Goal: Communication & Community: Answer question/provide support

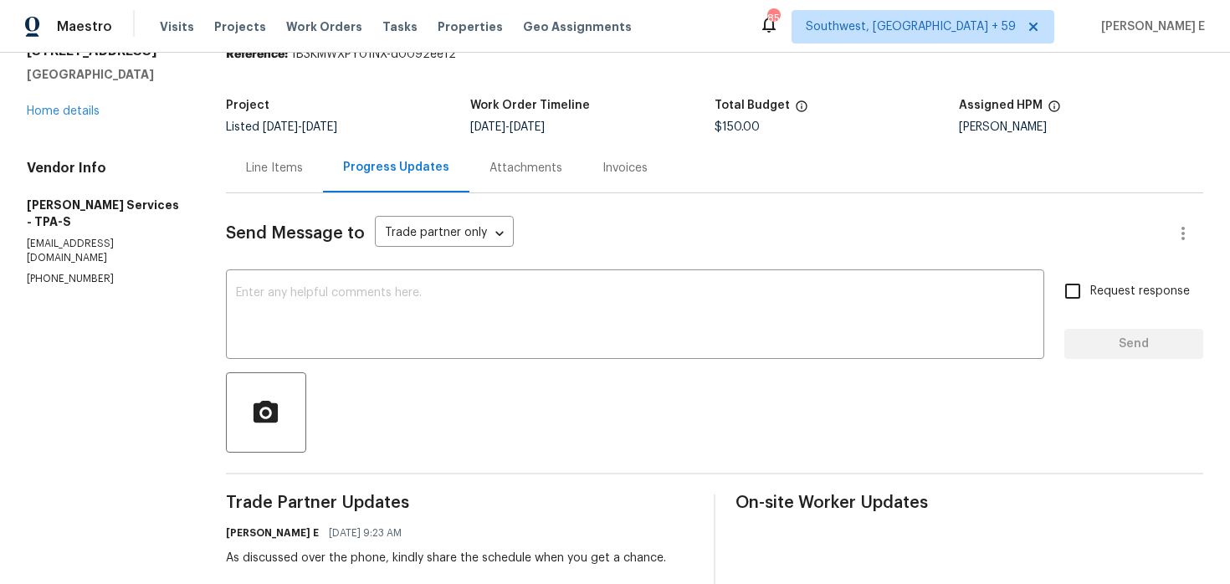
scroll to position [59, 0]
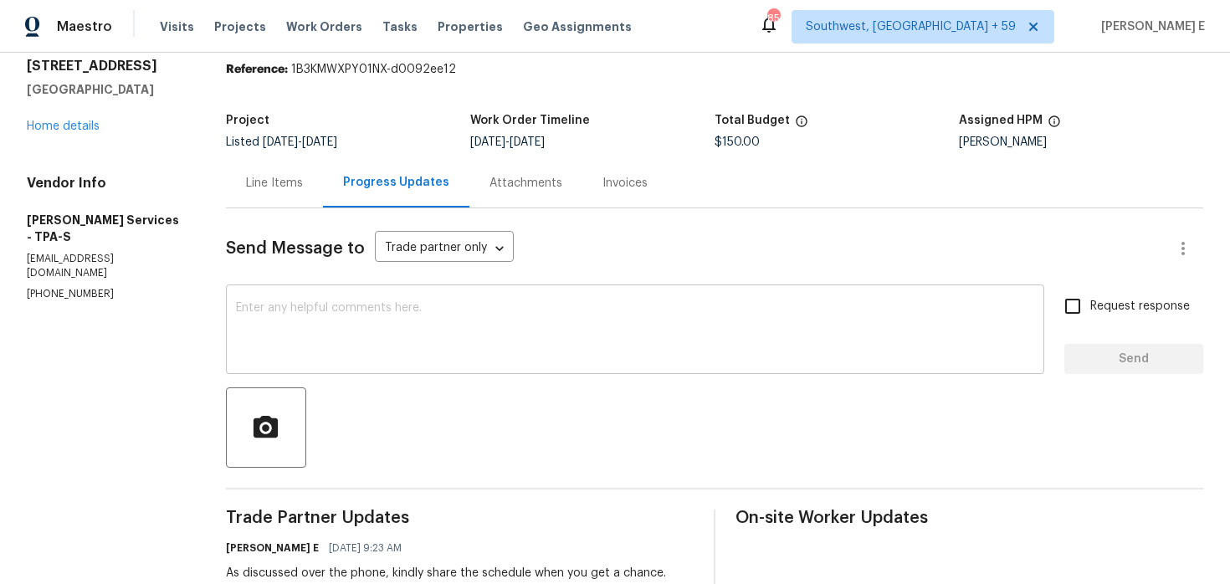
click at [523, 338] on textarea at bounding box center [635, 331] width 798 height 59
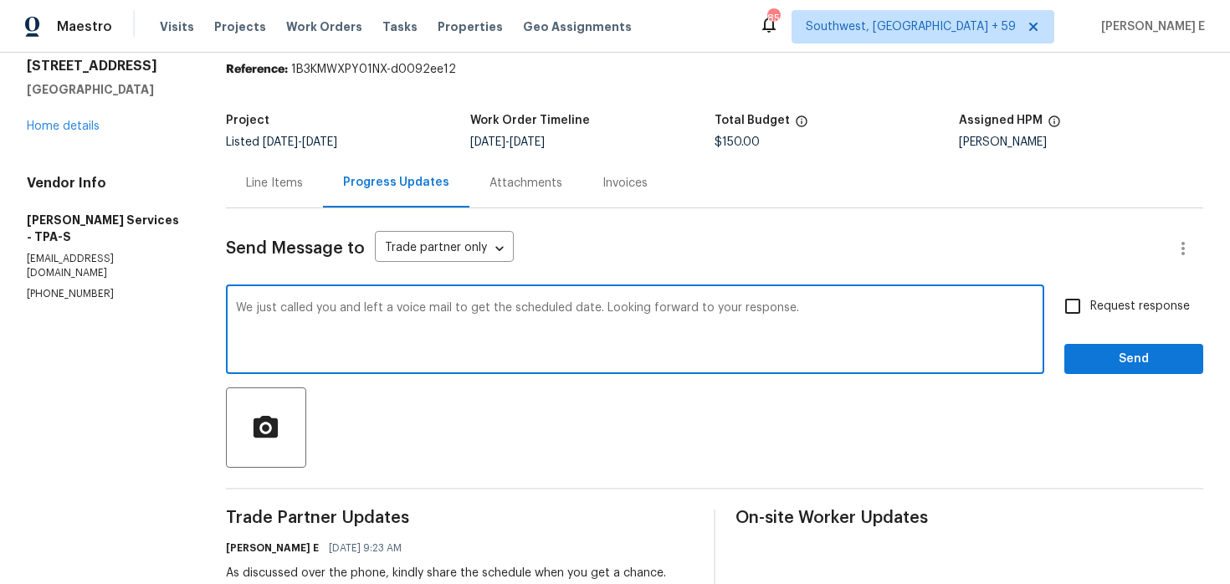
type textarea "We just called you and left a voice mail to get the scheduled date. Looking for…"
click at [1097, 305] on span "Request response" at bounding box center [1141, 307] width 100 height 18
click at [1091, 305] on input "Request response" at bounding box center [1072, 306] width 35 height 35
checkbox input "true"
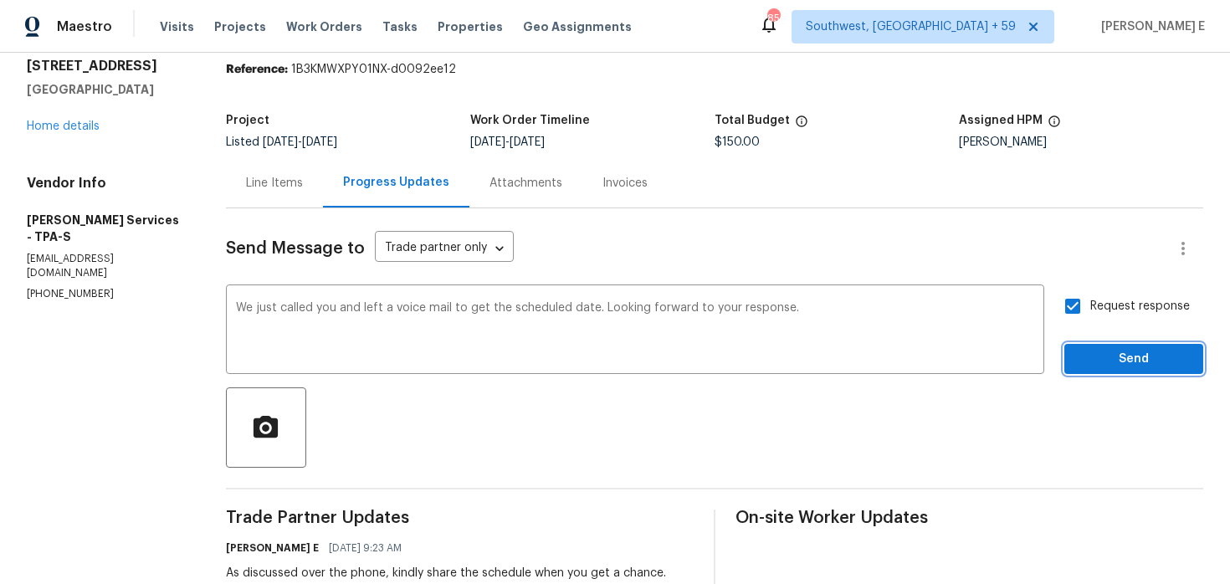
click at [1117, 368] on span "Send" at bounding box center [1134, 359] width 112 height 21
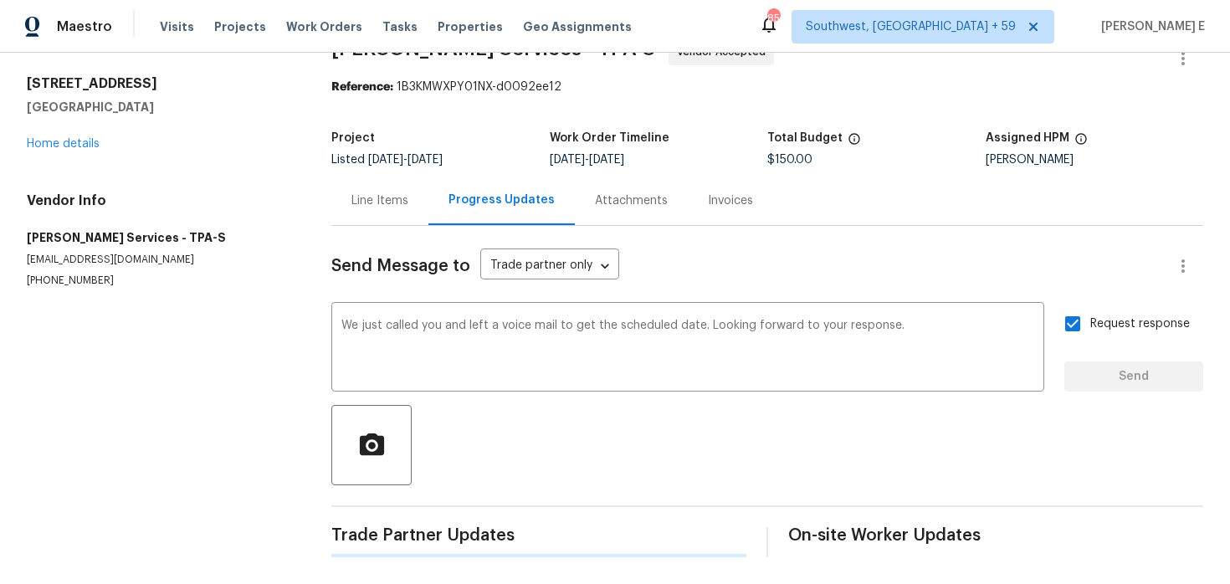
scroll to position [0, 0]
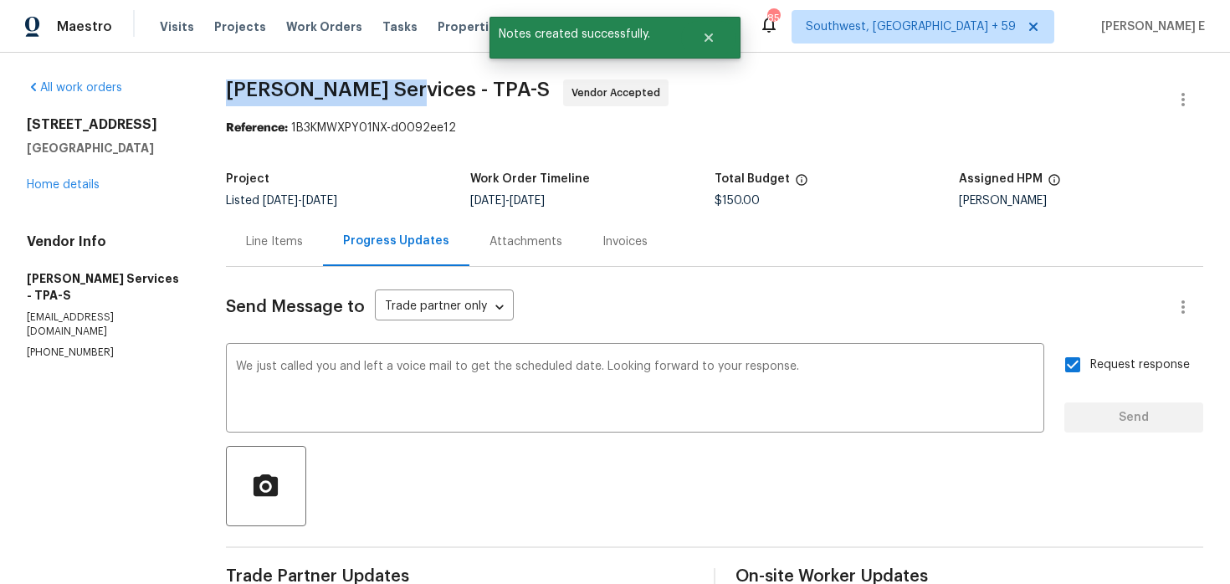
drag, startPoint x: 248, startPoint y: 82, endPoint x: 423, endPoint y: 90, distance: 175.1
copy span "Massey Services -"
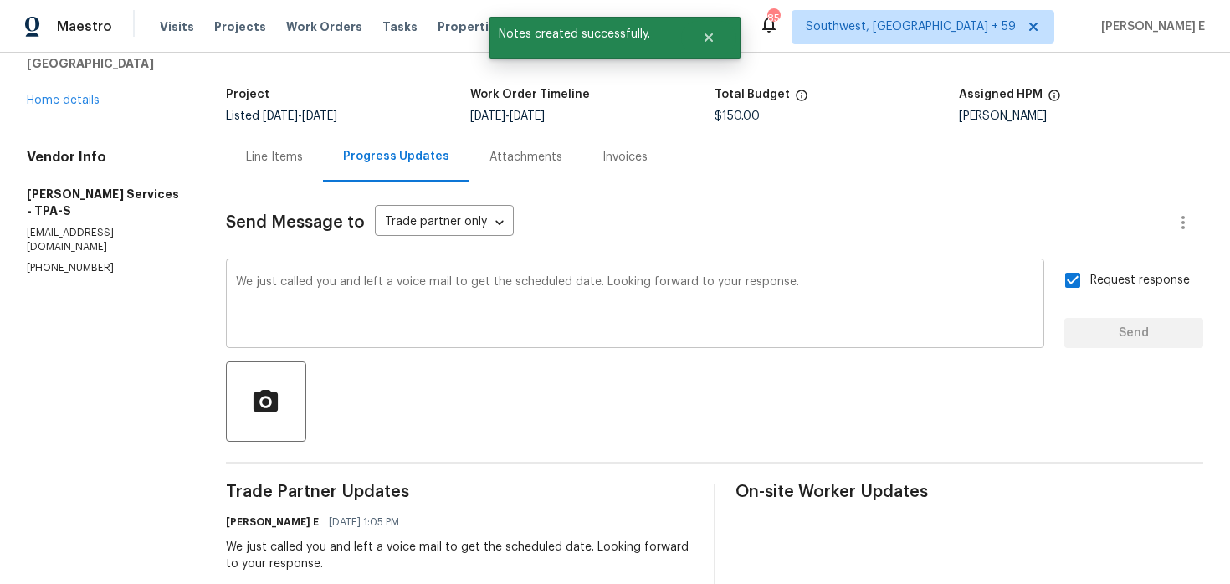
scroll to position [271, 0]
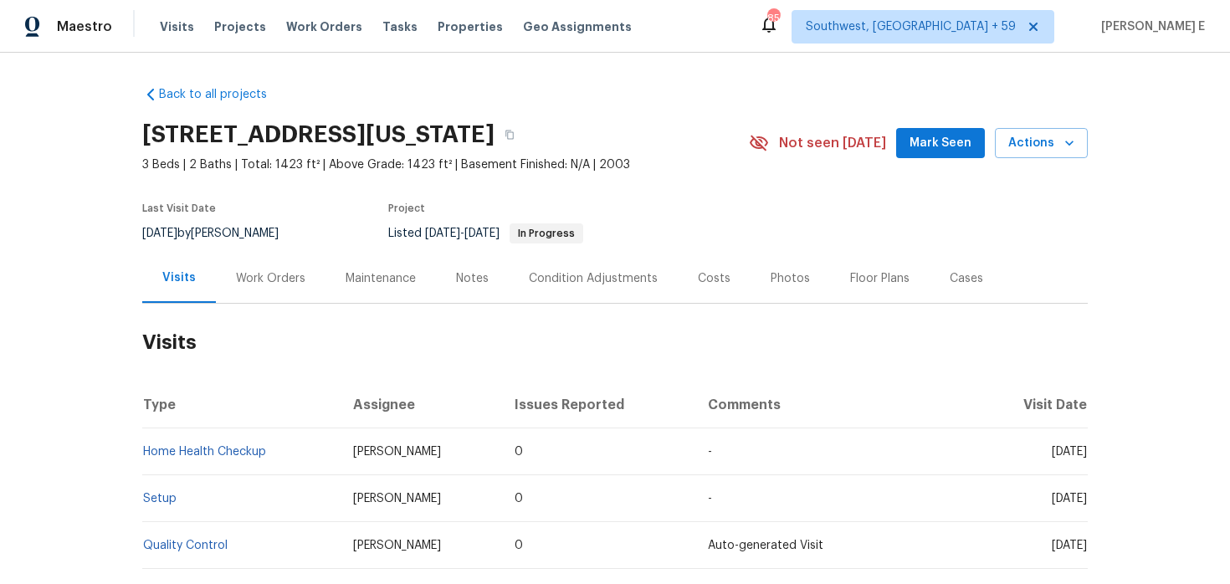
click at [263, 290] on div "Work Orders" at bounding box center [271, 278] width 110 height 49
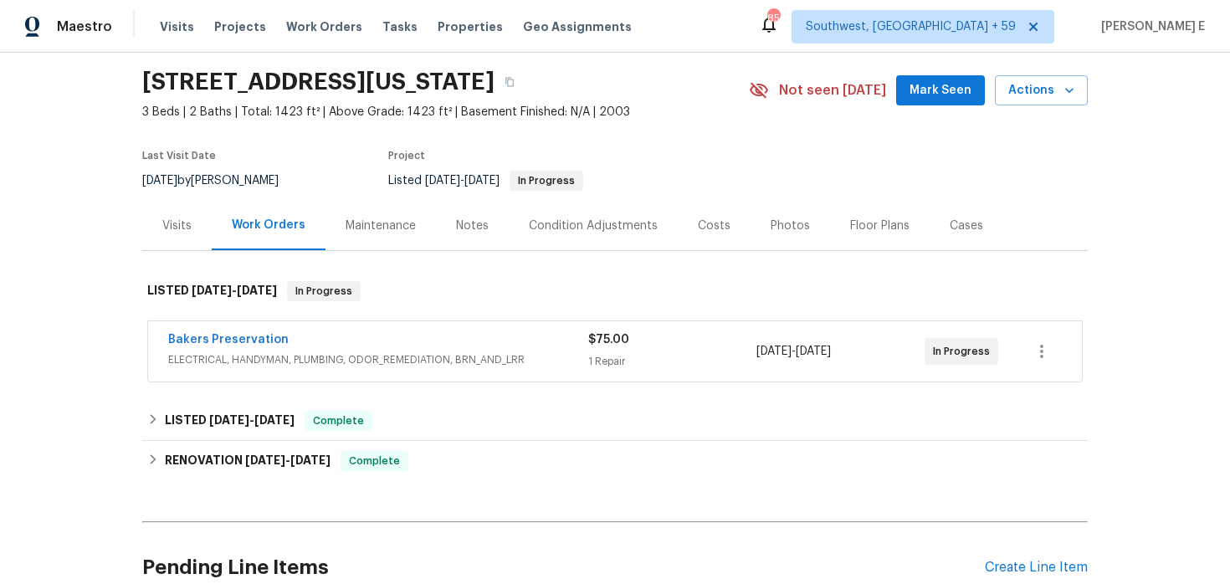
scroll to position [76, 0]
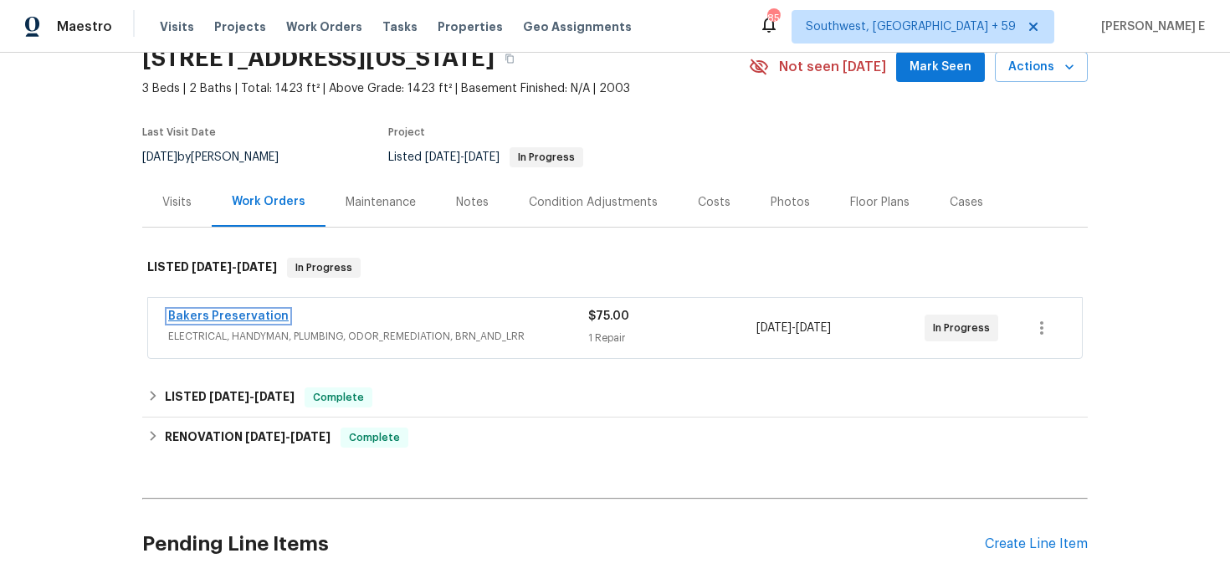
click at [239, 318] on link "Bakers Preservation" at bounding box center [228, 317] width 121 height 12
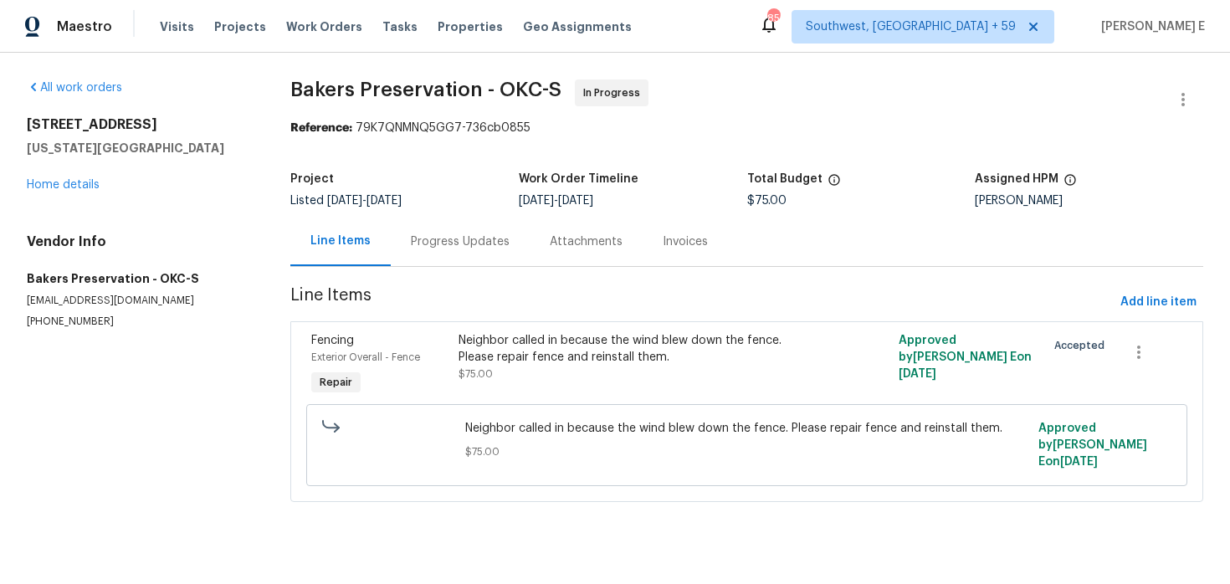
click at [438, 264] on div "Progress Updates" at bounding box center [460, 241] width 139 height 49
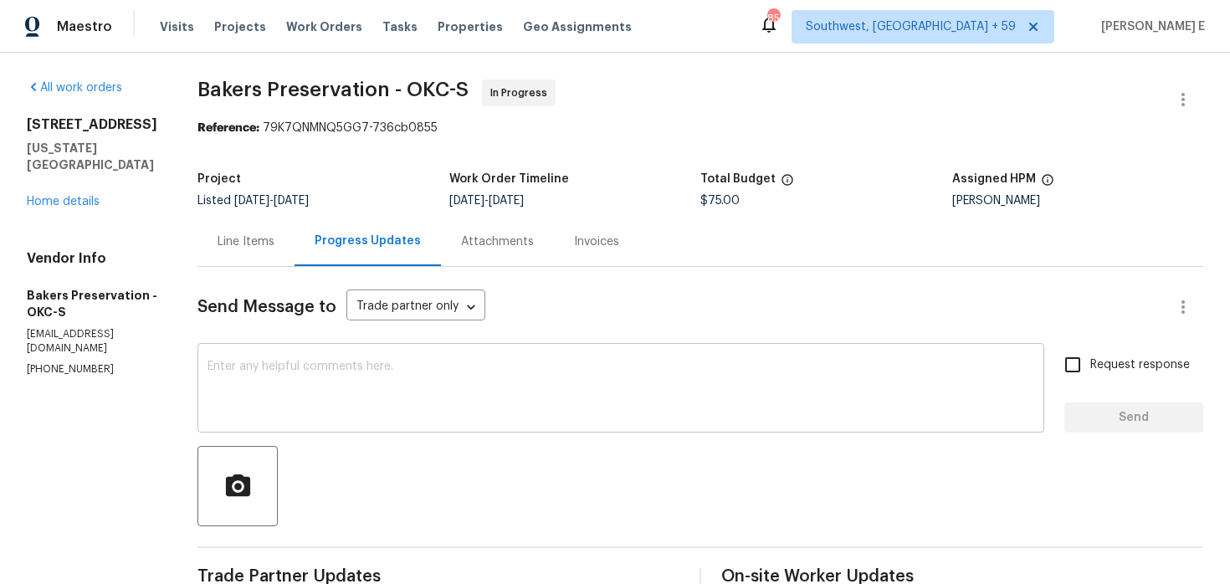
click at [442, 382] on textarea at bounding box center [621, 390] width 827 height 59
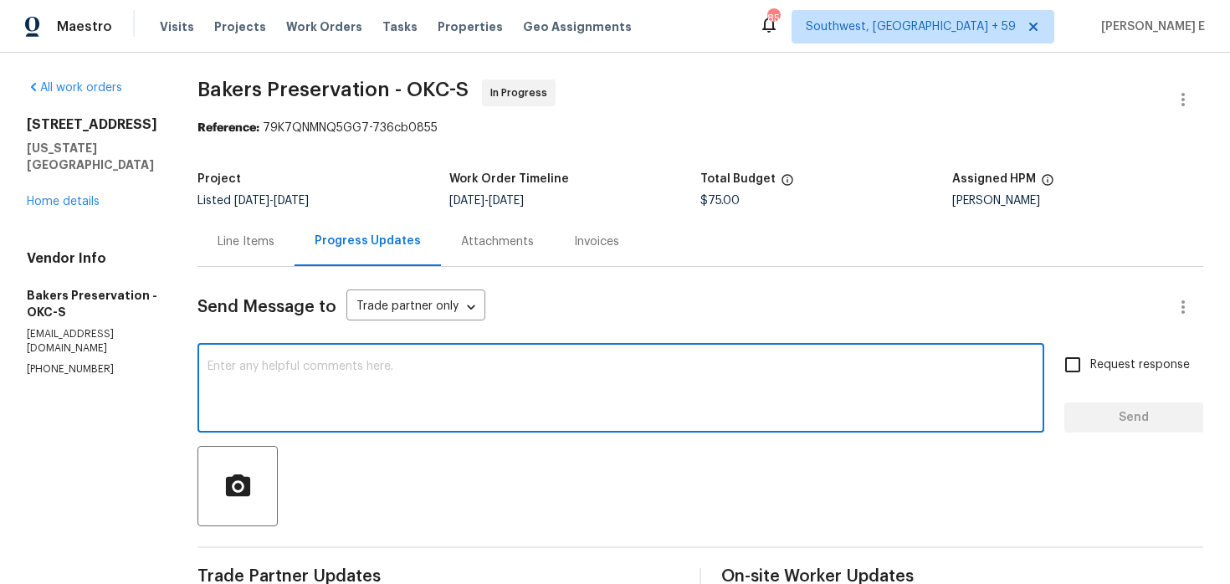
paste textarea "Hi, this work order needs to be done by the target date to stay on track. Pleas…"
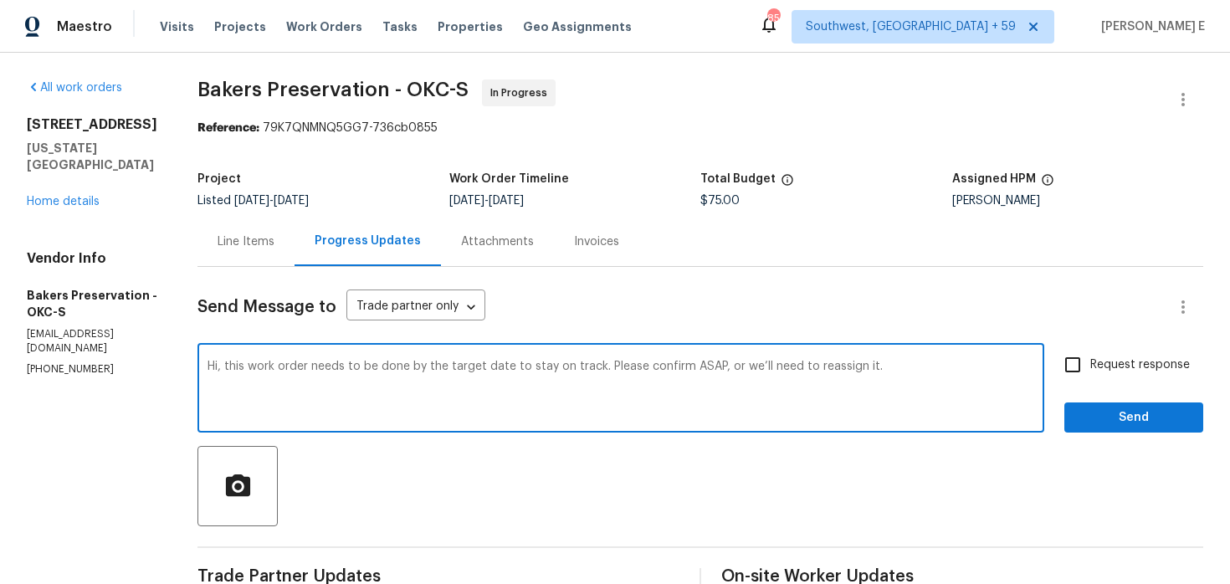
type textarea "Hi, this work order needs to be done by the target date to stay on track. Pleas…"
click at [1106, 357] on span "Request response" at bounding box center [1141, 366] width 100 height 18
click at [1091, 356] on input "Request response" at bounding box center [1072, 364] width 35 height 35
checkbox input "true"
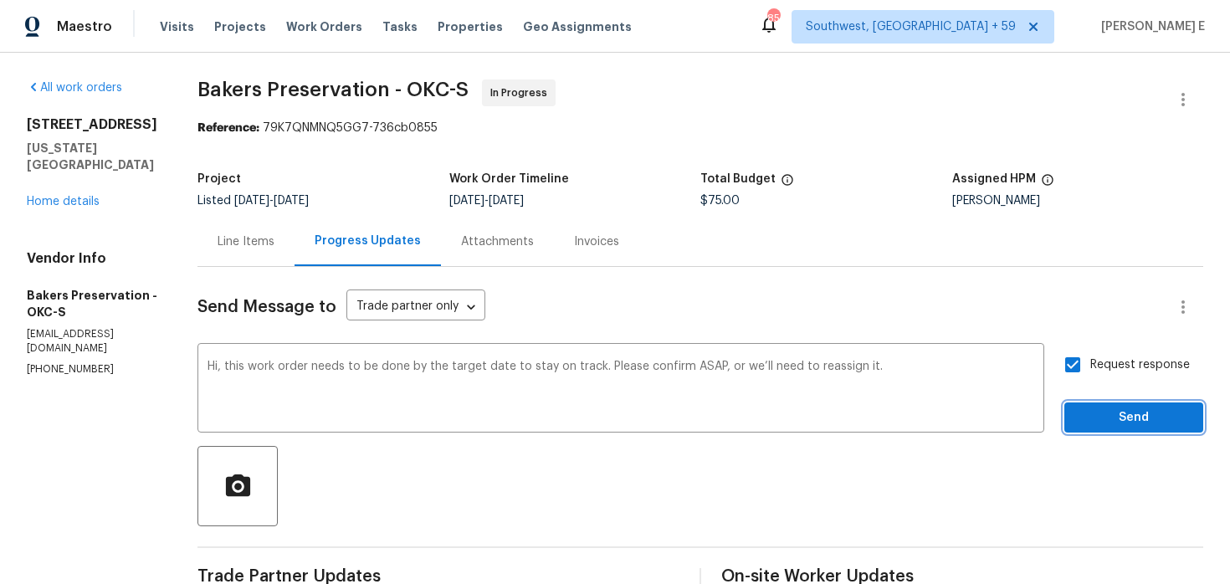
click at [1095, 412] on span "Send" at bounding box center [1134, 418] width 112 height 21
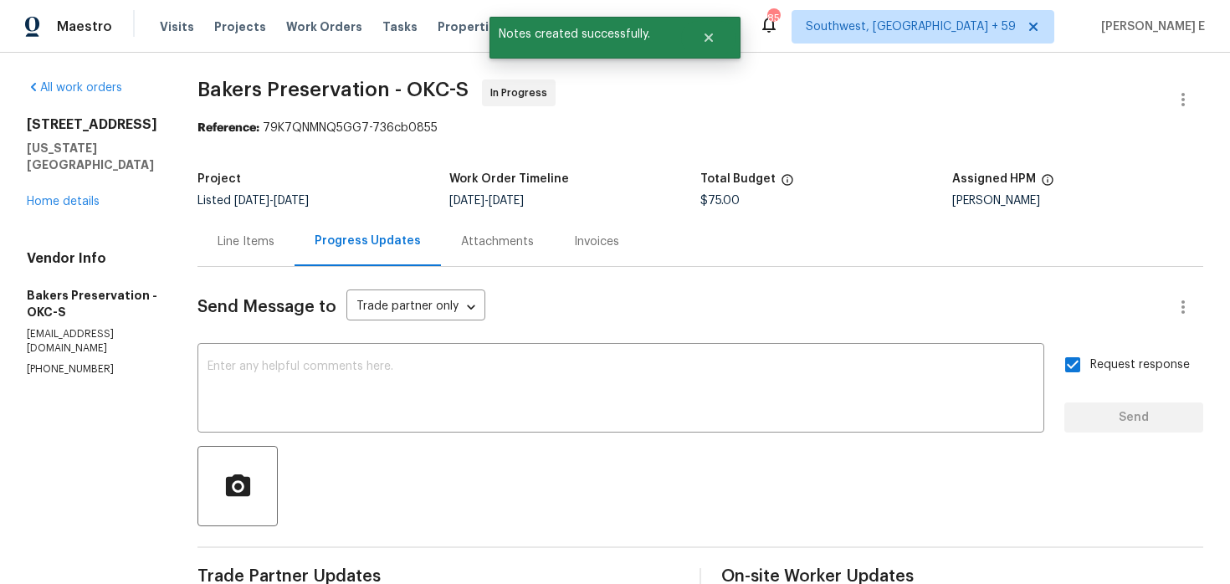
drag, startPoint x: 218, startPoint y: 99, endPoint x: 427, endPoint y: 78, distance: 210.3
click at [427, 78] on div "All work orders 13625 Bell Ave Oklahoma City, OK 73142 Home details Vendor Info…" at bounding box center [615, 510] width 1230 height 914
drag, startPoint x: 214, startPoint y: 85, endPoint x: 428, endPoint y: 88, distance: 213.5
click at [428, 88] on div "All work orders 13625 Bell Ave Oklahoma City, OK 73142 Home details Vendor Info…" at bounding box center [615, 510] width 1230 height 914
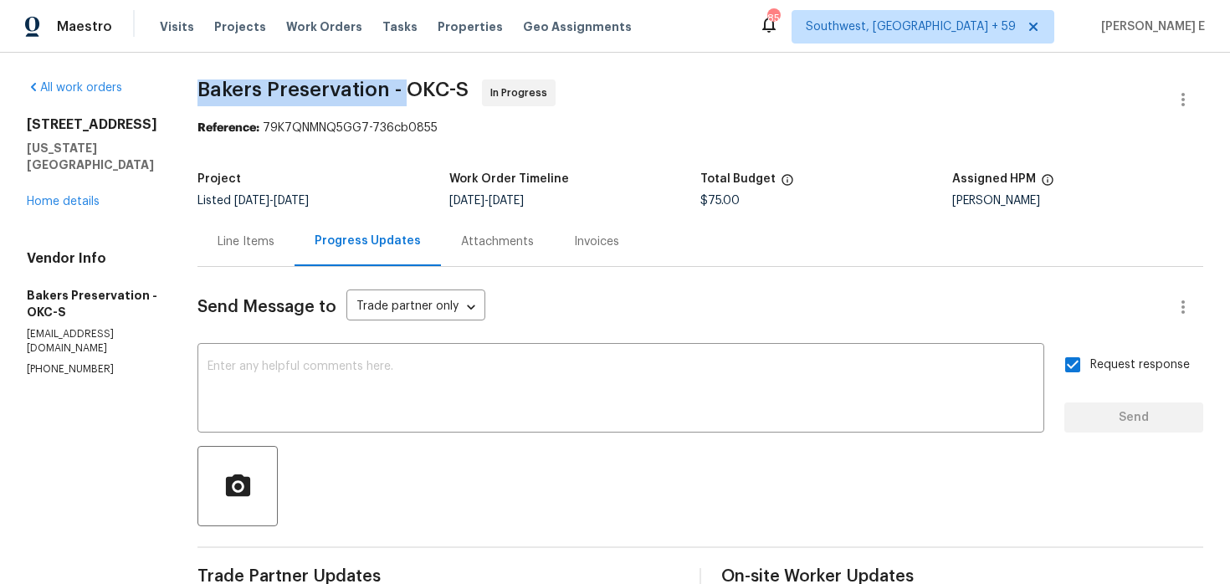
copy span "Bakers Preservation -"
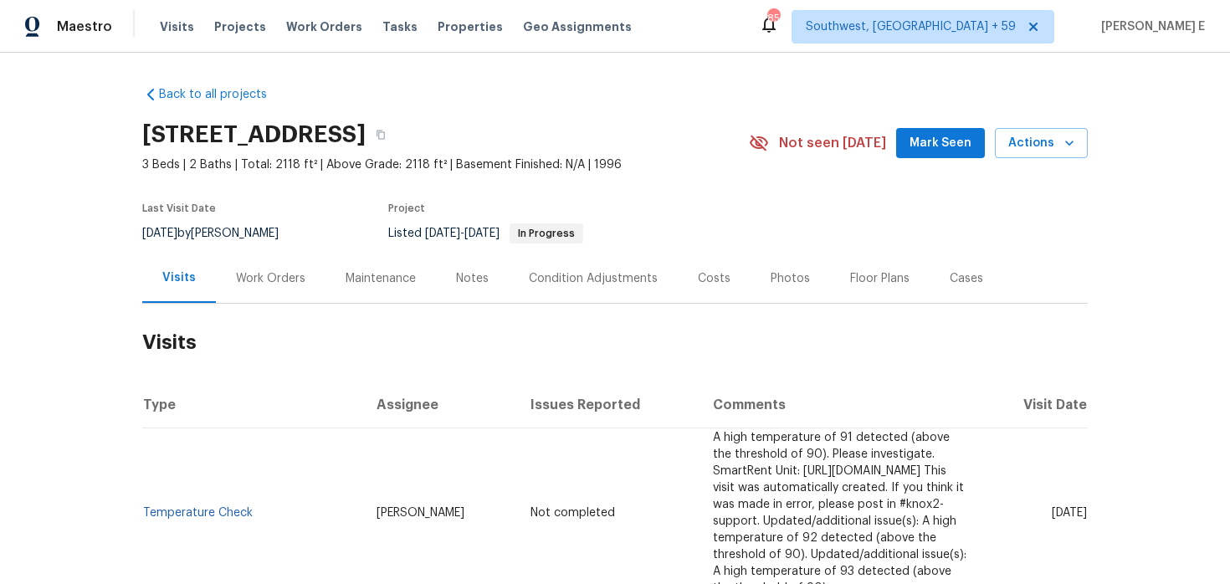
click at [261, 286] on div "Work Orders" at bounding box center [270, 278] width 69 height 17
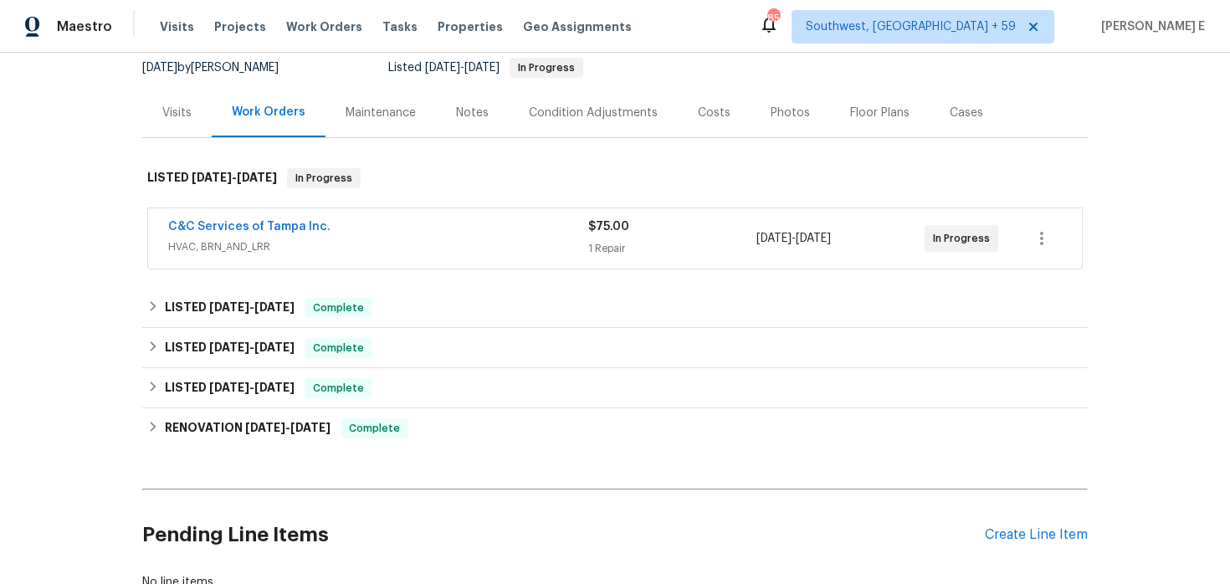
scroll to position [188, 0]
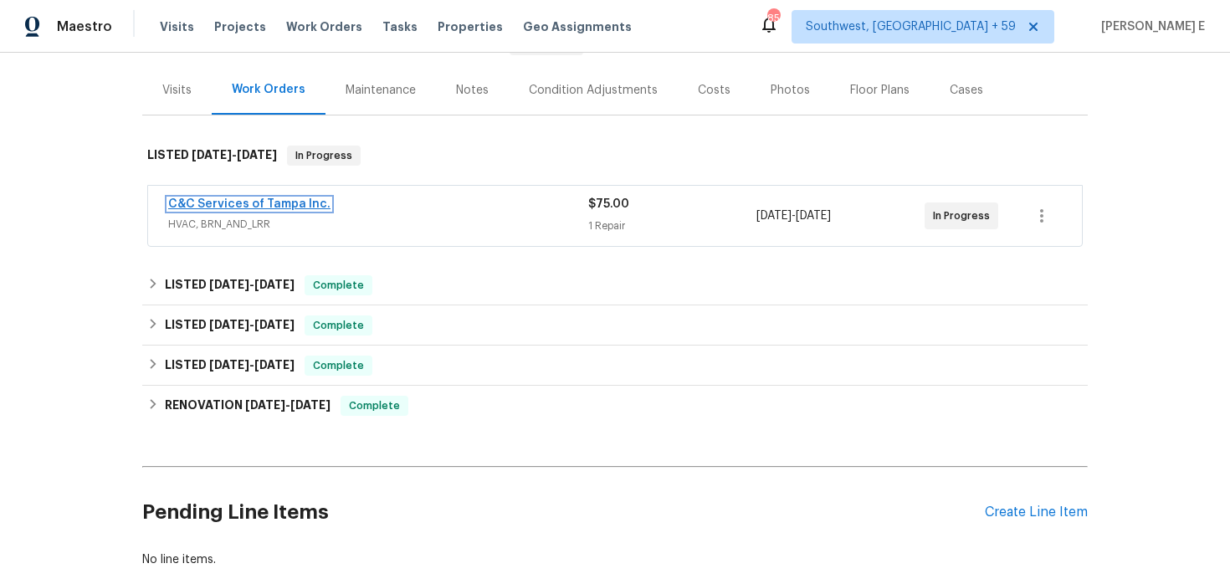
click at [286, 199] on link "C&C Services of Tampa Inc." at bounding box center [249, 204] width 162 height 12
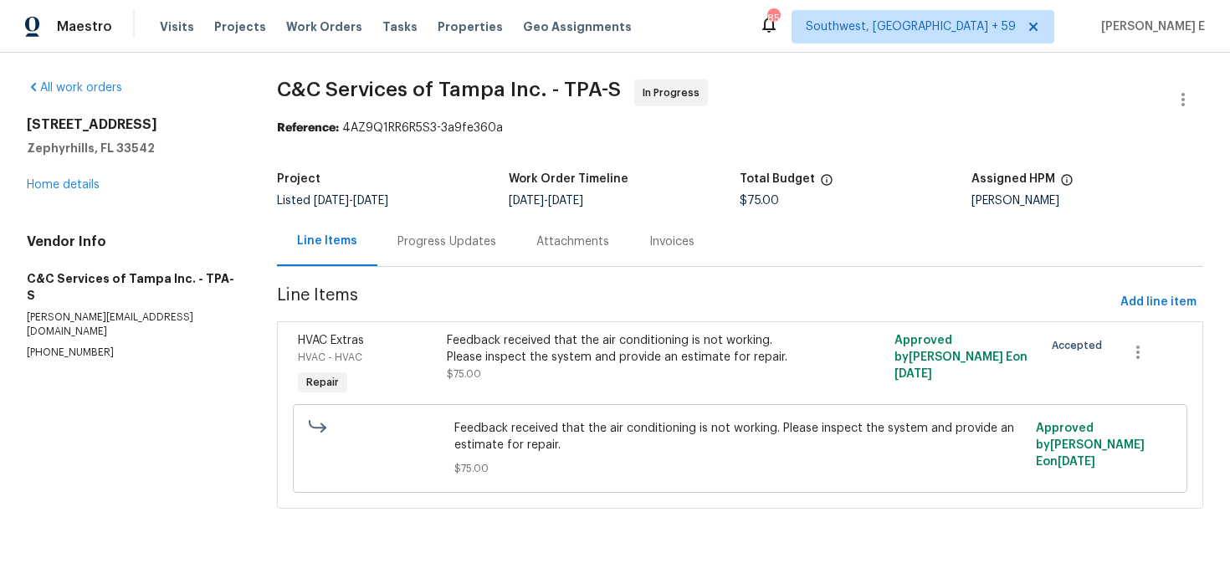
click at [412, 258] on div "Progress Updates" at bounding box center [446, 241] width 139 height 49
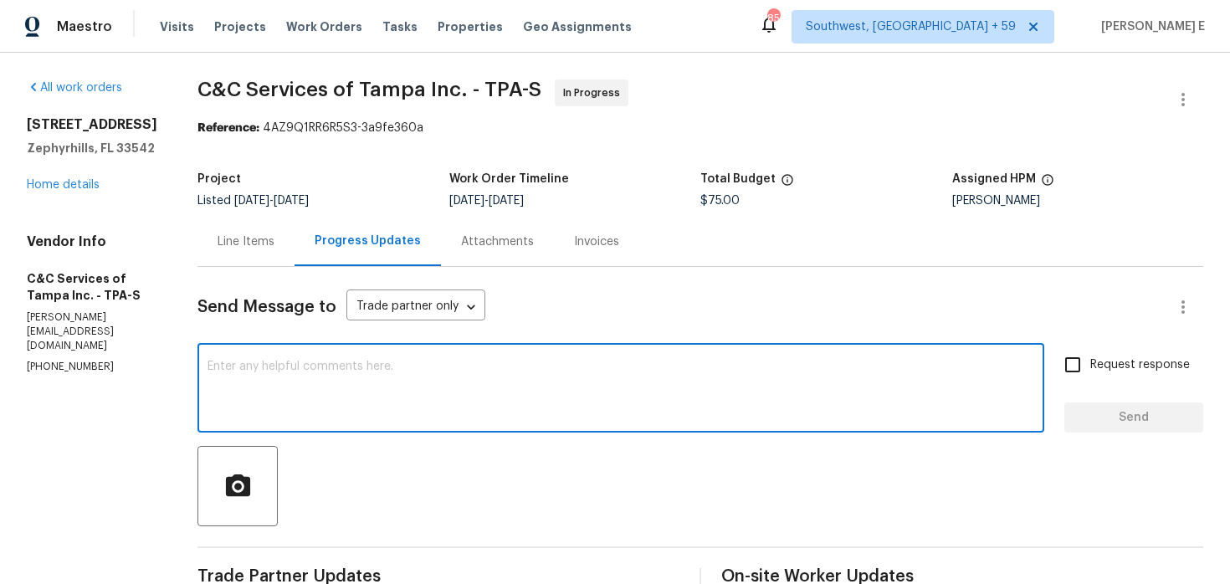
click at [393, 409] on textarea at bounding box center [621, 390] width 827 height 59
paste textarea "Thanks for accepting the work order! Just checking—do you have a scheduled date…"
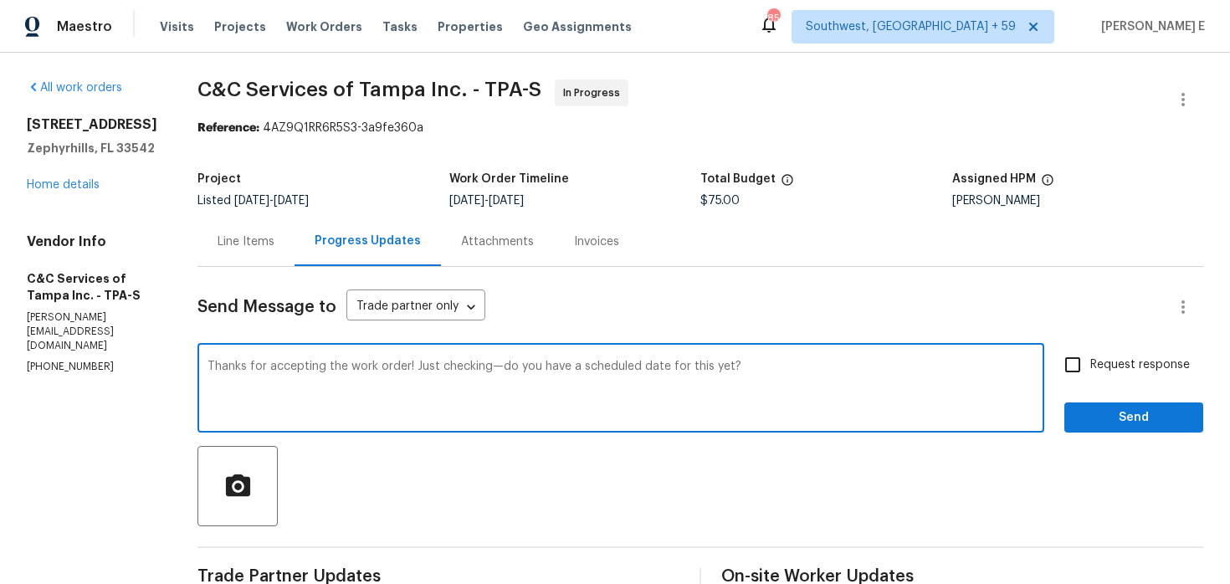
type textarea "Thanks for accepting the work order! Just checking—do you have a scheduled date…"
click at [1066, 364] on input "Request response" at bounding box center [1072, 364] width 35 height 35
checkbox input "true"
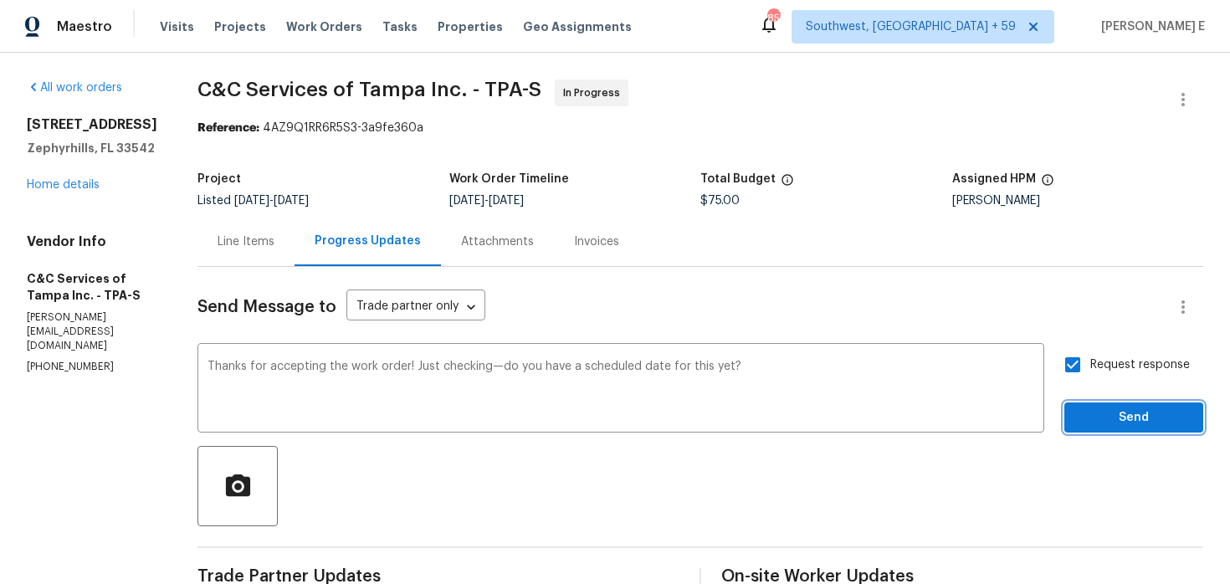
click at [1087, 413] on span "Send" at bounding box center [1134, 418] width 112 height 21
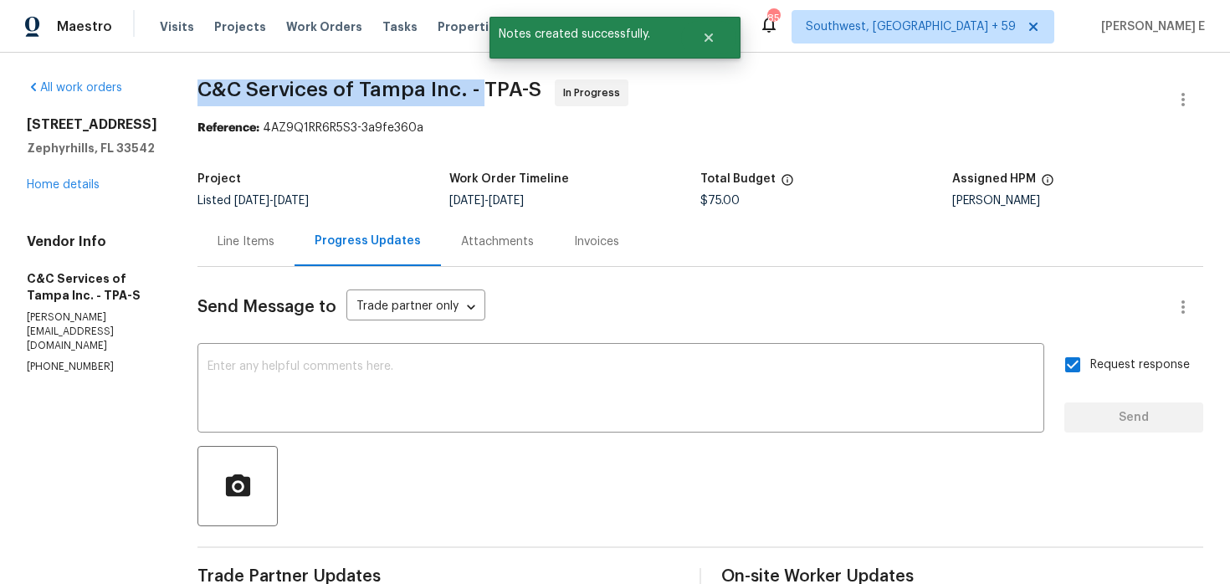
drag, startPoint x: 229, startPoint y: 88, endPoint x: 514, endPoint y: 94, distance: 284.6
click at [514, 94] on div "All work orders 6844 Northlake Dr Zephyrhills, FL 33542 Home details Vendor Inf…" at bounding box center [615, 444] width 1230 height 783
copy span "C&C Services of Tampa Inc. -"
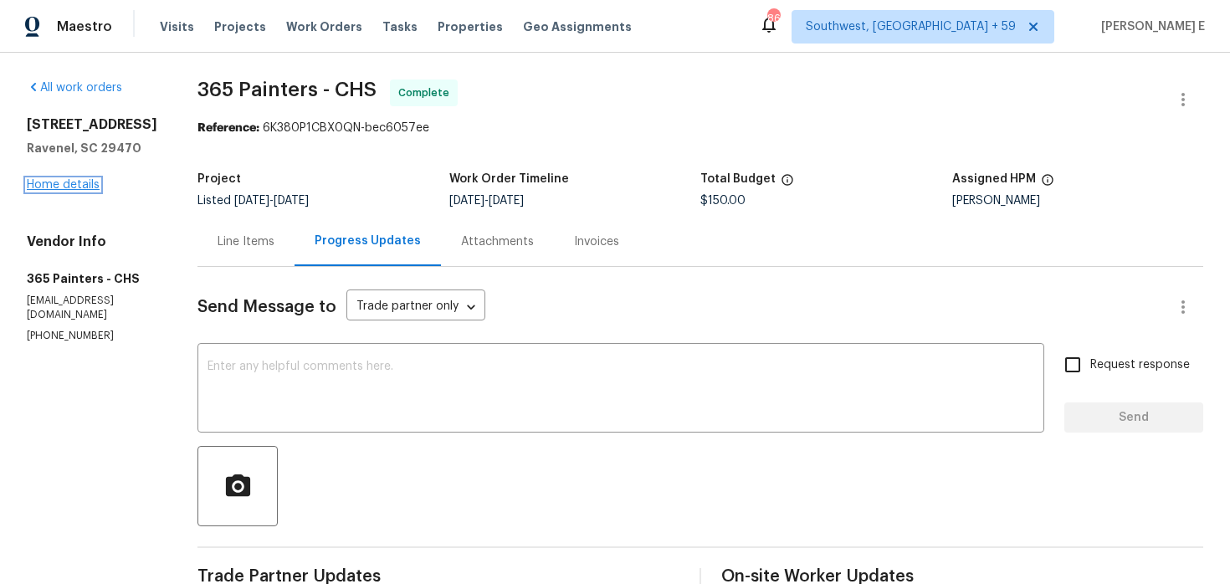
click at [85, 191] on link "Home details" at bounding box center [63, 185] width 73 height 12
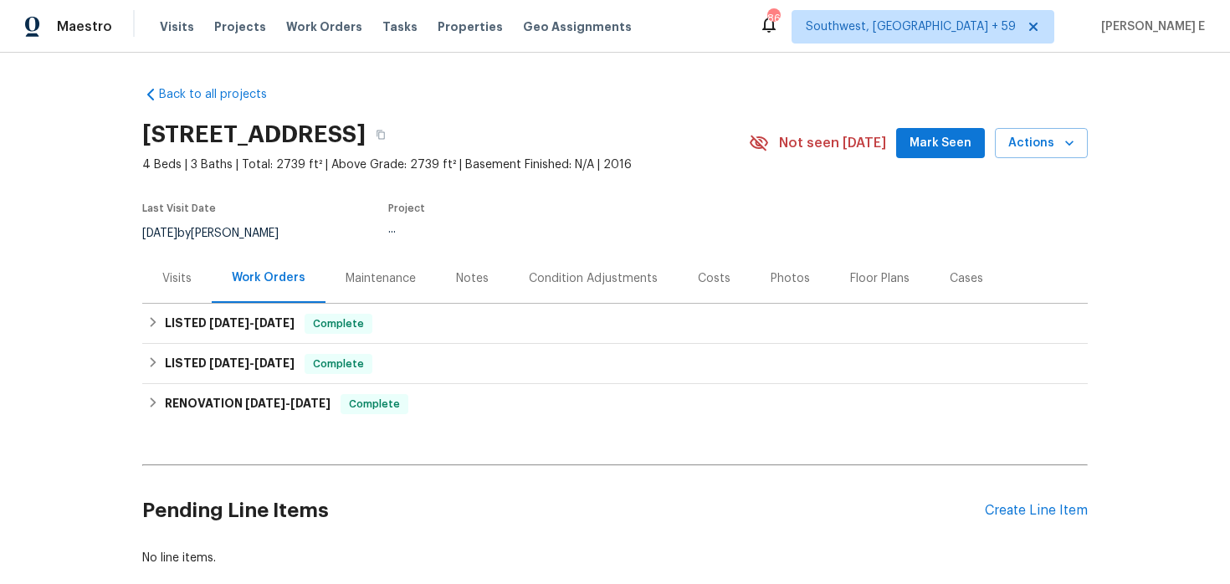
scroll to position [34, 0]
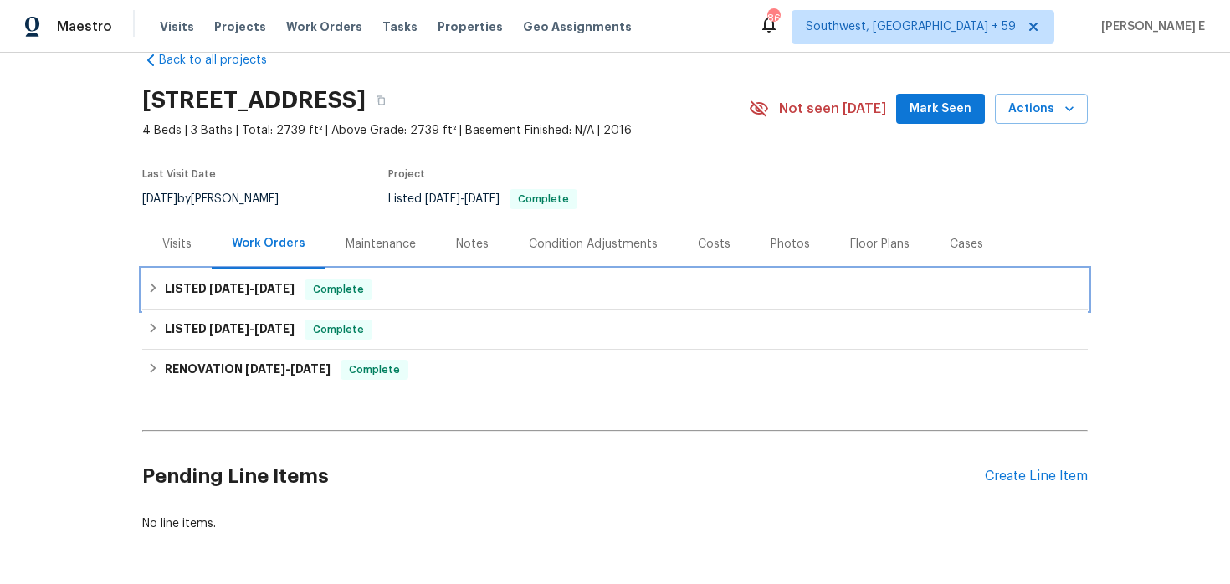
click at [227, 281] on h6 "LISTED [DATE] - [DATE]" at bounding box center [230, 290] width 130 height 20
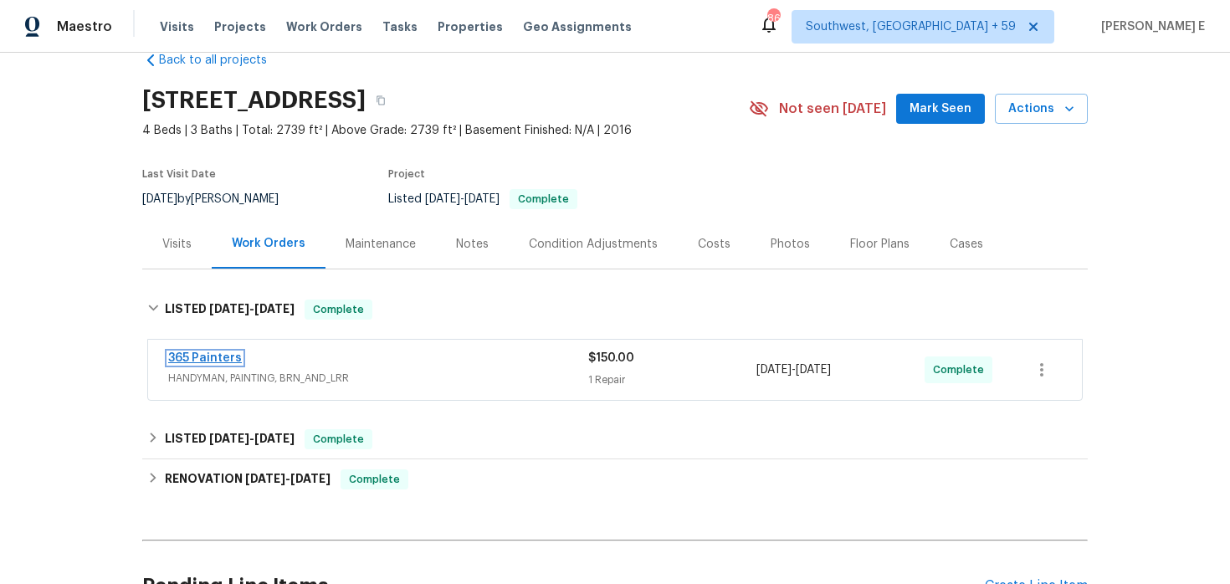
click at [214, 358] on link "365 Painters" at bounding box center [205, 358] width 74 height 12
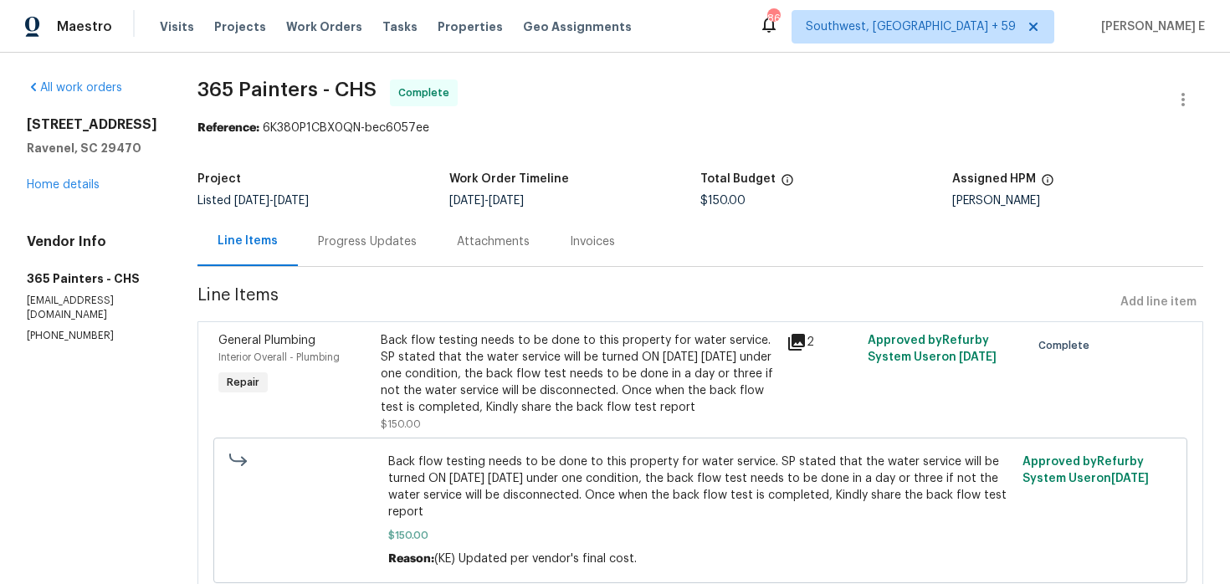
click at [372, 269] on section "365 Painters - CHS Complete Reference: 6K380P1CBX0QN-bec6057ee Project Listed […" at bounding box center [701, 350] width 1006 height 540
click at [377, 246] on div "Progress Updates" at bounding box center [367, 242] width 99 height 17
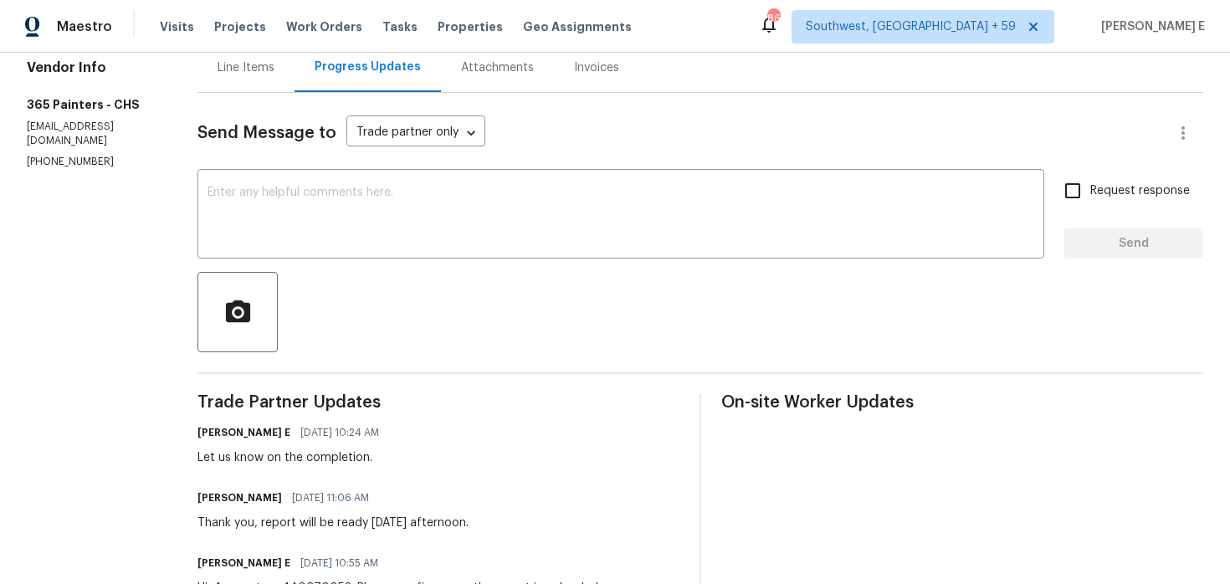
scroll to position [154, 0]
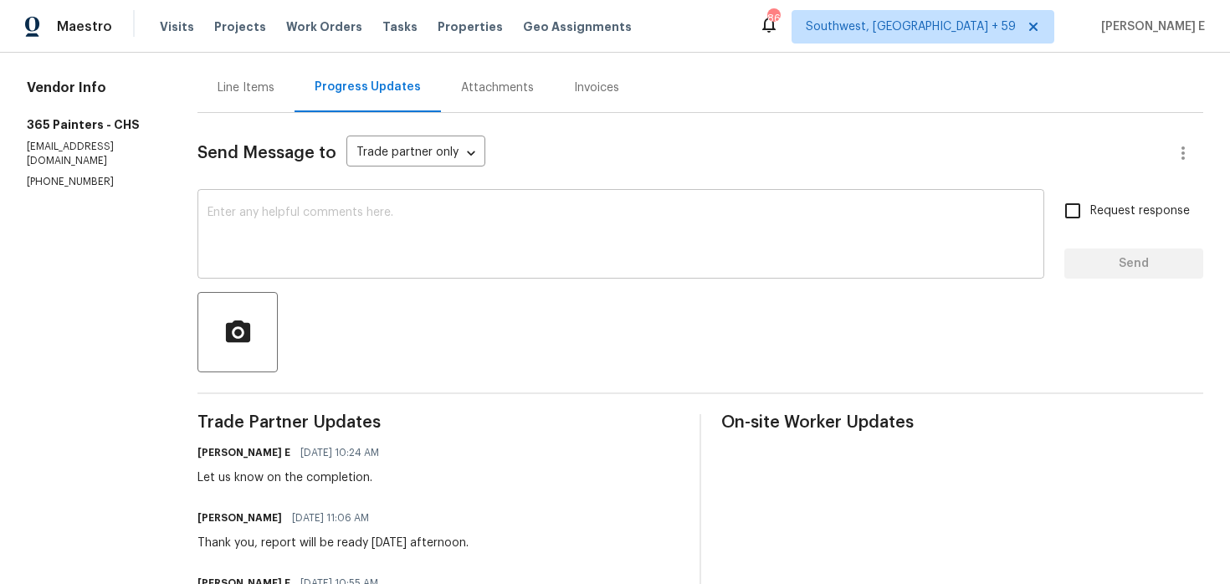
click at [461, 253] on textarea at bounding box center [621, 236] width 827 height 59
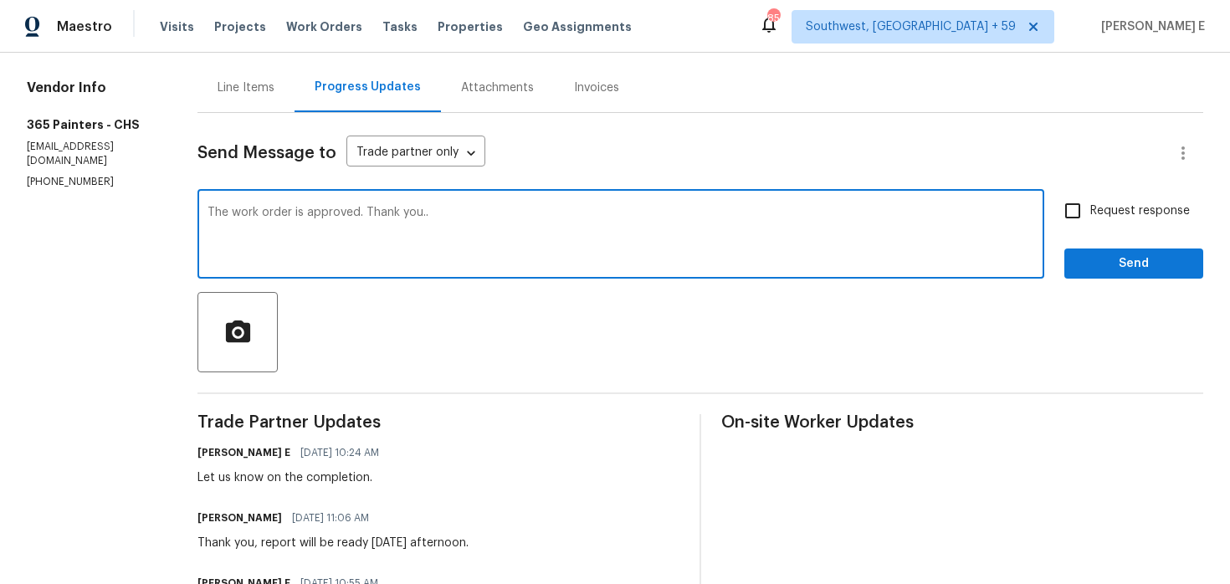
type textarea "The work order is approved. Thank you.."
click at [1129, 213] on span "Request response" at bounding box center [1141, 212] width 100 height 18
click at [1091, 213] on input "Request response" at bounding box center [1072, 210] width 35 height 35
checkbox input "true"
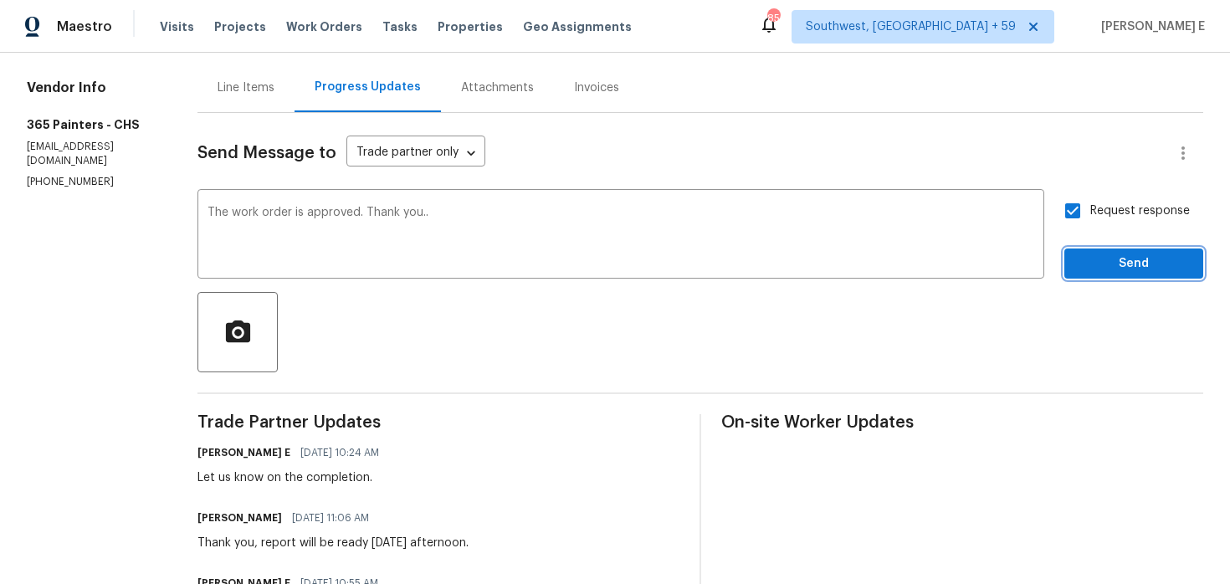
click at [1113, 278] on button "Send" at bounding box center [1134, 264] width 139 height 31
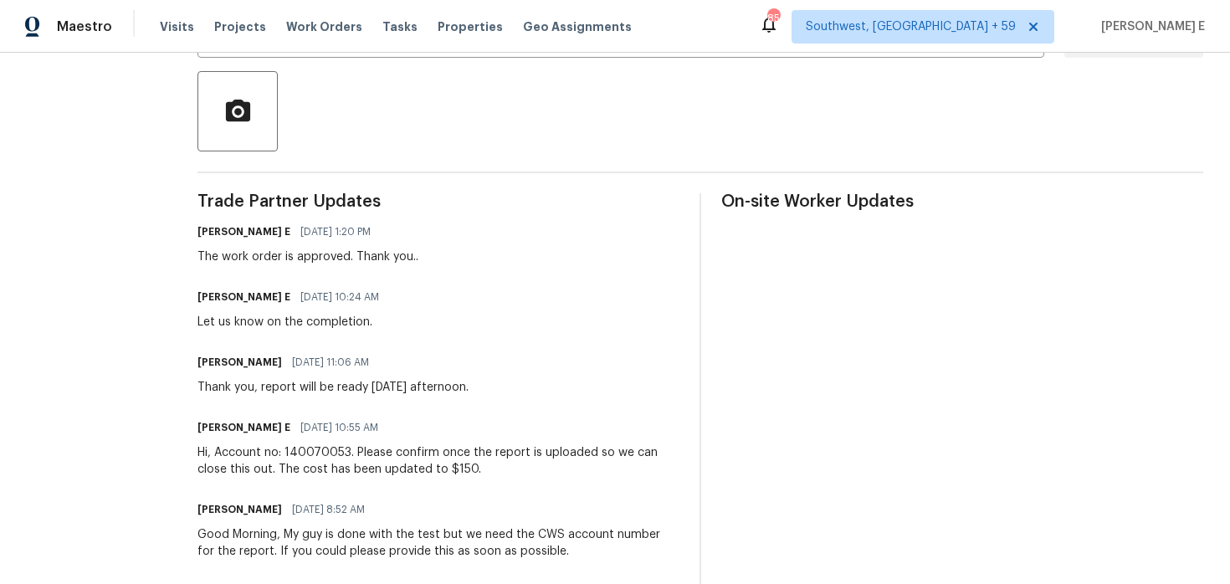
scroll to position [0, 0]
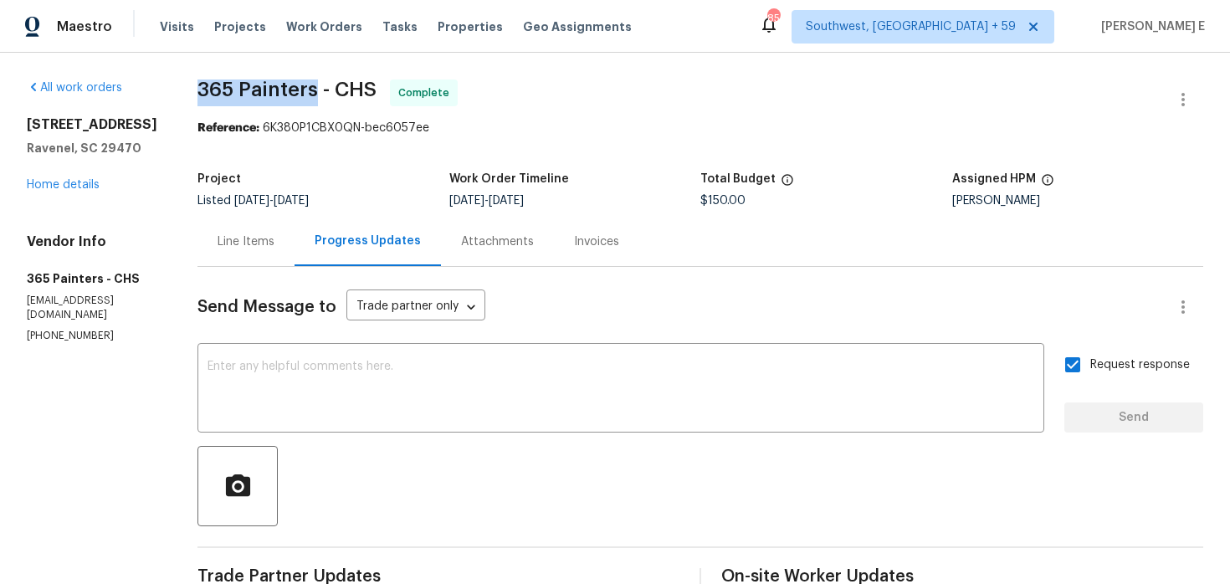
drag, startPoint x: 192, startPoint y: 88, endPoint x: 314, endPoint y: 91, distance: 122.2
copy span "365 Painters"
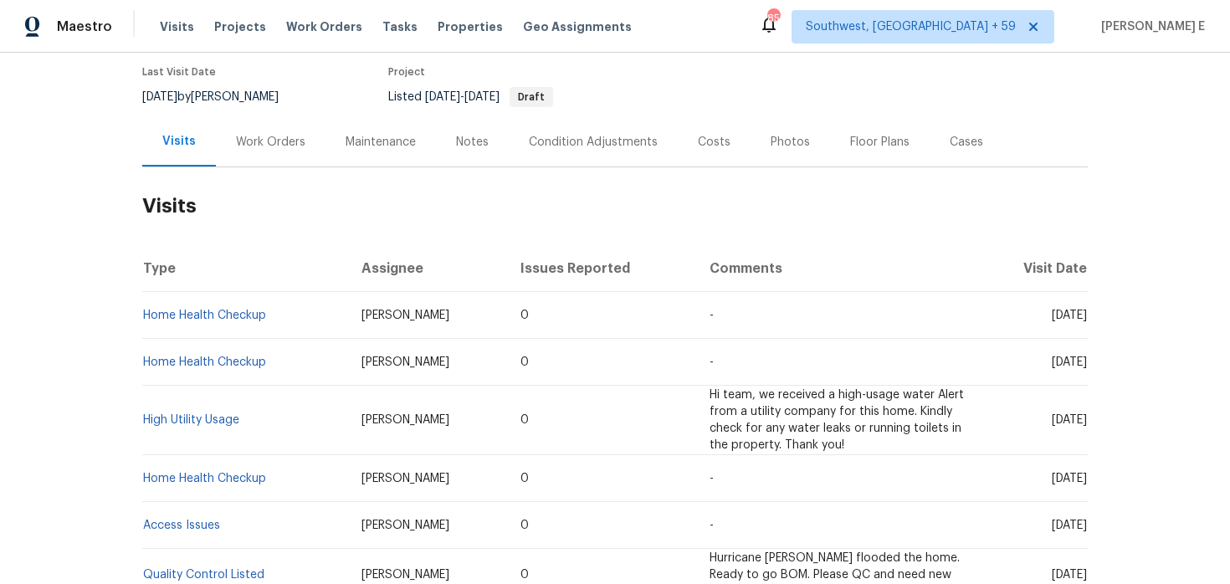
scroll to position [157, 0]
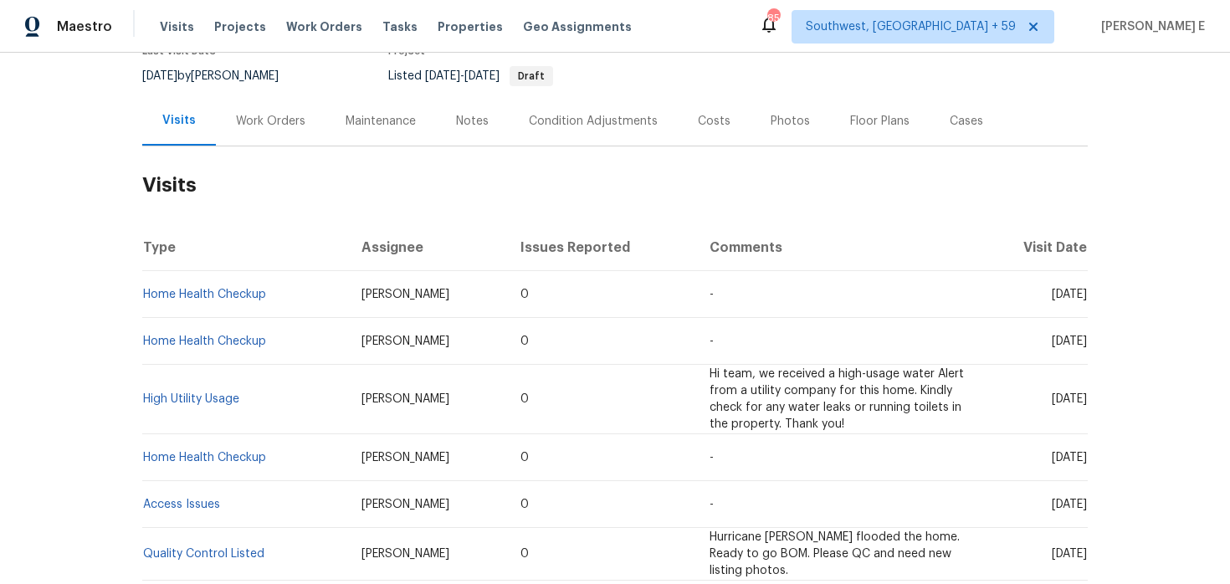
click at [291, 131] on div "Work Orders" at bounding box center [271, 120] width 110 height 49
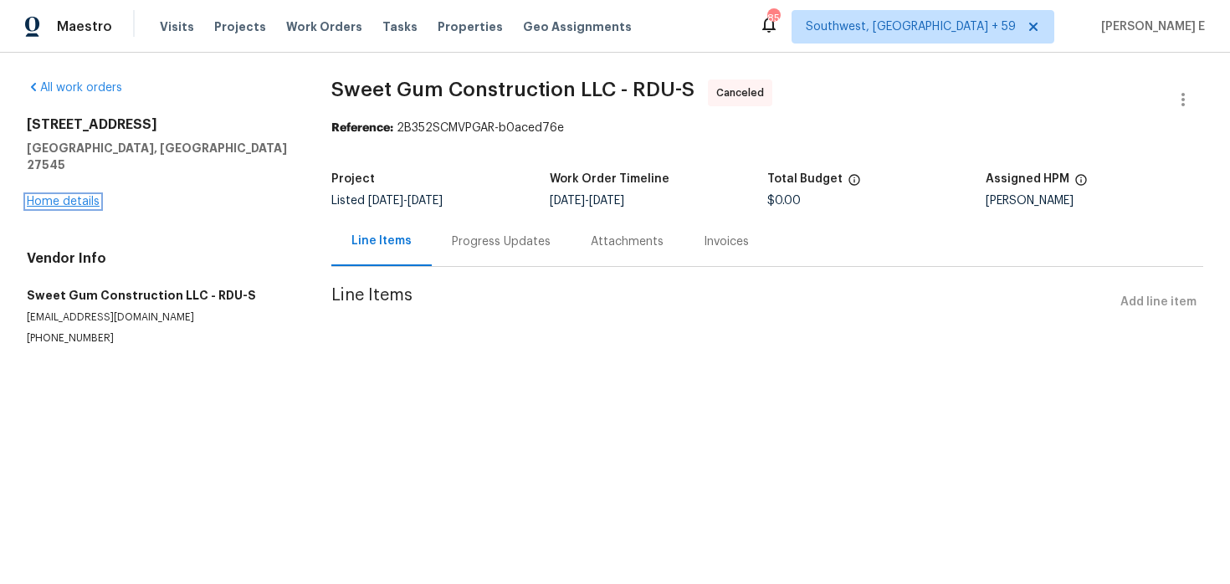
click at [75, 196] on link "Home details" at bounding box center [63, 202] width 73 height 12
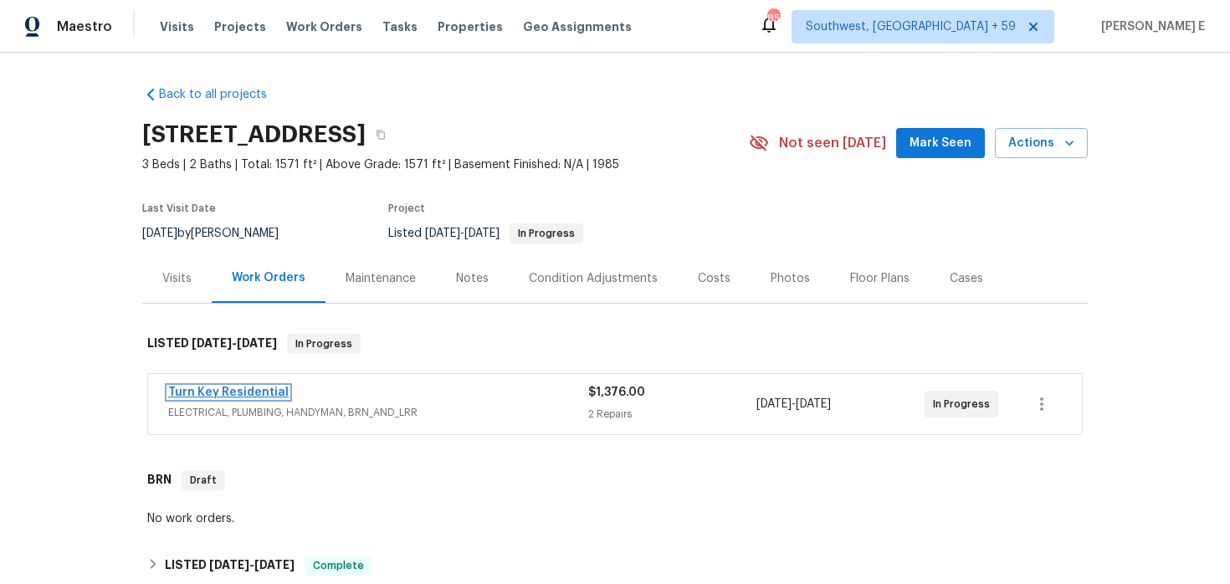
click at [223, 389] on link "Turn Key Residential" at bounding box center [228, 393] width 121 height 12
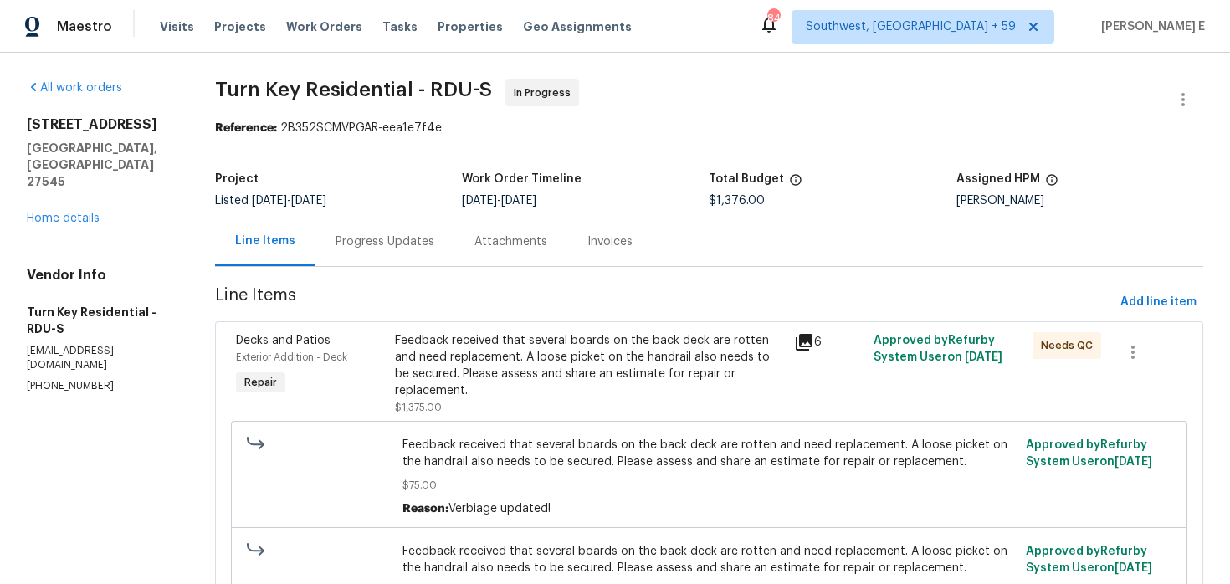
click at [426, 242] on div "Progress Updates" at bounding box center [385, 242] width 99 height 17
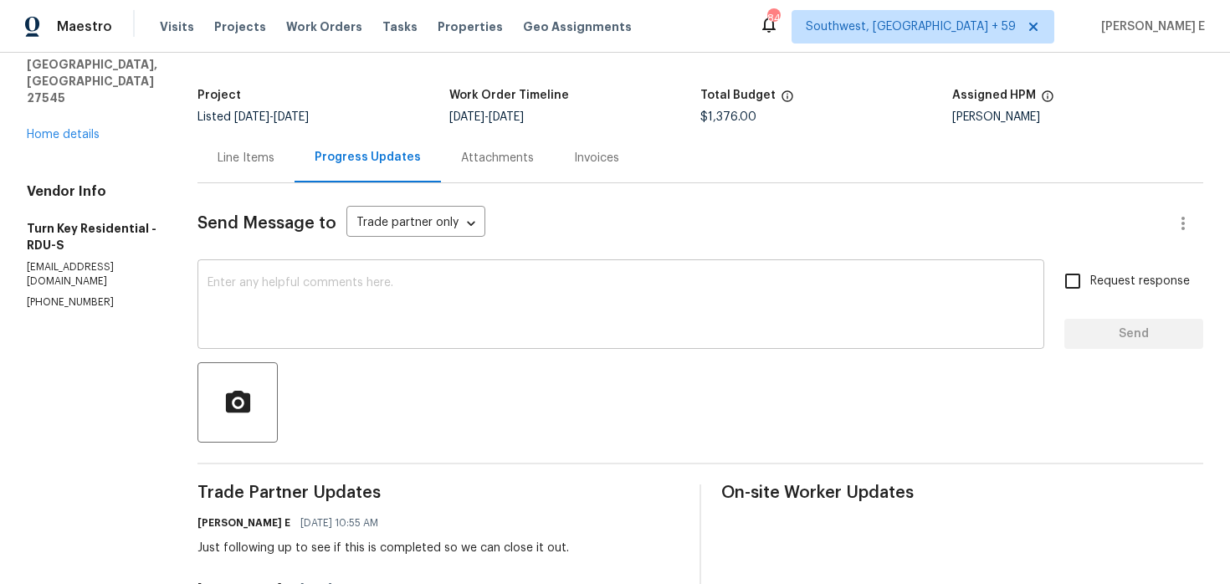
click at [784, 329] on textarea at bounding box center [621, 306] width 827 height 59
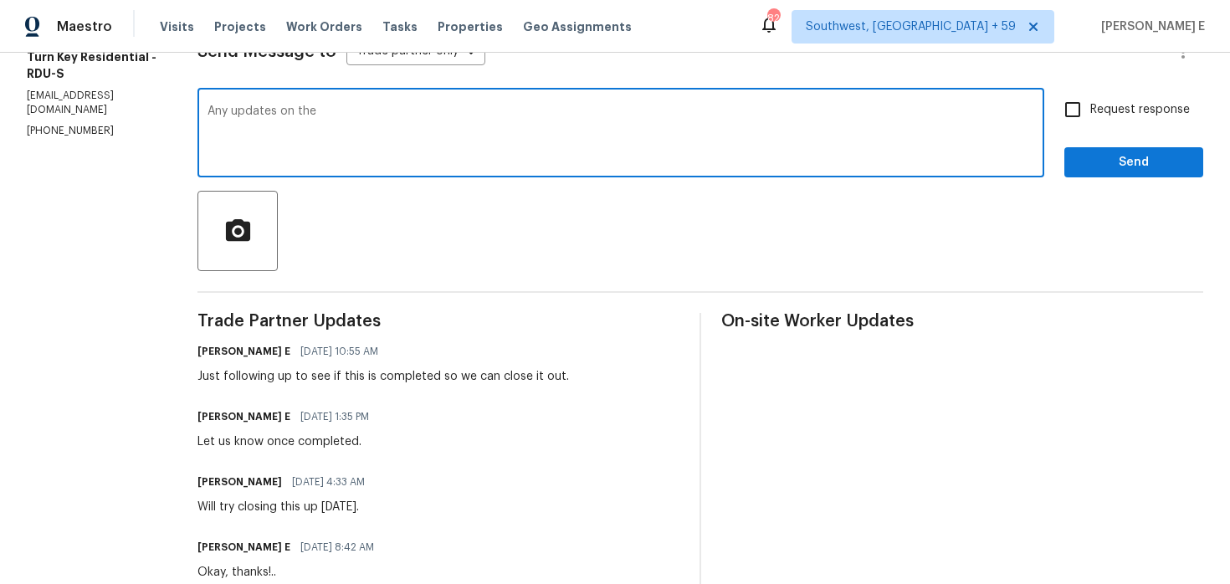
scroll to position [249, 0]
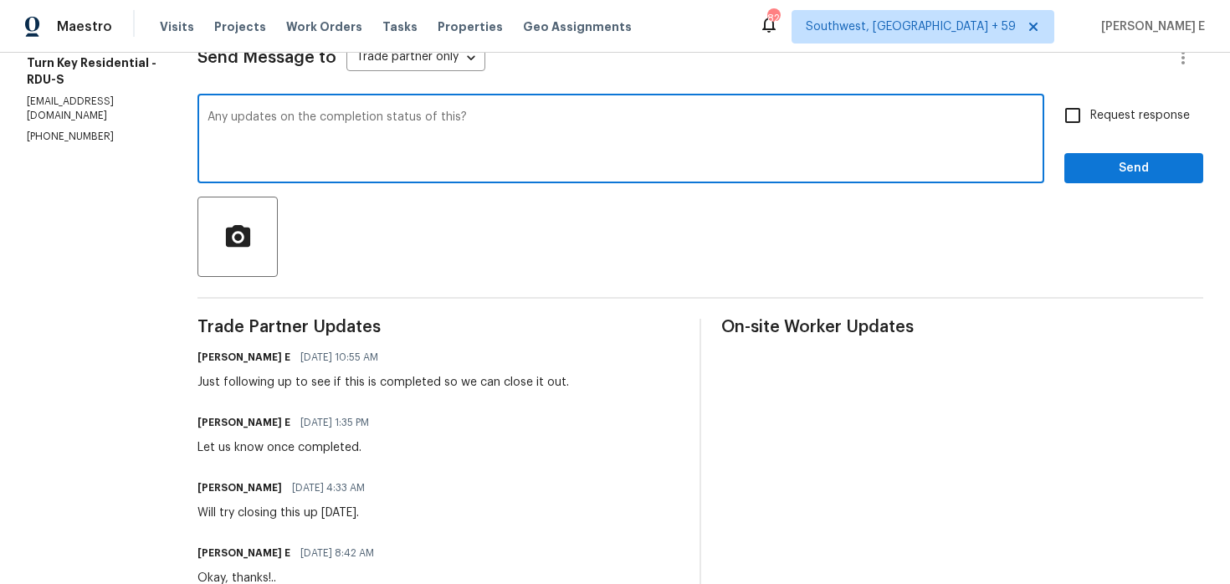
type textarea "Any updates on the completion status of this?"
click at [1085, 103] on input "Request response" at bounding box center [1072, 115] width 35 height 35
checkbox input "true"
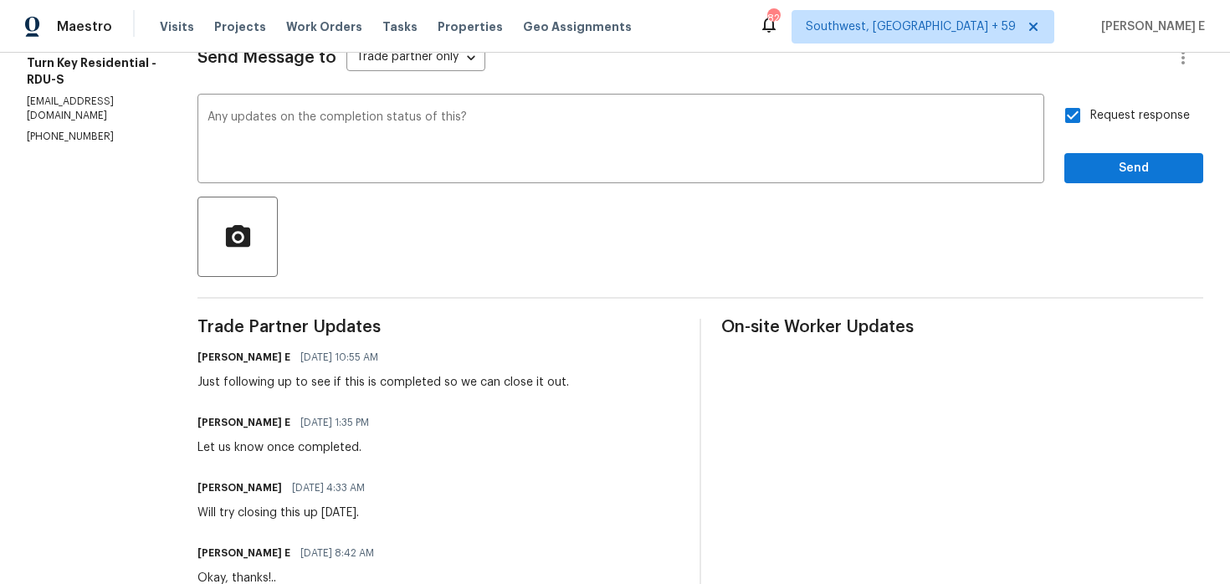
click at [1085, 149] on div "Request response Send" at bounding box center [1134, 140] width 139 height 85
click at [1091, 164] on span "Send" at bounding box center [1134, 168] width 112 height 21
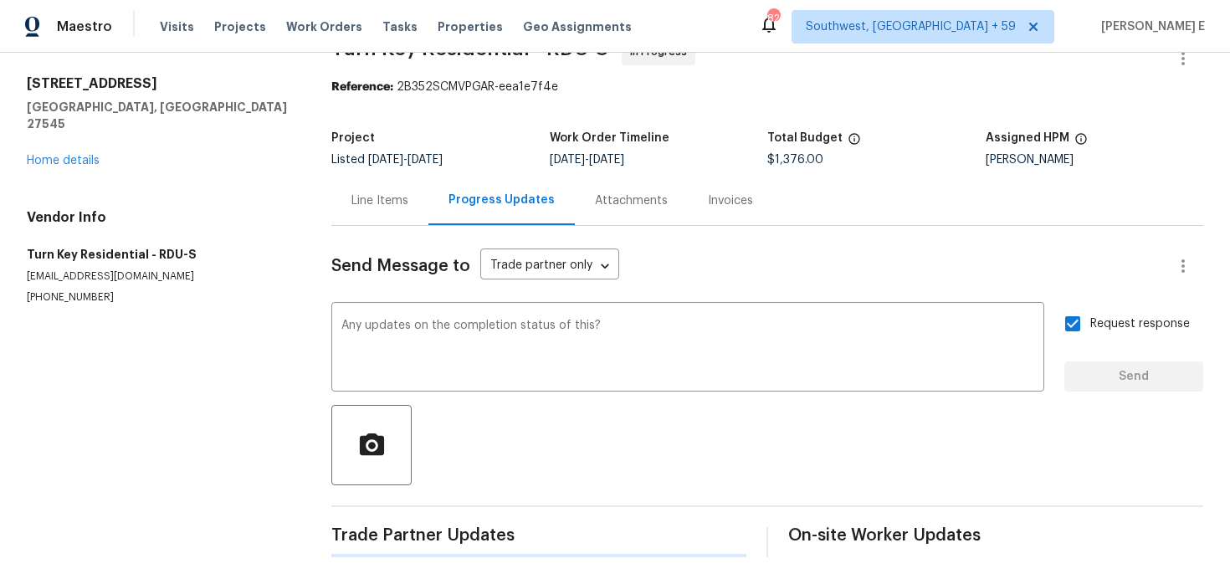
scroll to position [0, 0]
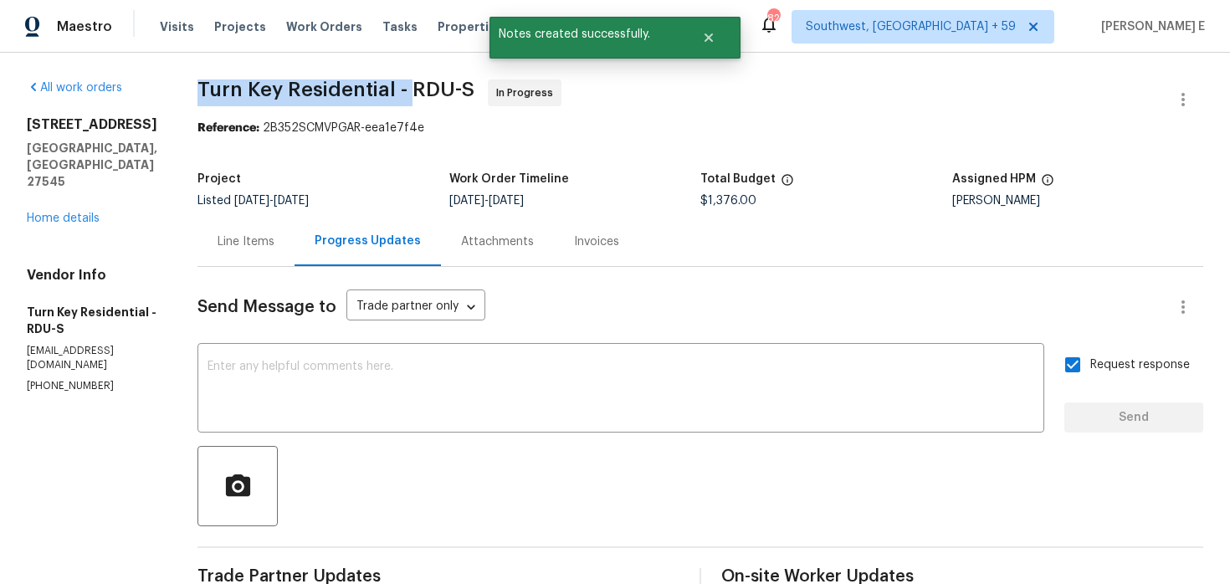
drag, startPoint x: 230, startPoint y: 96, endPoint x: 453, endPoint y: 94, distance: 222.7
copy span "Turn Key Residential -"
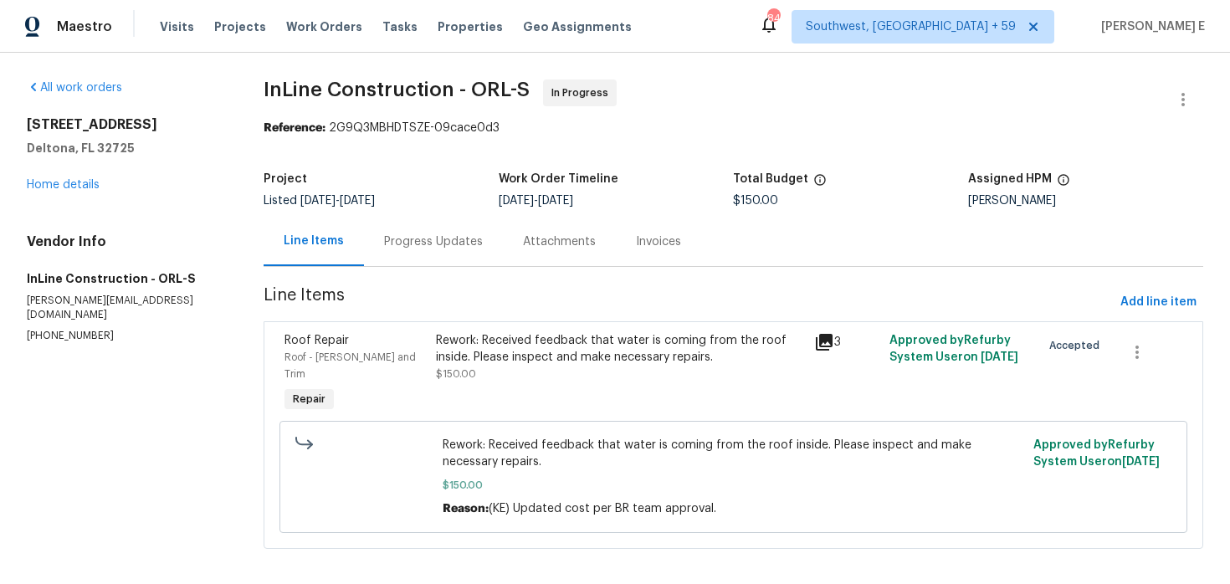
click at [475, 233] on div "Progress Updates" at bounding box center [433, 241] width 139 height 49
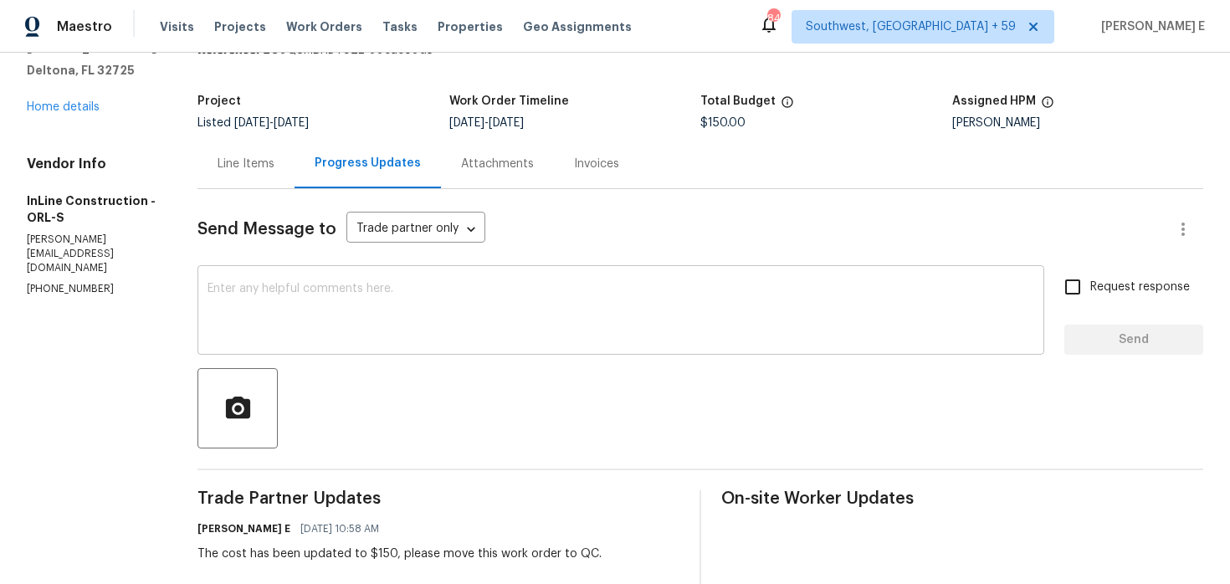
click at [440, 324] on textarea at bounding box center [621, 312] width 827 height 59
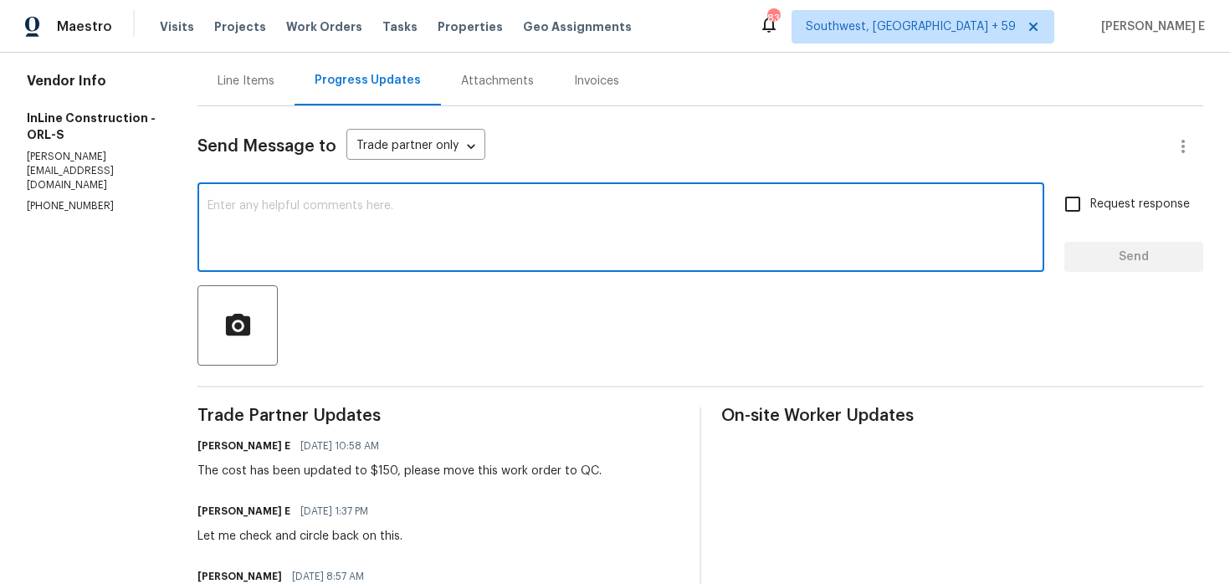
scroll to position [157, 0]
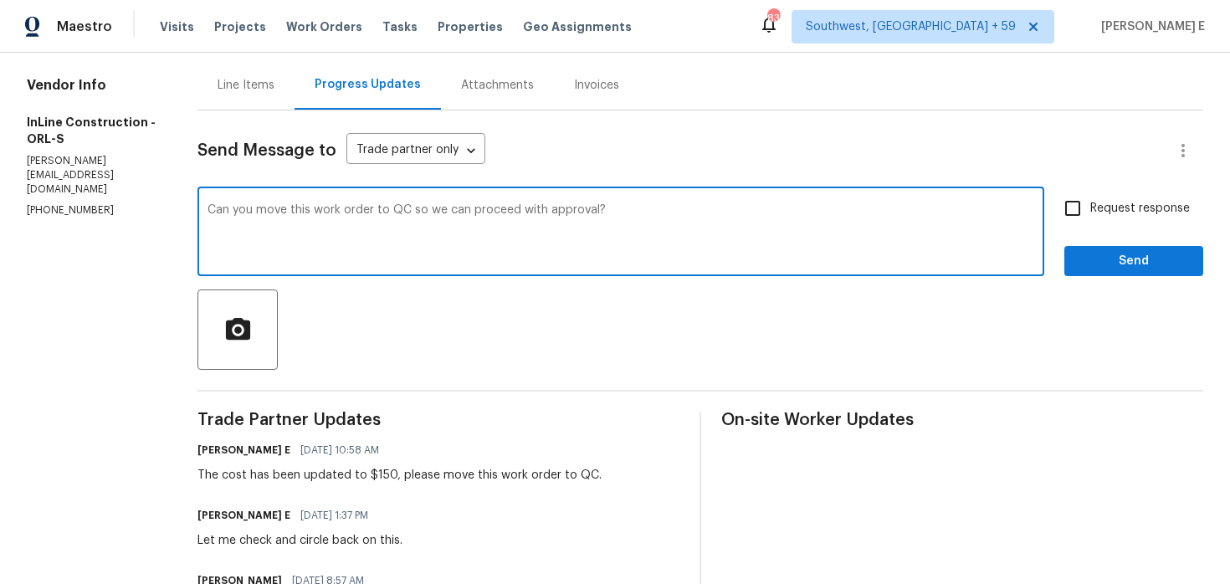
type textarea "Can you move this work order to QC so we can proceed with approval?"
click at [1107, 191] on label "Request response" at bounding box center [1122, 208] width 135 height 35
click at [1091, 191] on input "Request response" at bounding box center [1072, 208] width 35 height 35
checkbox input "true"
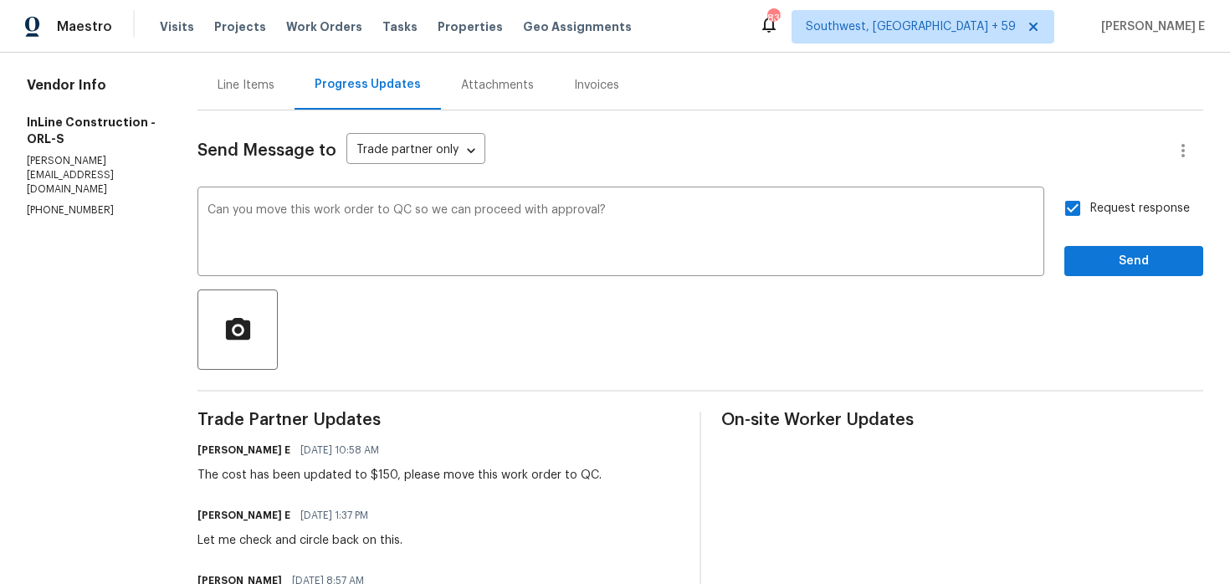
click at [1133, 259] on span "Send" at bounding box center [1134, 261] width 112 height 21
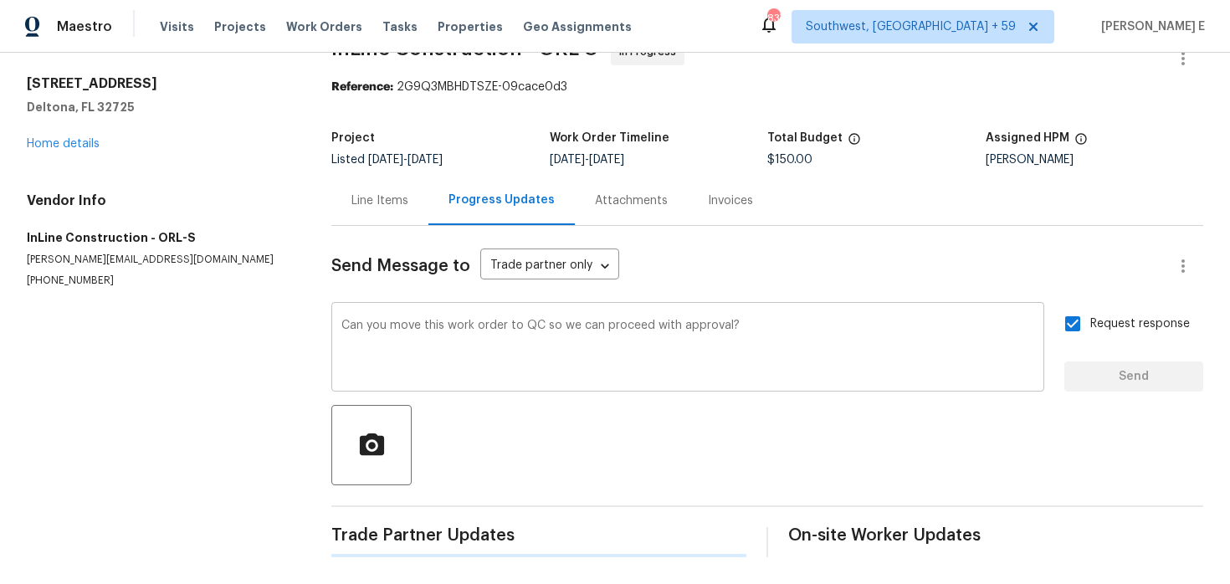
scroll to position [0, 0]
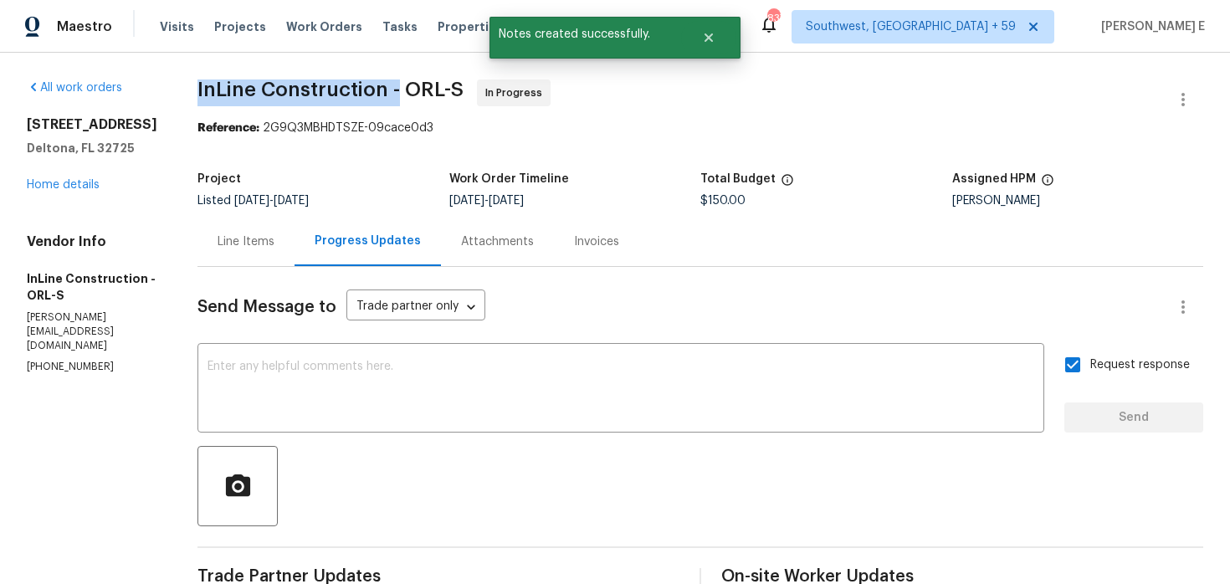
drag, startPoint x: 200, startPoint y: 90, endPoint x: 404, endPoint y: 92, distance: 204.2
copy span "InLine Construction -"
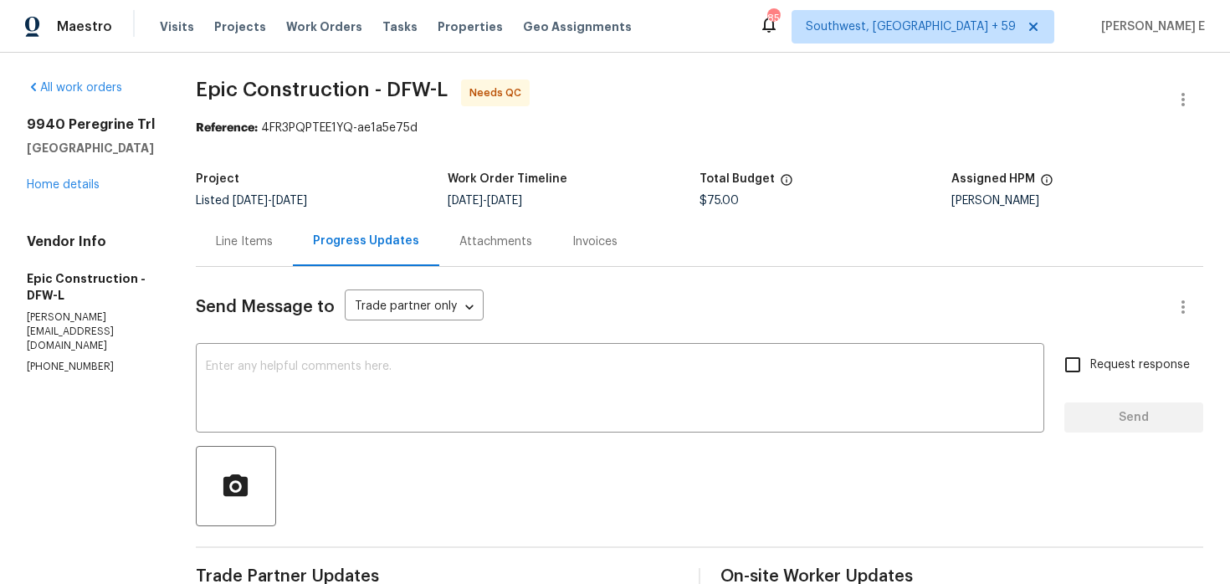
click at [223, 244] on div "Line Items" at bounding box center [244, 242] width 57 height 17
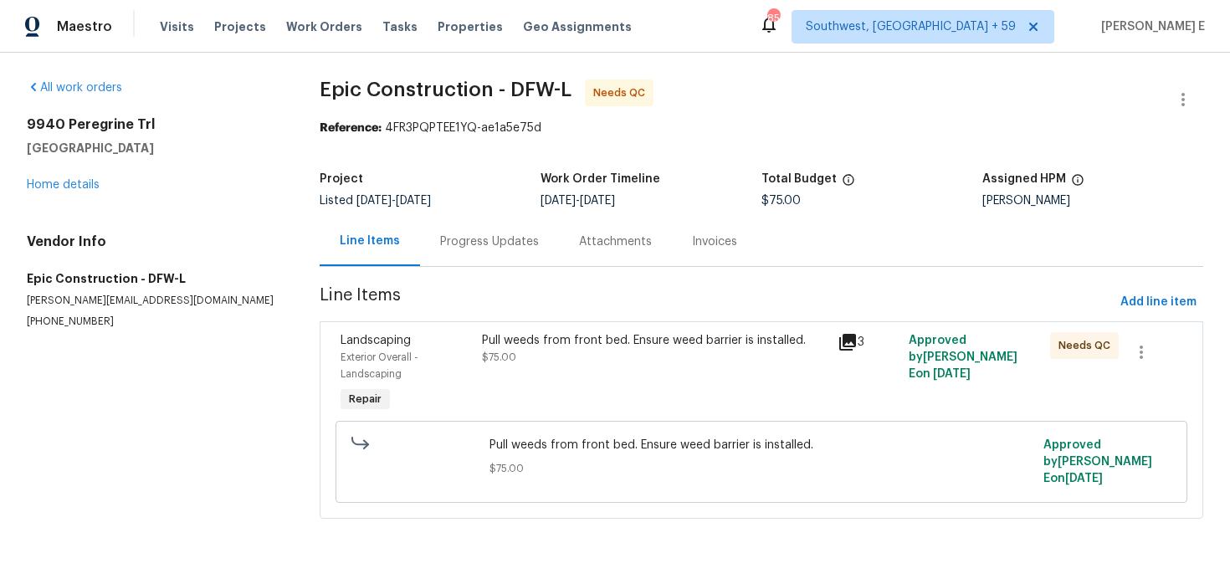
click at [508, 352] on span "$75.00" at bounding box center [499, 357] width 34 height 10
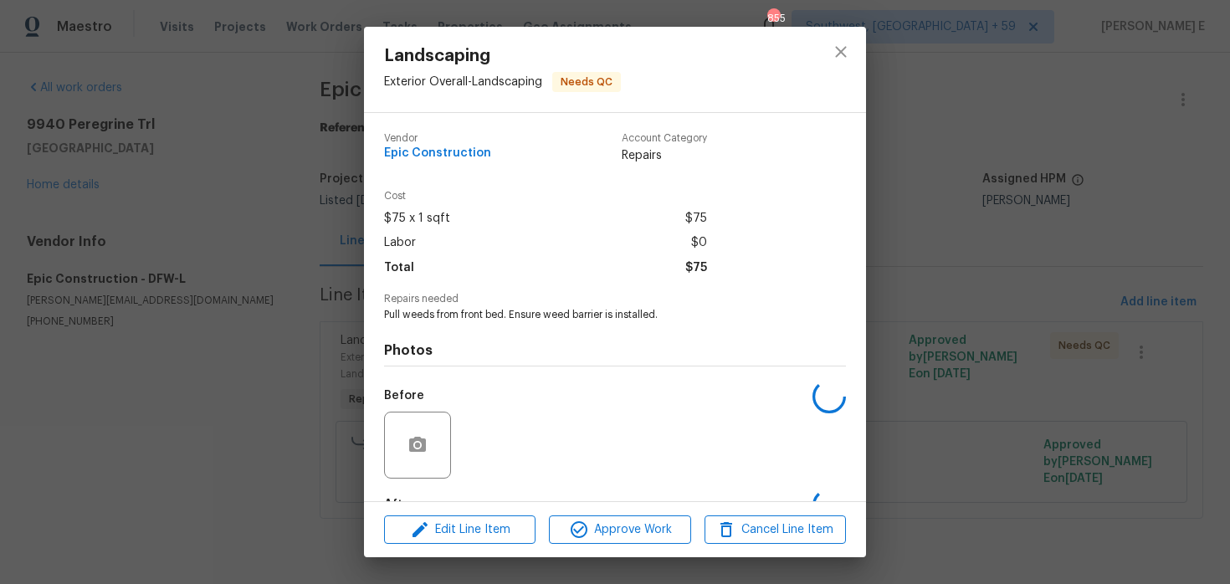
scroll to position [103, 0]
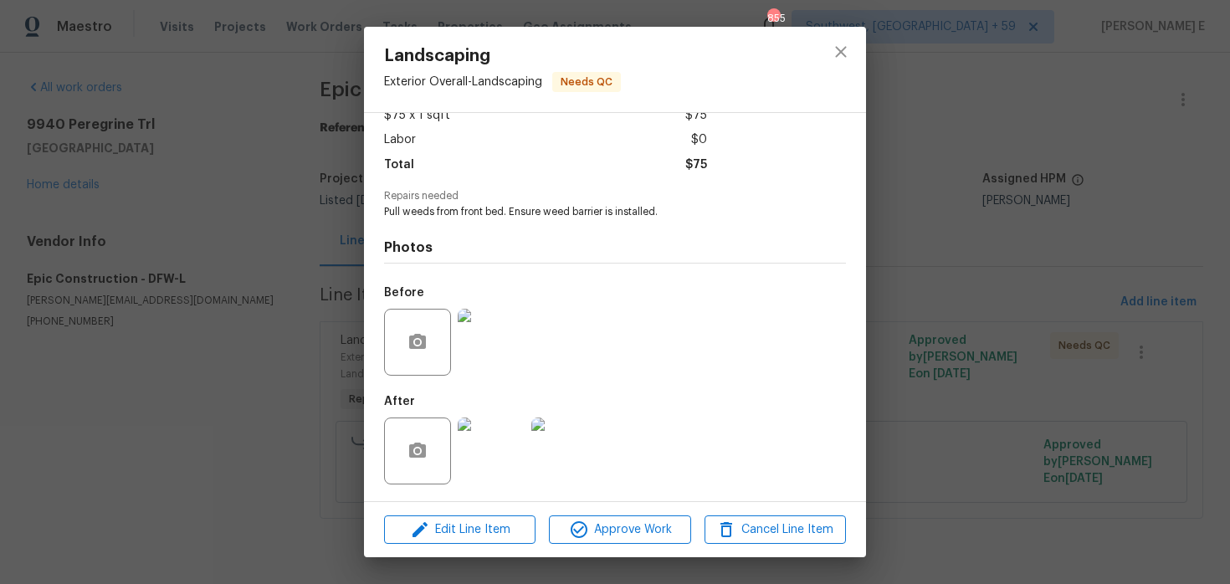
click at [484, 444] on img at bounding box center [491, 451] width 67 height 67
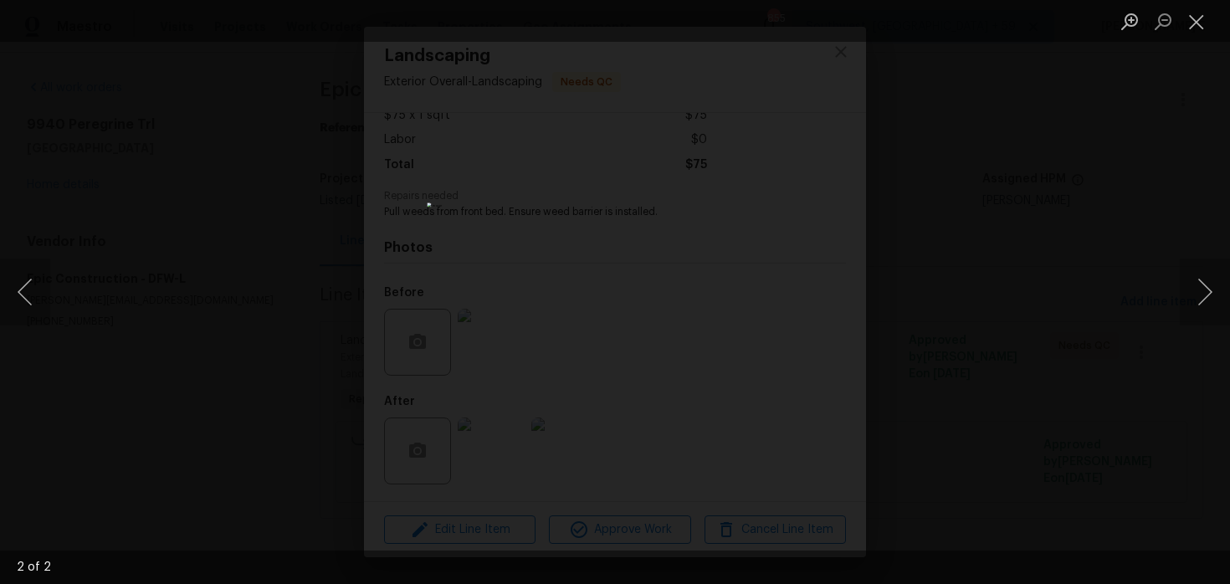
click at [1009, 248] on div "Lightbox" at bounding box center [615, 292] width 1230 height 584
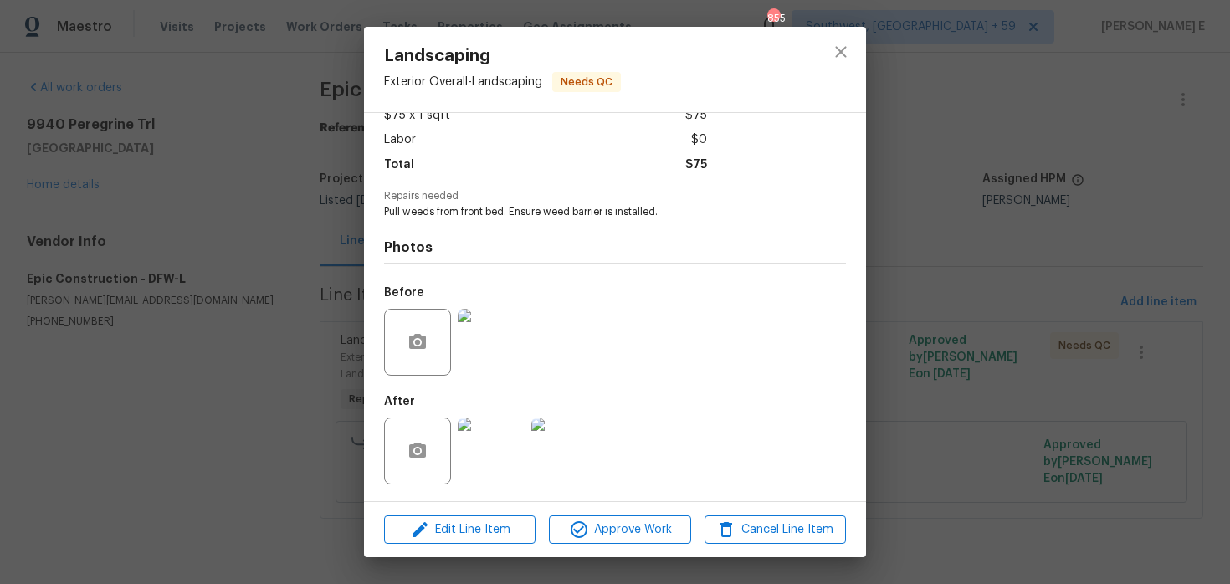
click at [1009, 248] on div "Landscaping Exterior Overall - Landscaping Needs QC Vendor Epic Construction Ac…" at bounding box center [615, 292] width 1230 height 584
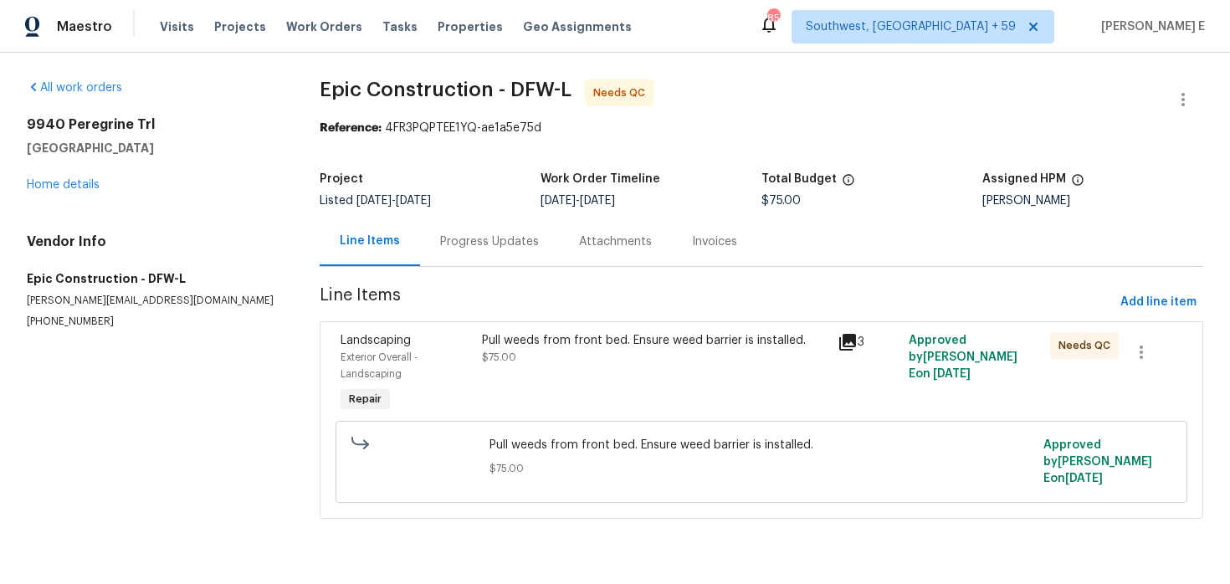
click at [496, 246] on div "Progress Updates" at bounding box center [489, 242] width 99 height 17
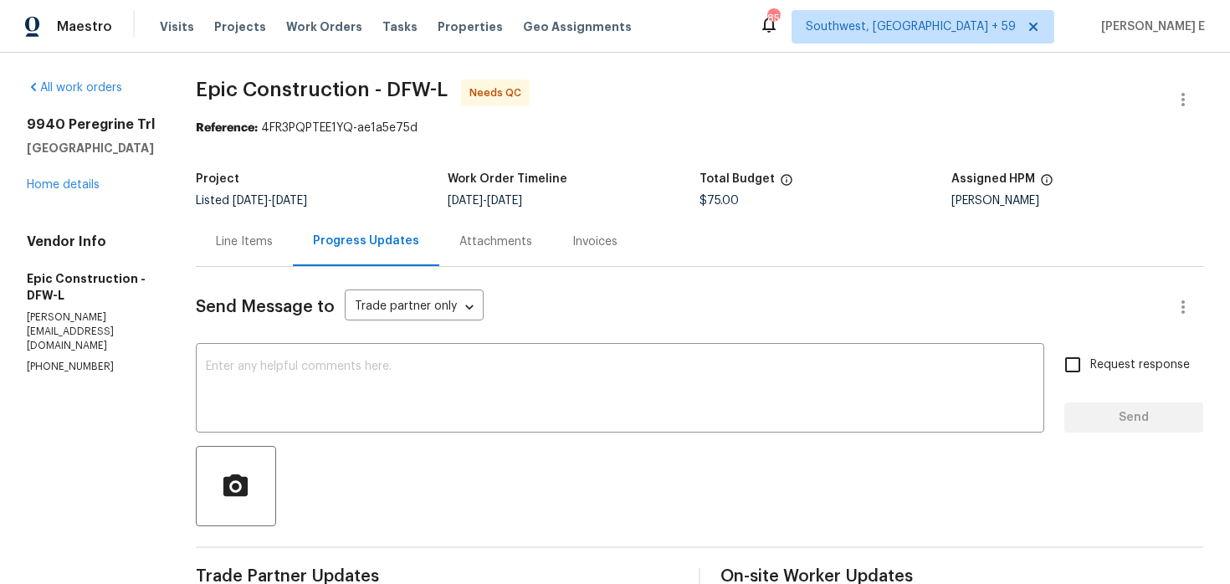
click at [253, 252] on div "Line Items" at bounding box center [244, 241] width 97 height 49
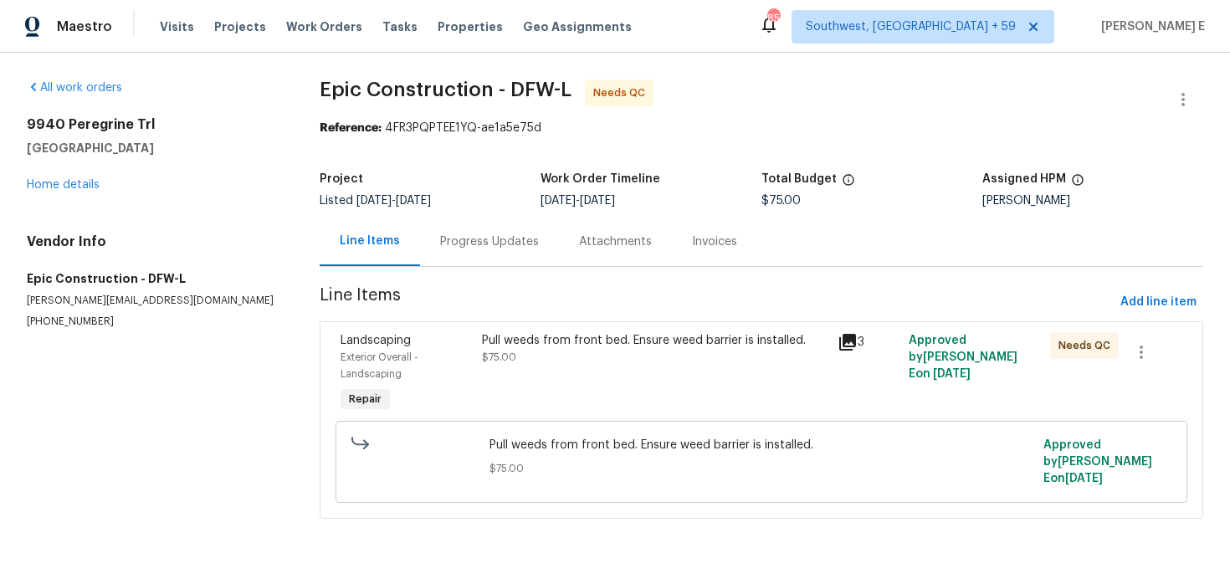
click at [501, 379] on div "Pull weeds from front bed. Ensure weed barrier is installed. $75.00" at bounding box center [654, 374] width 355 height 94
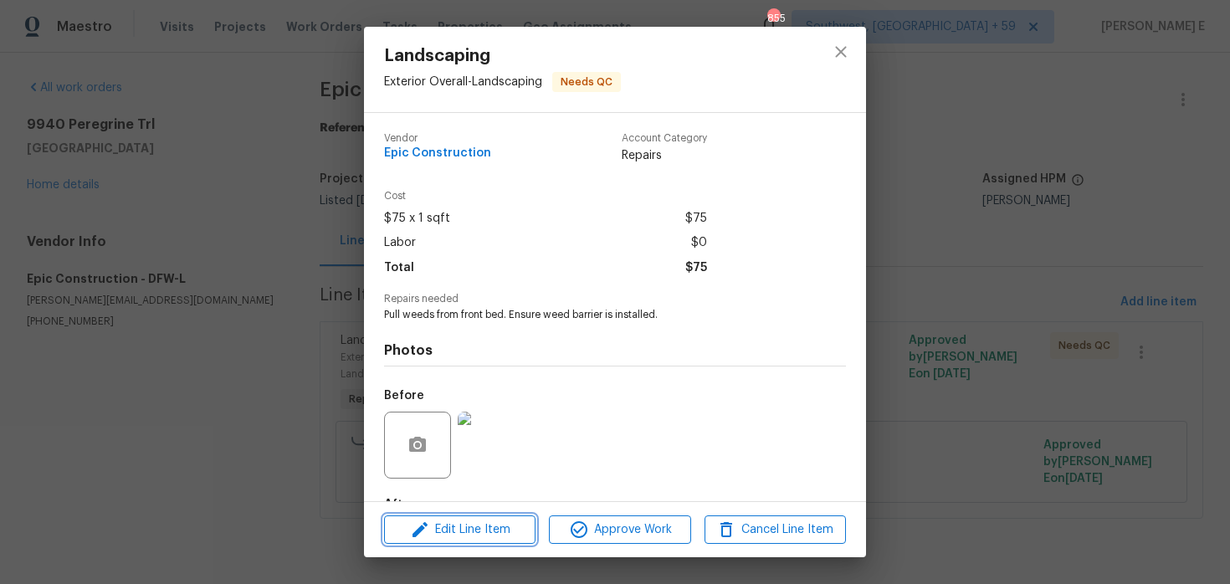
click at [469, 526] on span "Edit Line Item" at bounding box center [459, 530] width 141 height 21
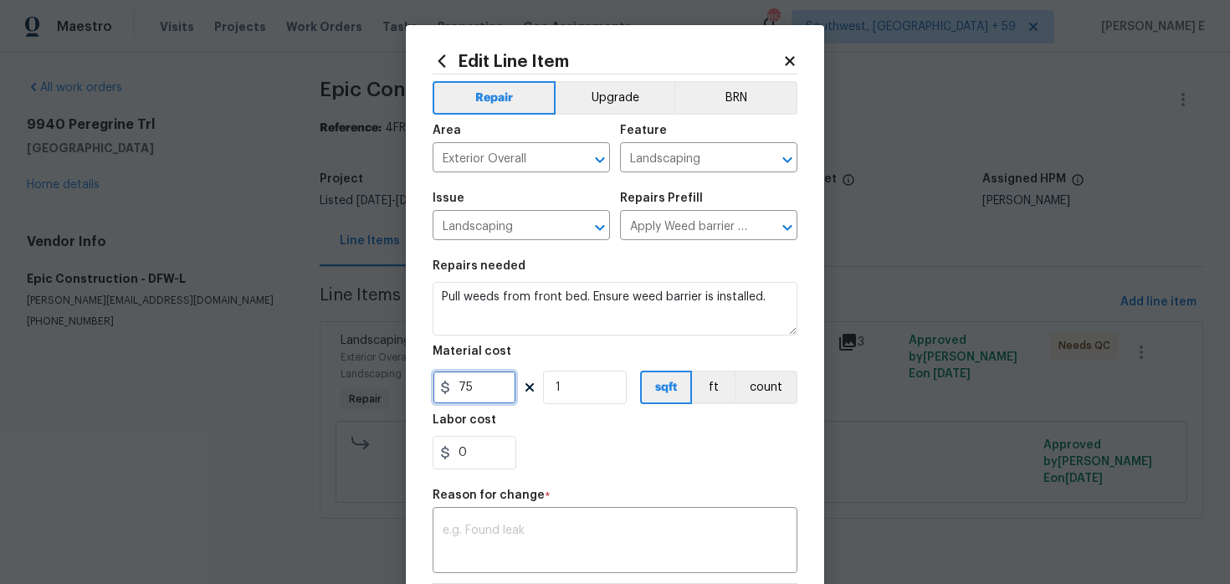
click at [456, 385] on input "75" at bounding box center [475, 387] width 84 height 33
type input "175"
click at [583, 567] on div "x ​" at bounding box center [615, 542] width 365 height 62
paste textarea "(KE) Updated per vendor's final cost."
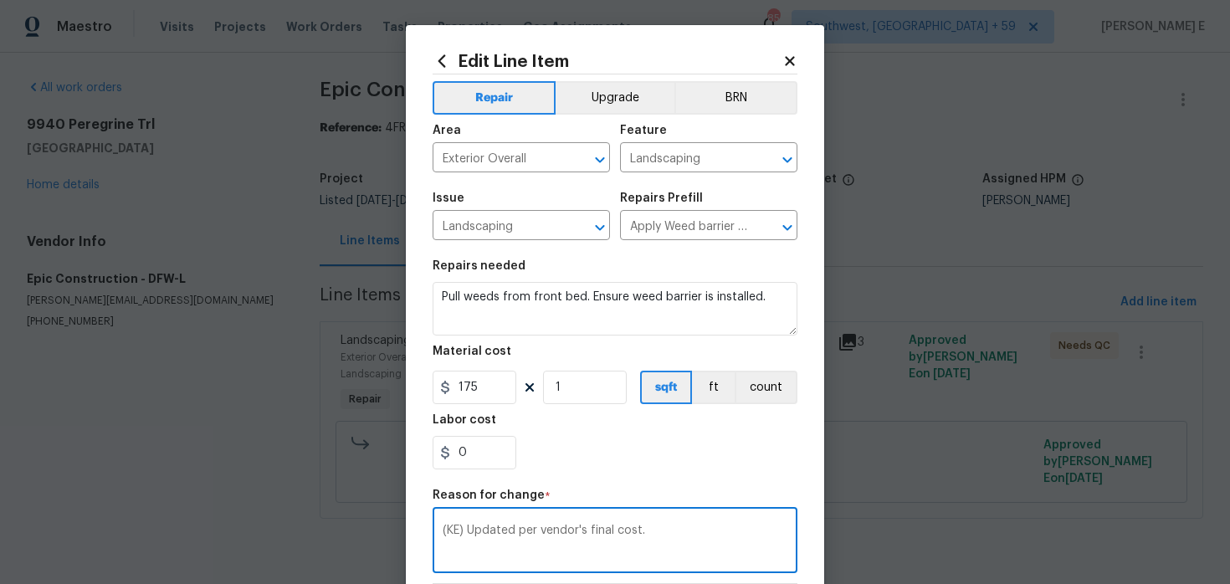
scroll to position [241, 0]
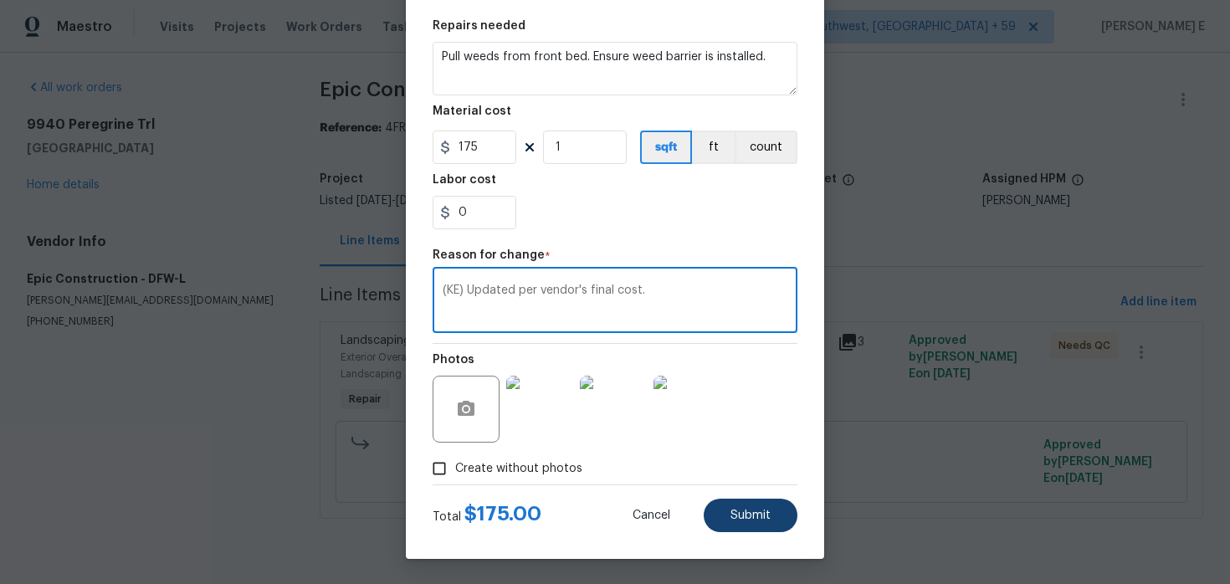
type textarea "(KE) Updated per vendor's final cost."
click at [732, 522] on button "Submit" at bounding box center [751, 515] width 94 height 33
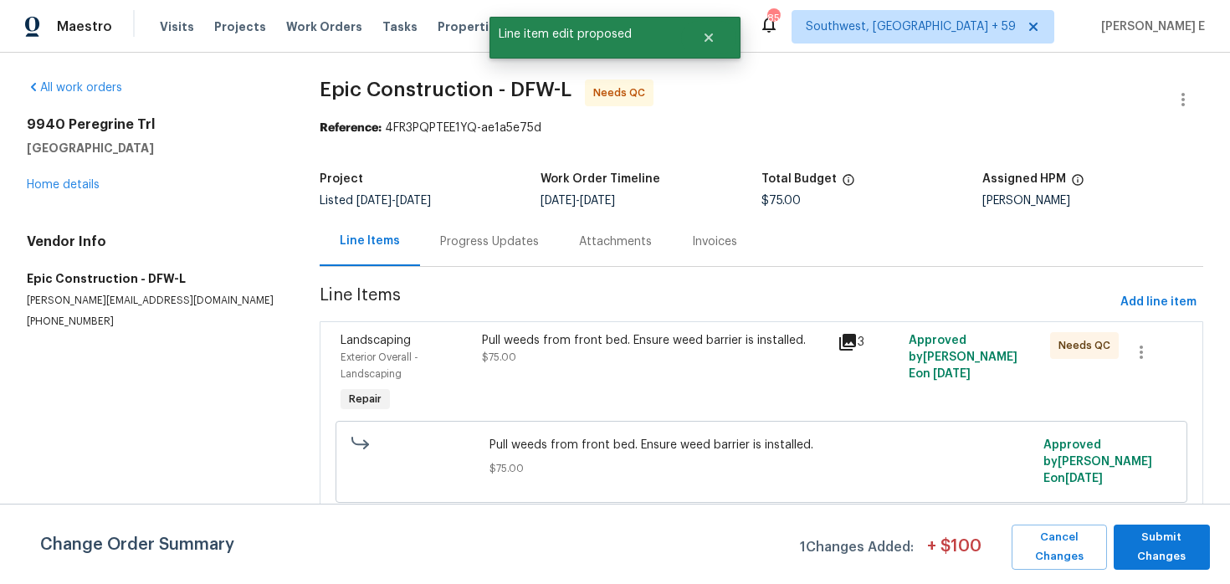
scroll to position [0, 0]
click at [1155, 545] on span "Submit Changes" at bounding box center [1162, 547] width 80 height 39
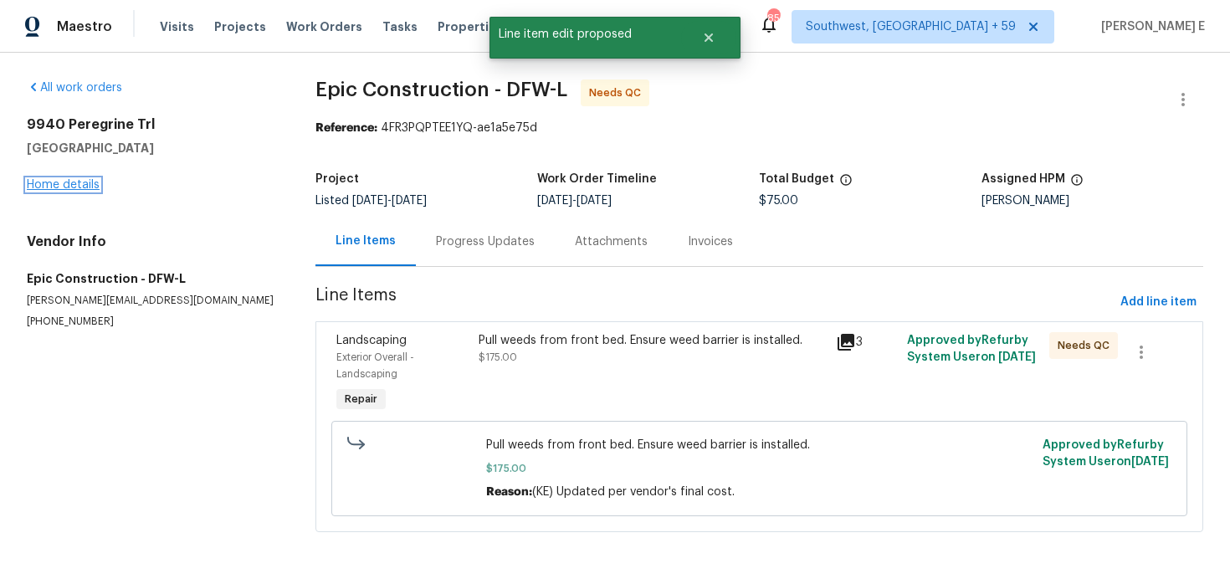
click at [79, 180] on link "Home details" at bounding box center [63, 185] width 73 height 12
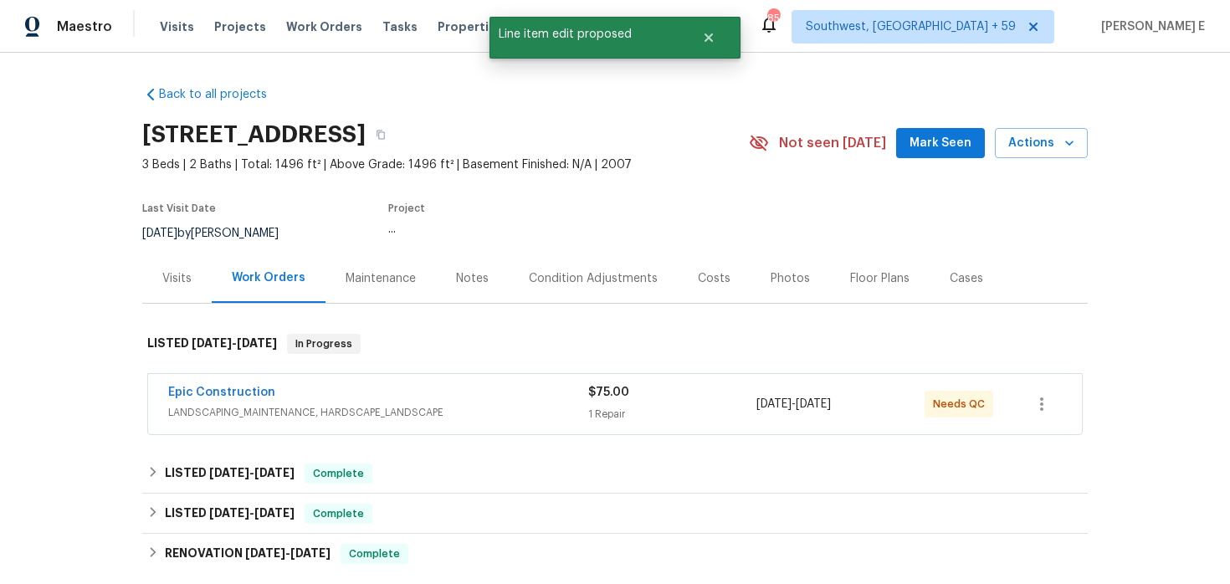
scroll to position [13, 0]
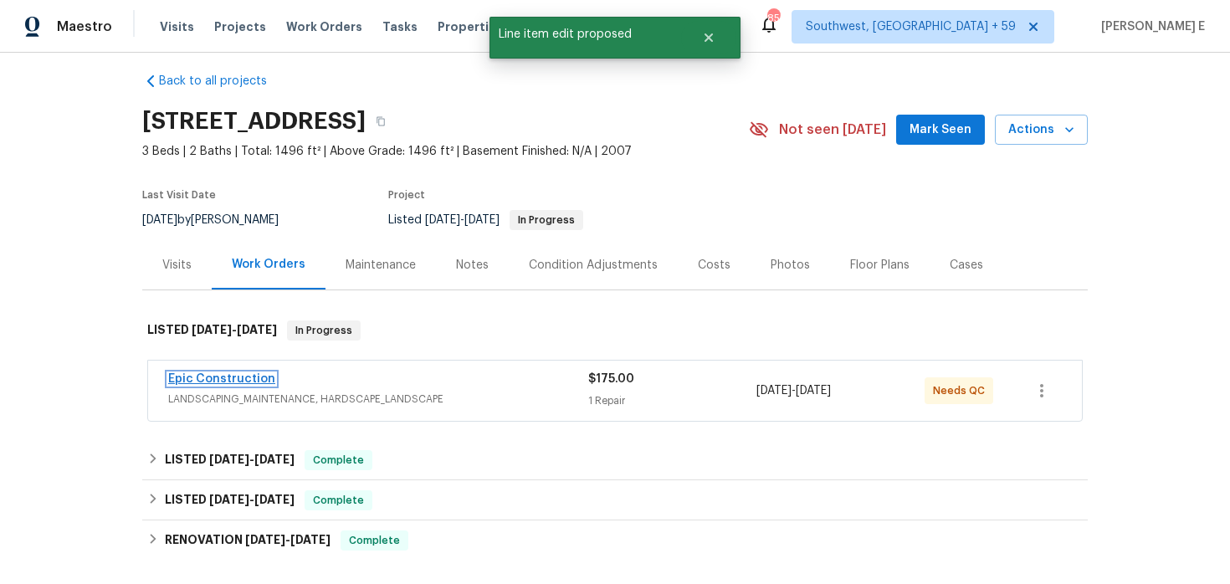
click at [226, 378] on link "Epic Construction" at bounding box center [221, 379] width 107 height 12
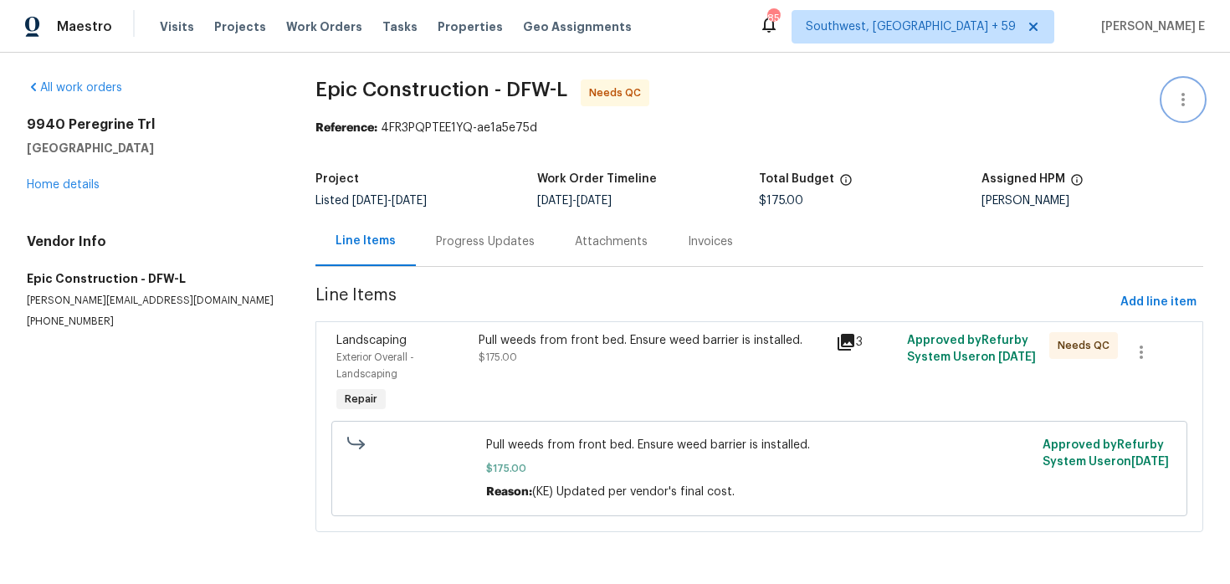
click at [1186, 90] on icon "button" at bounding box center [1183, 100] width 20 height 20
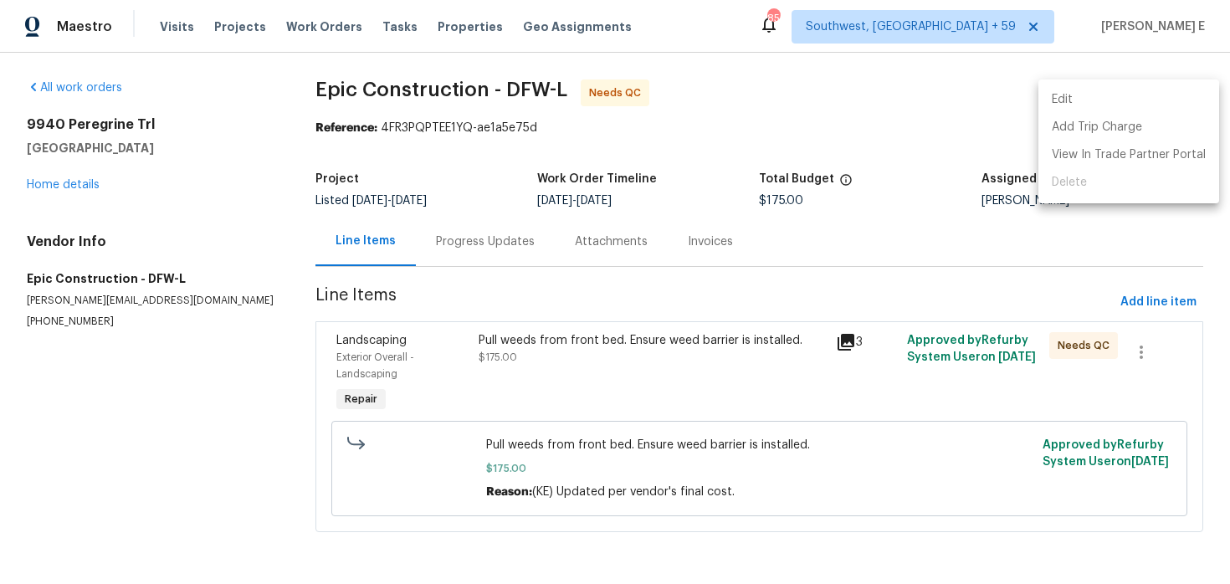
click at [1096, 100] on li "Edit" at bounding box center [1129, 100] width 181 height 28
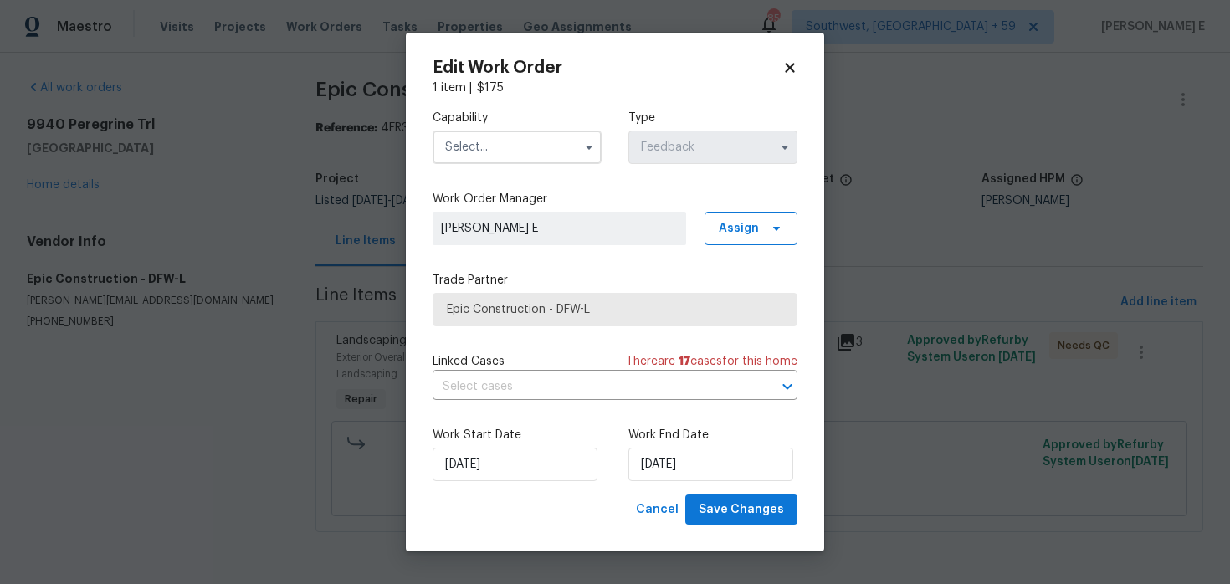
click at [583, 136] on span at bounding box center [589, 147] width 25 height 25
click at [585, 157] on span at bounding box center [589, 147] width 25 height 25
click at [588, 151] on icon "button" at bounding box center [589, 147] width 13 height 13
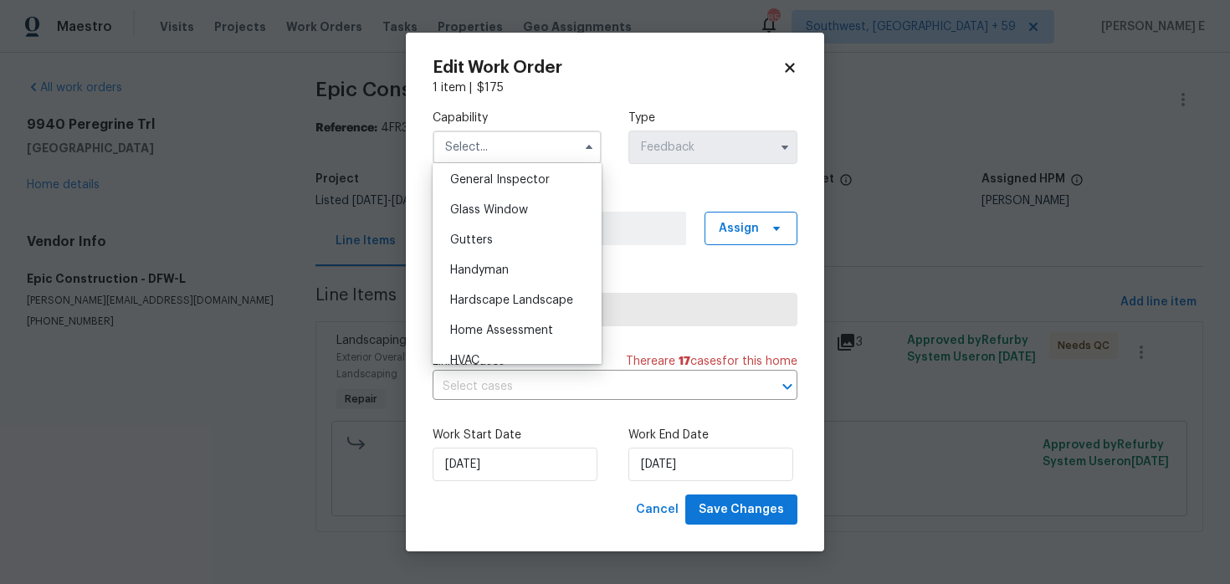
scroll to position [839, 0]
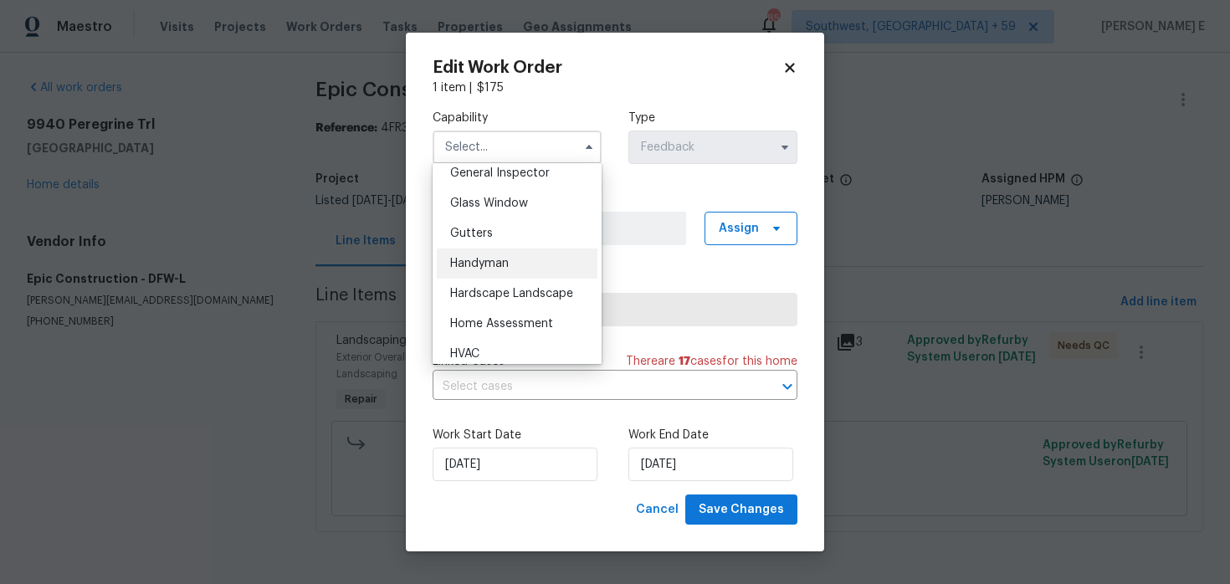
click at [554, 270] on div "Handyman" at bounding box center [517, 264] width 161 height 30
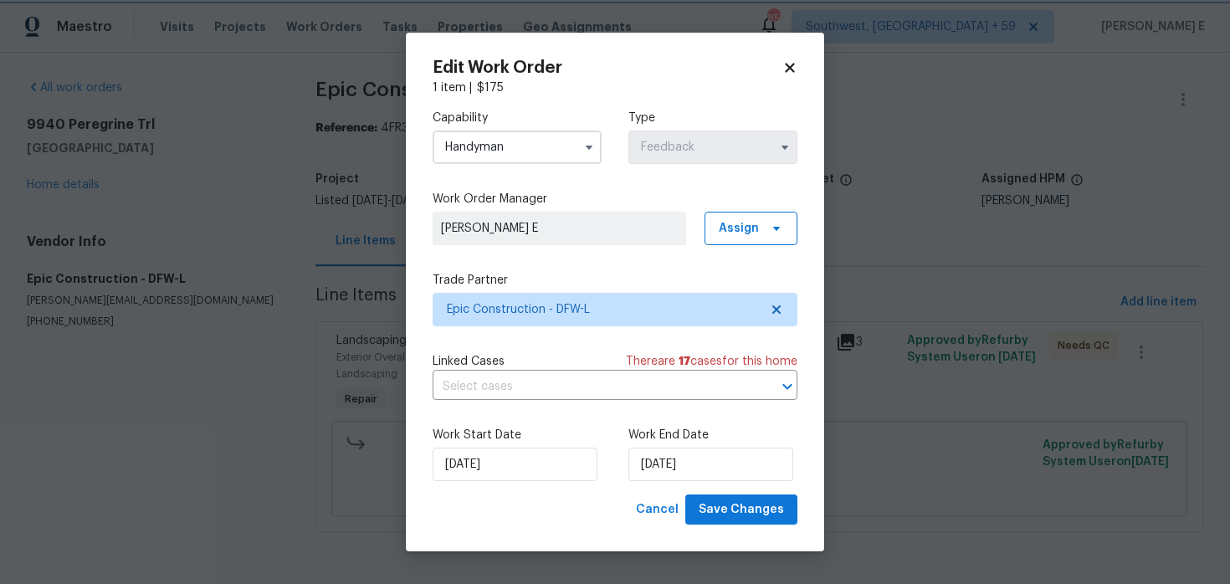
type input "Handyman"
click at [632, 473] on input "18/08/2025" at bounding box center [711, 464] width 165 height 33
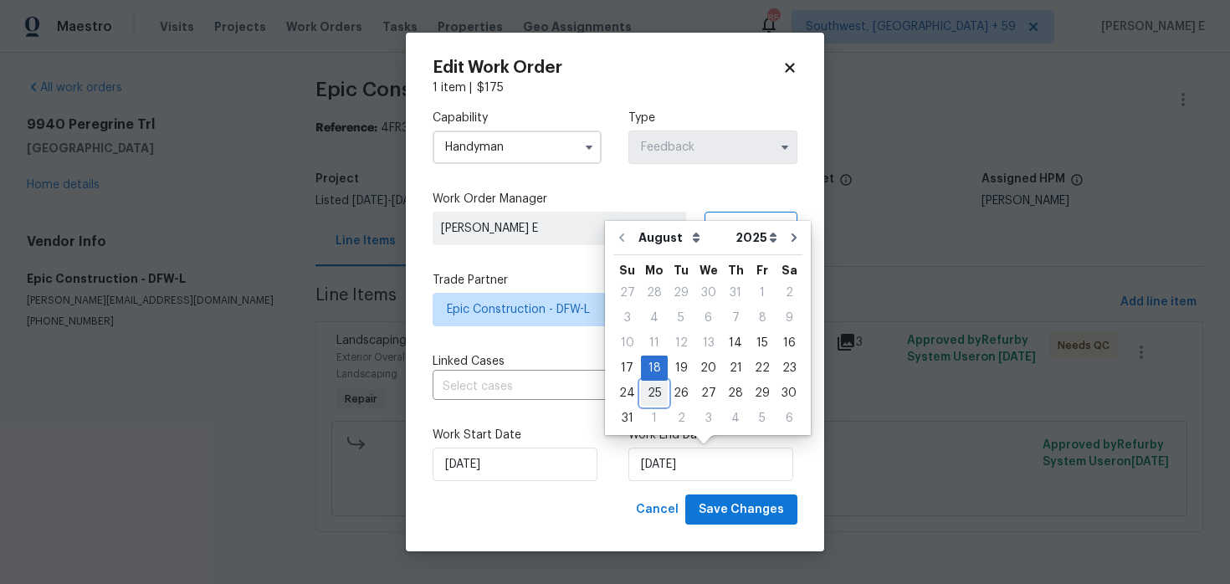
click at [655, 391] on div "25" at bounding box center [654, 393] width 27 height 23
type input "25/08/2025"
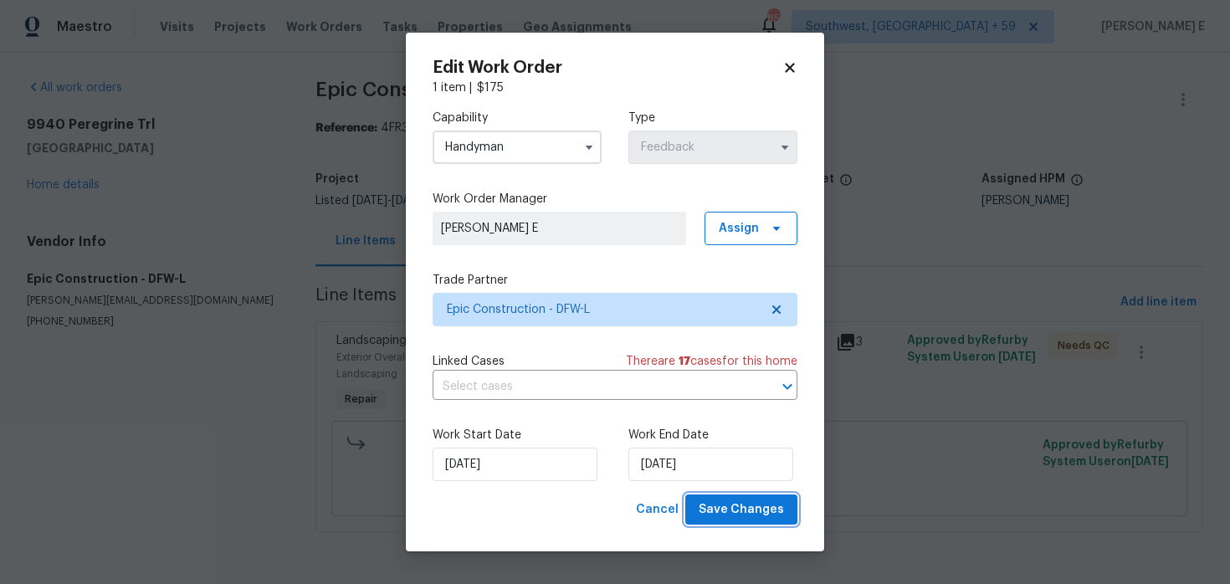
click at [722, 513] on span "Save Changes" at bounding box center [741, 510] width 85 height 21
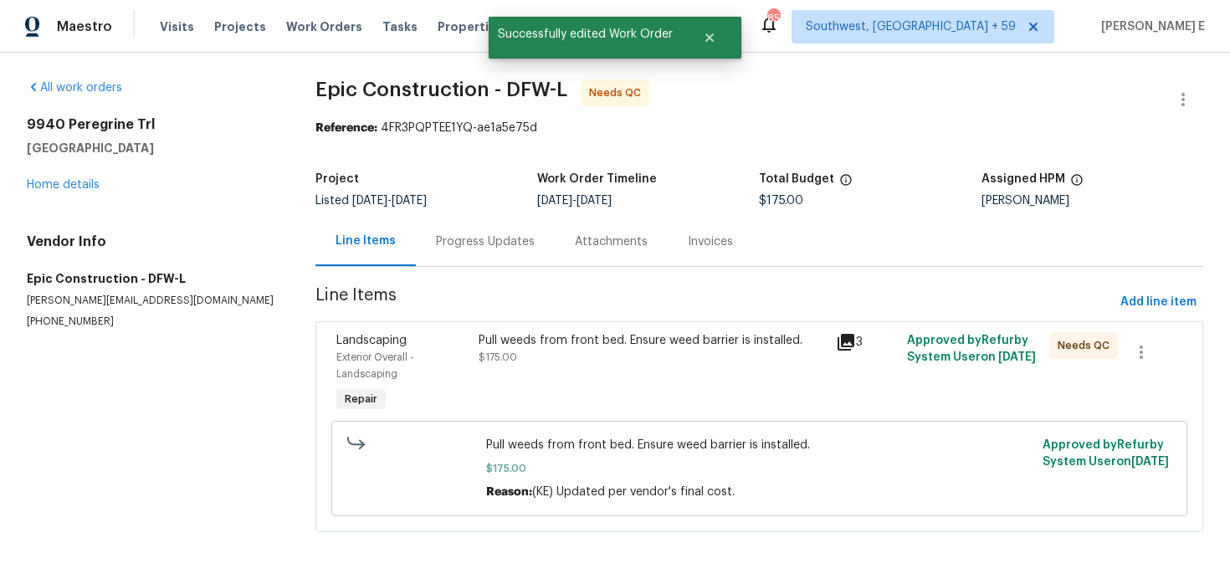
click at [482, 398] on div "Pull weeds from front bed. Ensure weed barrier is installed. $175.00" at bounding box center [652, 374] width 357 height 94
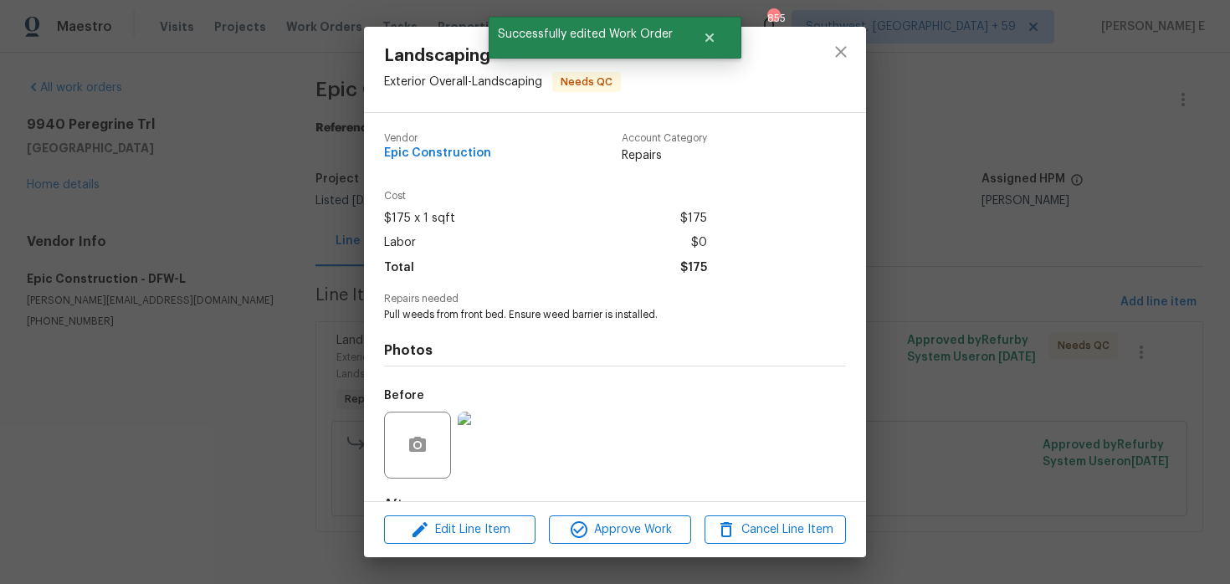
scroll to position [103, 0]
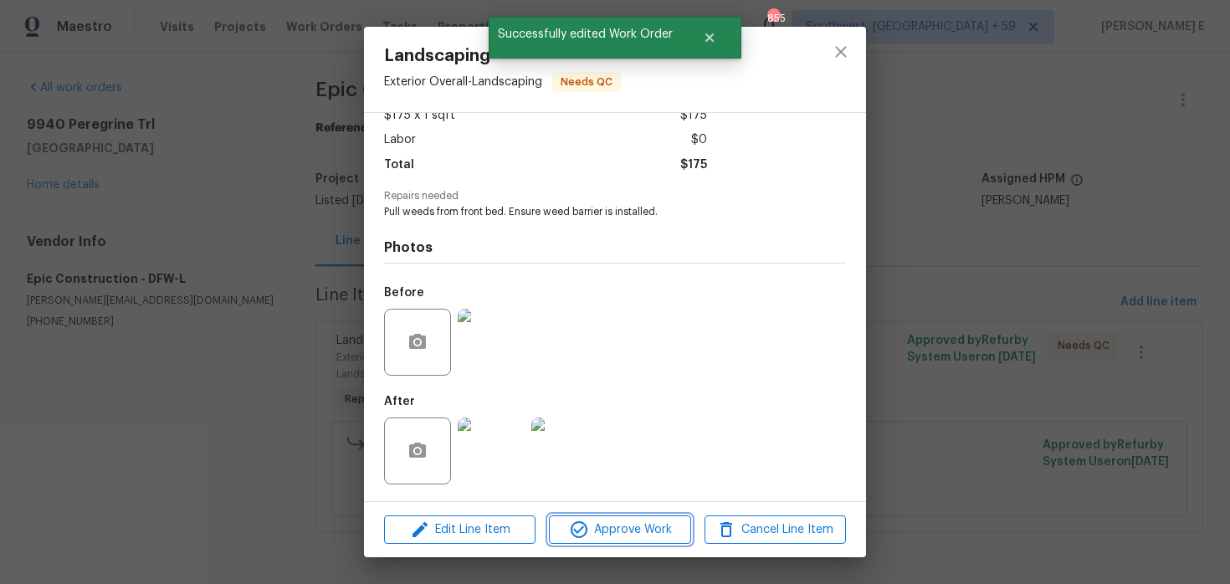
click at [610, 534] on span "Approve Work" at bounding box center [619, 530] width 131 height 21
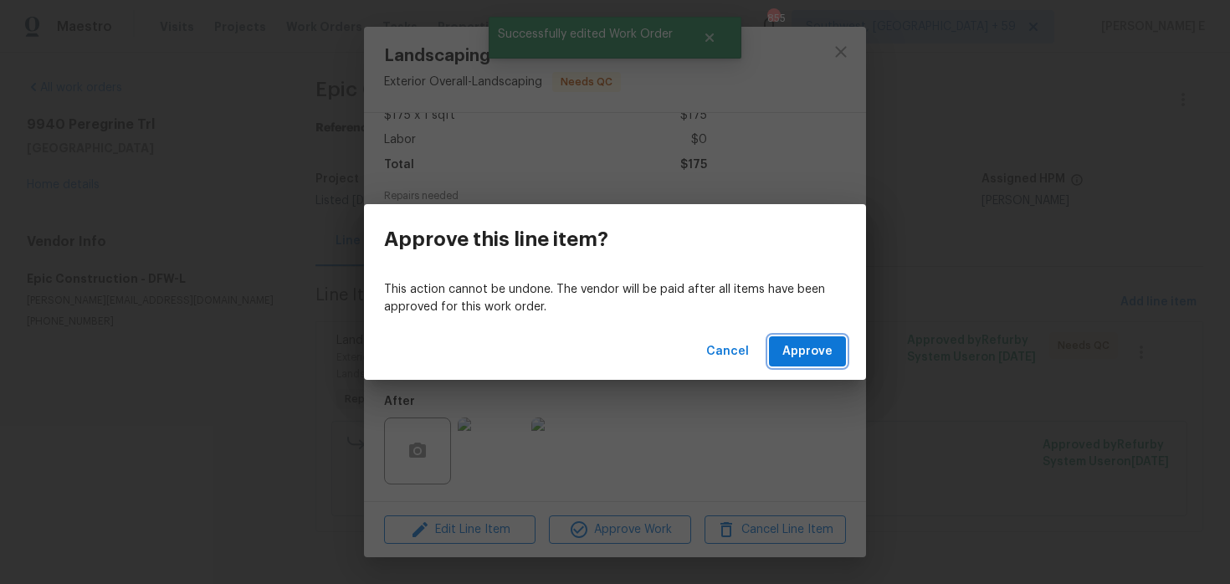
click at [794, 355] on span "Approve" at bounding box center [808, 351] width 50 height 21
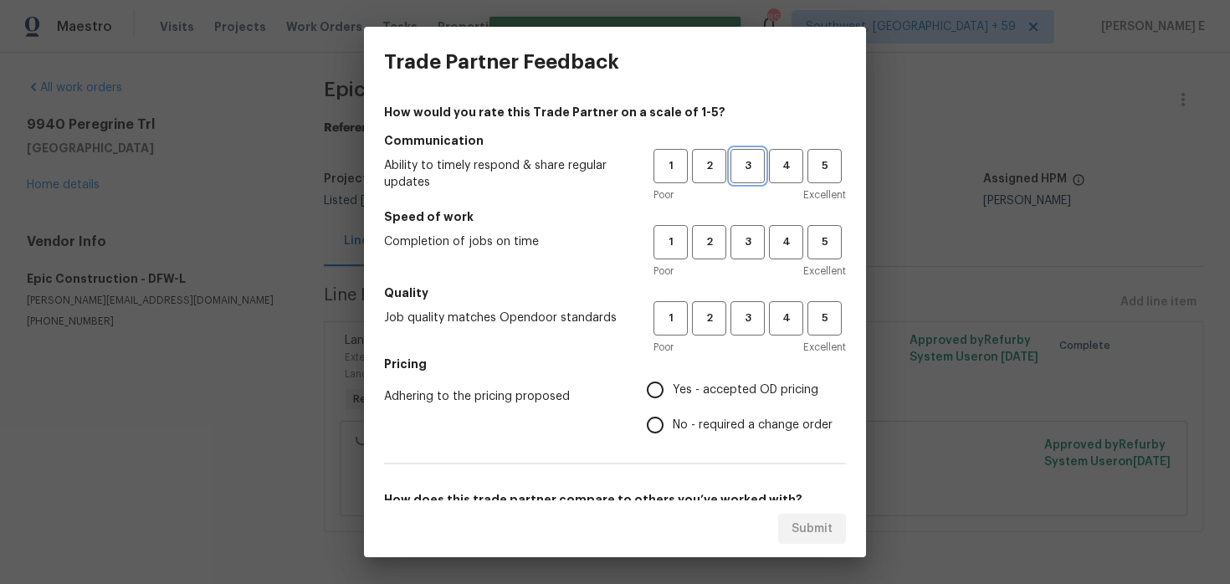
click at [744, 167] on span "3" at bounding box center [747, 166] width 31 height 19
click at [736, 262] on div "1 2 3 4 5 Poor Excellent" at bounding box center [750, 252] width 193 height 54
click at [742, 248] on span "3" at bounding box center [747, 242] width 31 height 19
click at [738, 321] on span "3" at bounding box center [747, 318] width 31 height 19
click at [671, 422] on input "No - required a change order" at bounding box center [655, 425] width 35 height 35
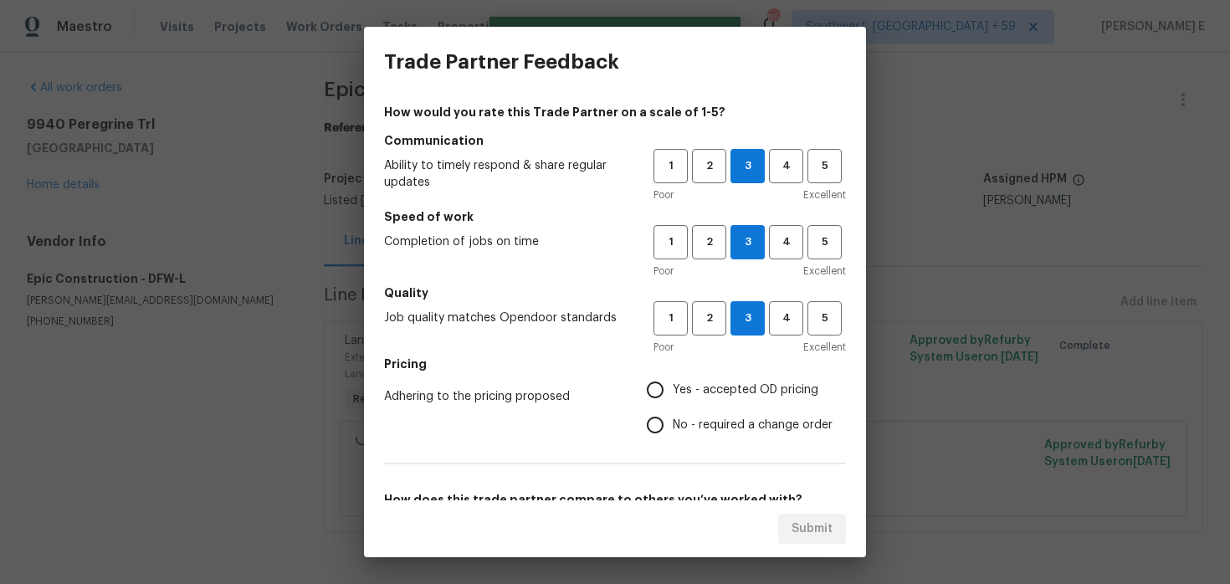
radio input "true"
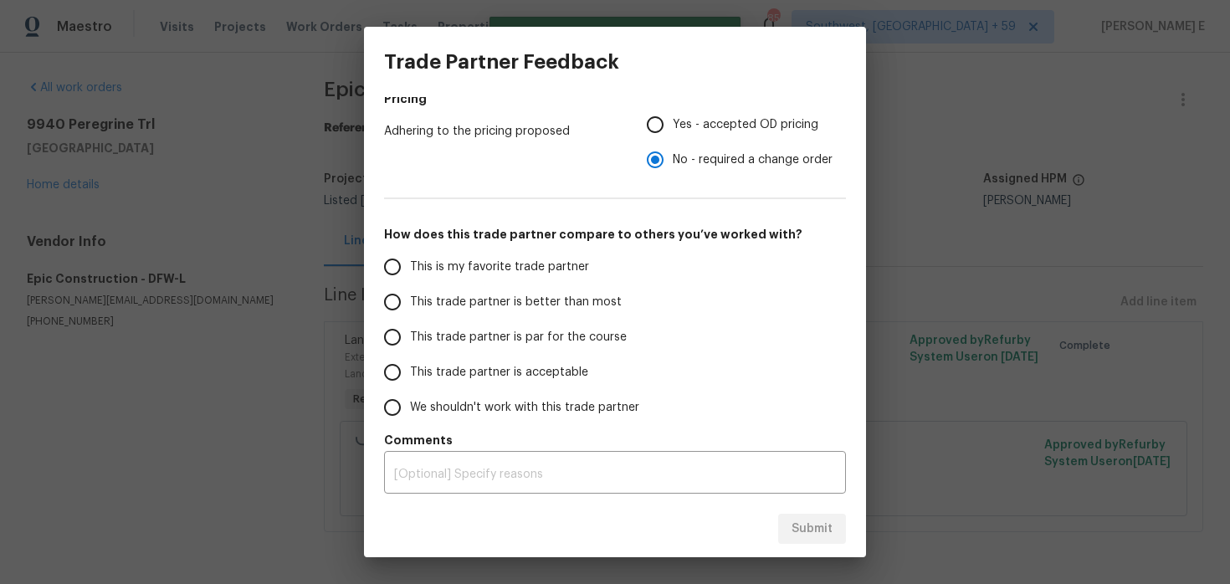
click at [566, 349] on label "This trade partner is par for the course" at bounding box center [507, 337] width 264 height 35
click at [410, 349] on input "This trade partner is par for the course" at bounding box center [392, 337] width 35 height 35
click at [804, 524] on span "Submit" at bounding box center [812, 529] width 41 height 21
radio input "true"
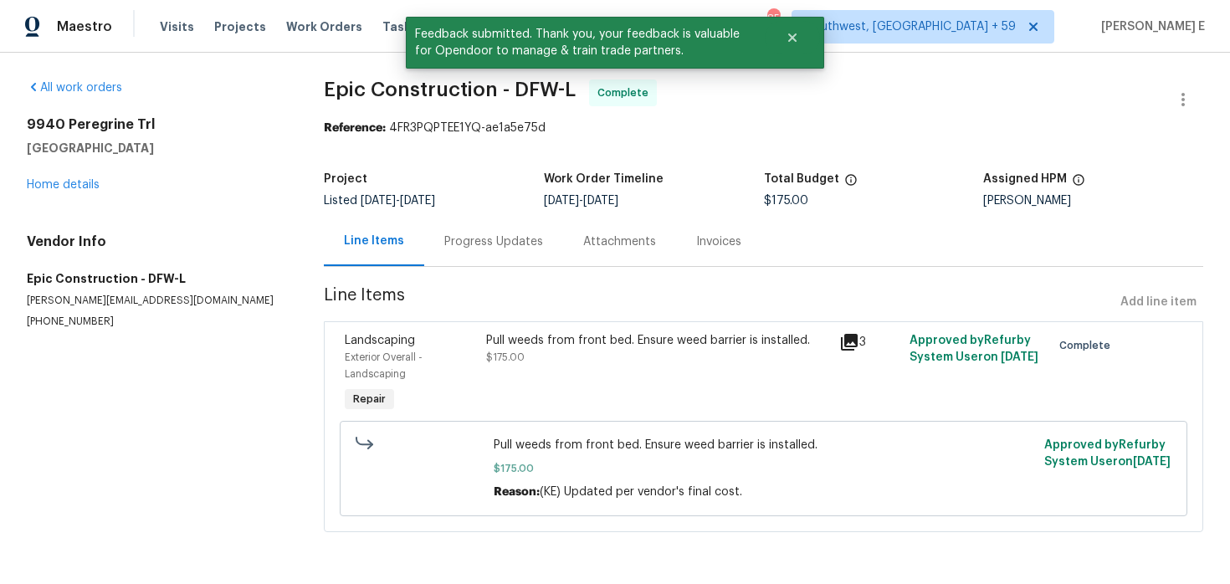
click at [461, 237] on div "Progress Updates" at bounding box center [493, 242] width 99 height 17
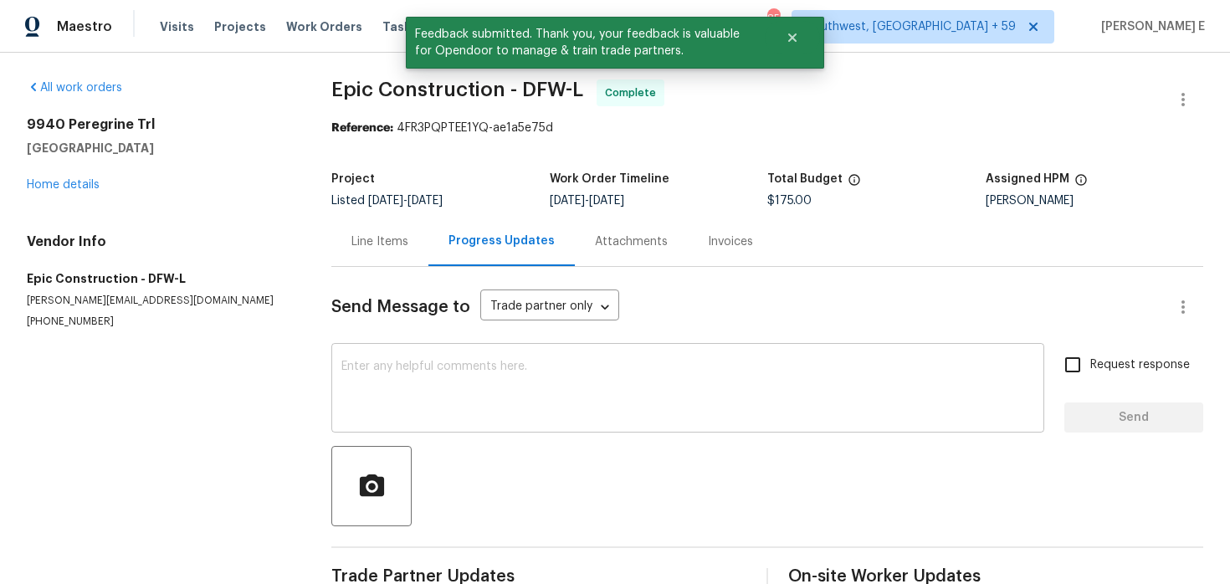
click at [457, 395] on textarea at bounding box center [687, 390] width 693 height 59
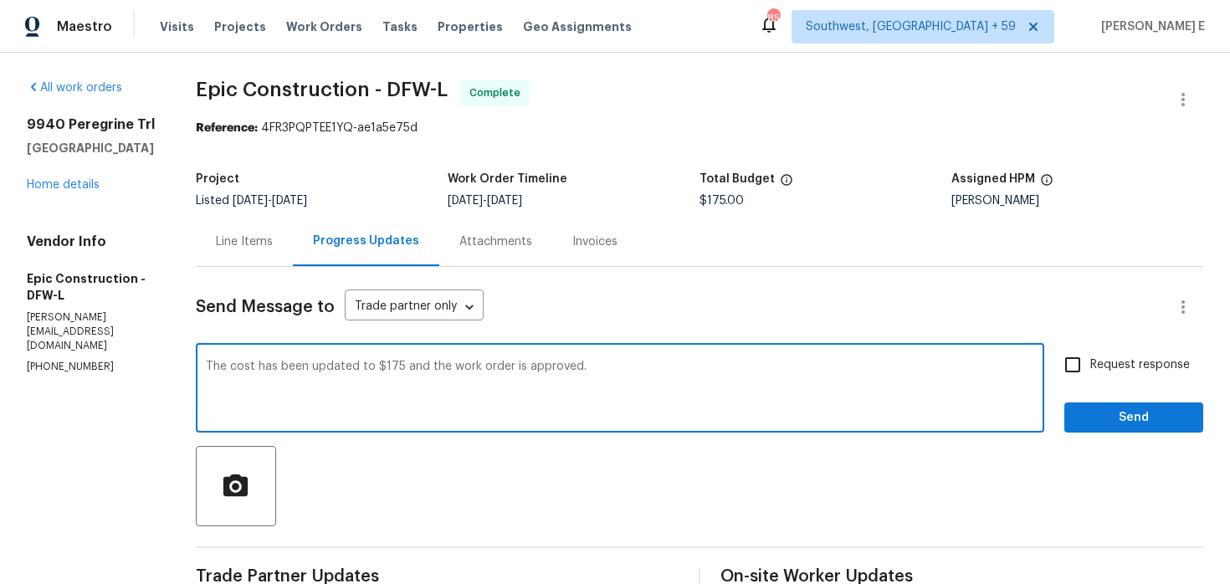
type textarea "The cost has been updated to $175 and the work order is approved."
click at [1142, 362] on span "Request response" at bounding box center [1141, 366] width 100 height 18
click at [1091, 362] on input "Request response" at bounding box center [1072, 364] width 35 height 35
checkbox input "true"
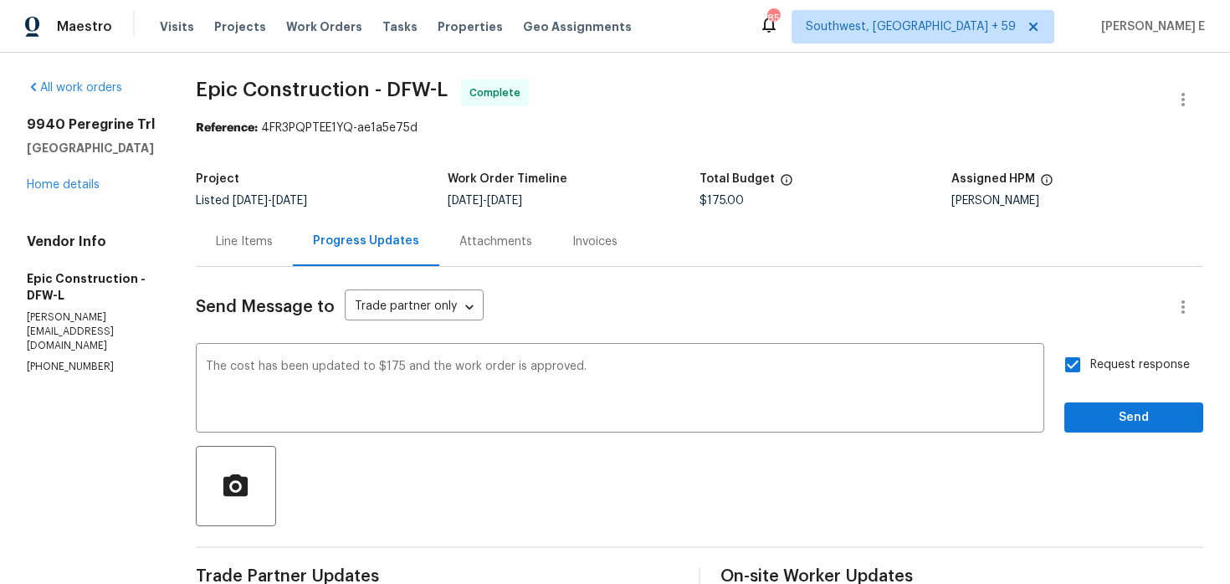
click at [1122, 398] on div "Request response Send" at bounding box center [1134, 389] width 139 height 85
click at [1061, 427] on div "The cost has been updated to $175 and the work order is approved. x ​ Request r…" at bounding box center [700, 389] width 1008 height 85
click at [1087, 422] on span "Send" at bounding box center [1134, 418] width 112 height 21
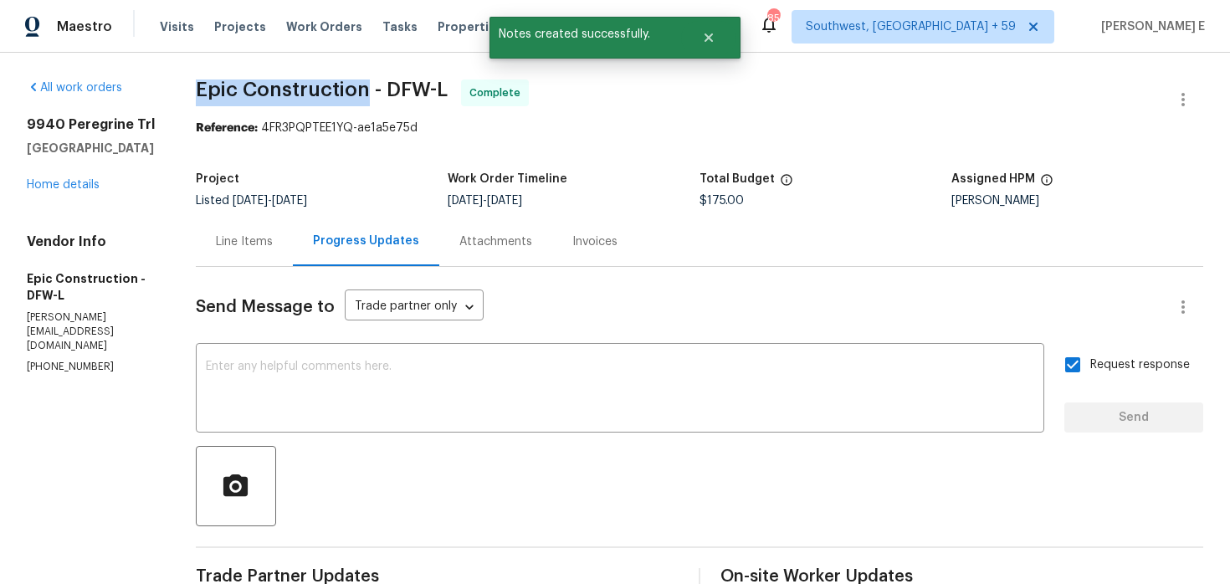
drag, startPoint x: 197, startPoint y: 92, endPoint x: 359, endPoint y: 96, distance: 162.4
click at [359, 96] on span "Epic Construction - DFW-L" at bounding box center [322, 90] width 252 height 20
copy span "Epic Construction"
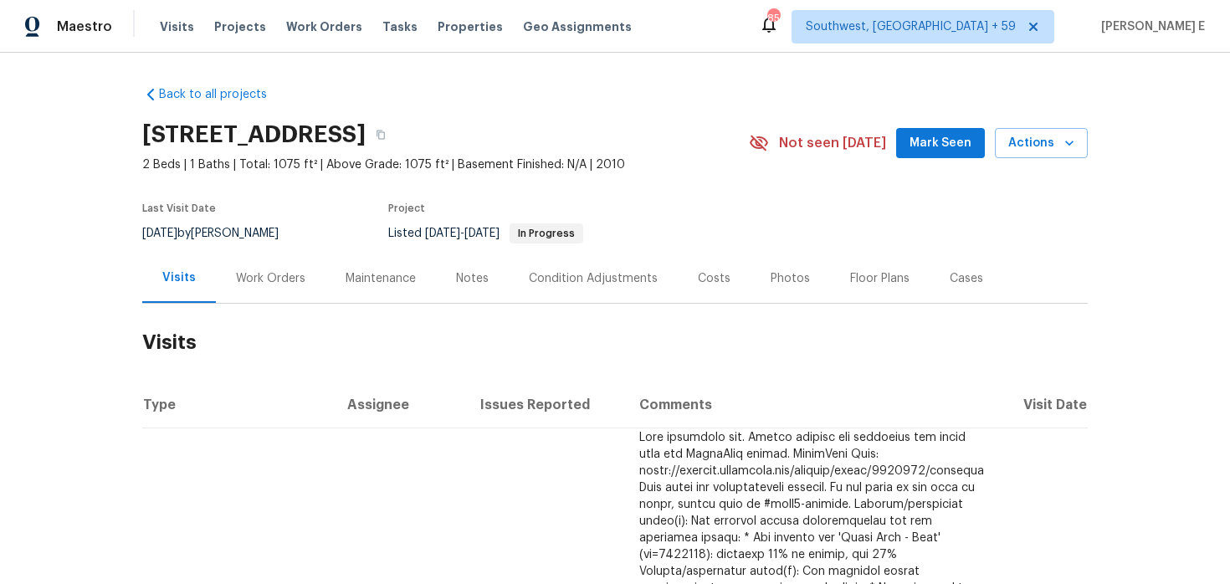
click at [285, 285] on div "Work Orders" at bounding box center [270, 278] width 69 height 17
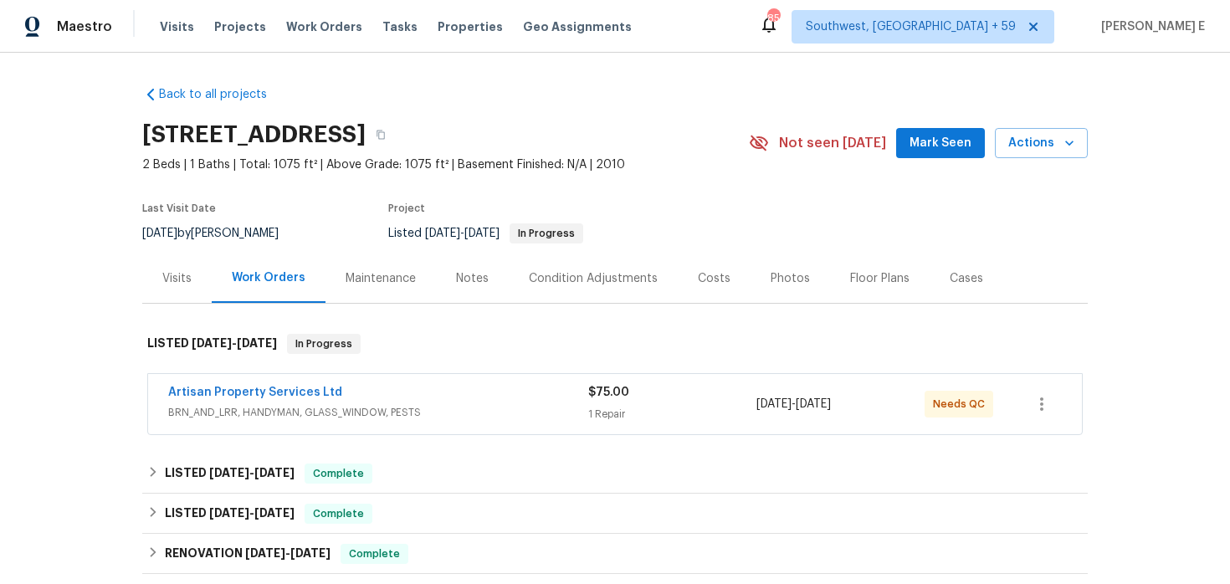
scroll to position [69, 0]
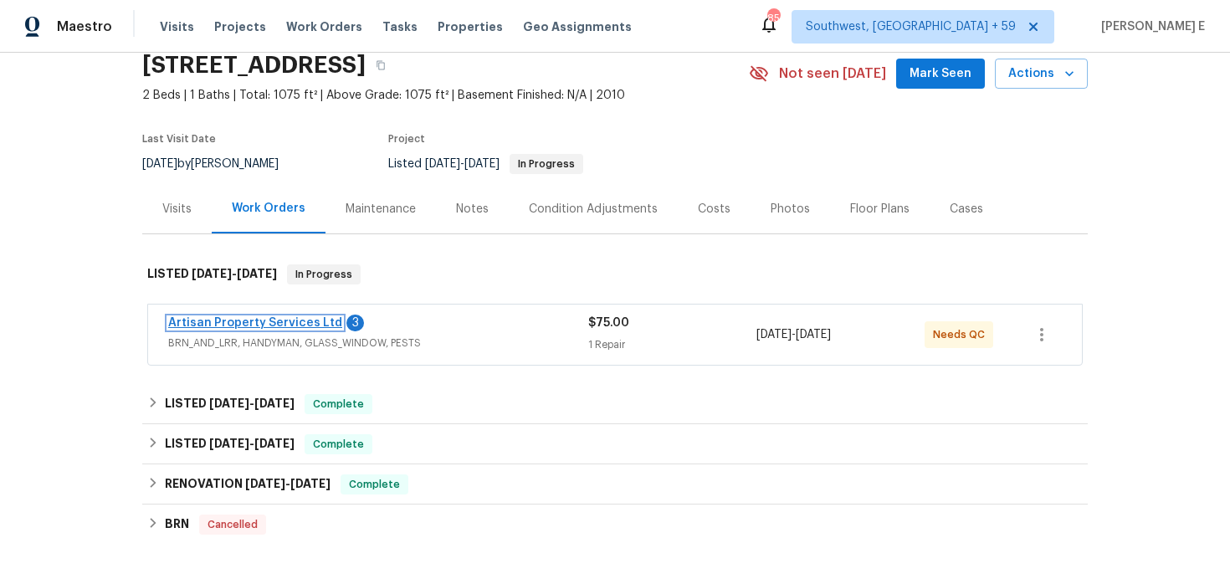
click at [275, 326] on link "Artisan Property Services Ltd" at bounding box center [255, 323] width 174 height 12
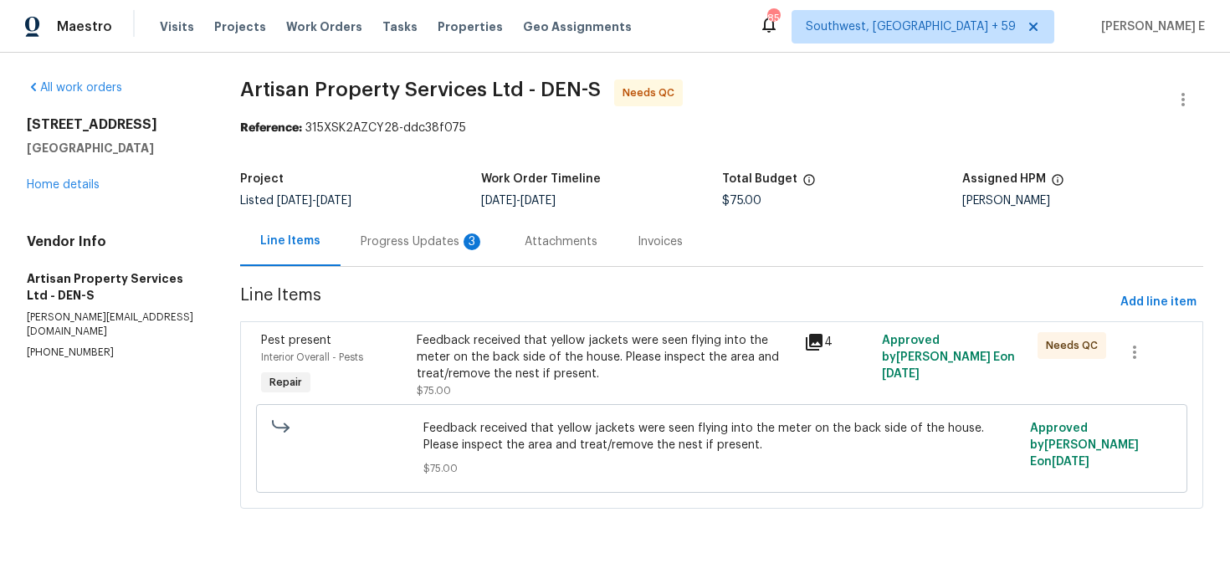
click at [524, 343] on div "Feedback received that yellow jackets were seen flying into the meter on the ba…" at bounding box center [606, 357] width 378 height 50
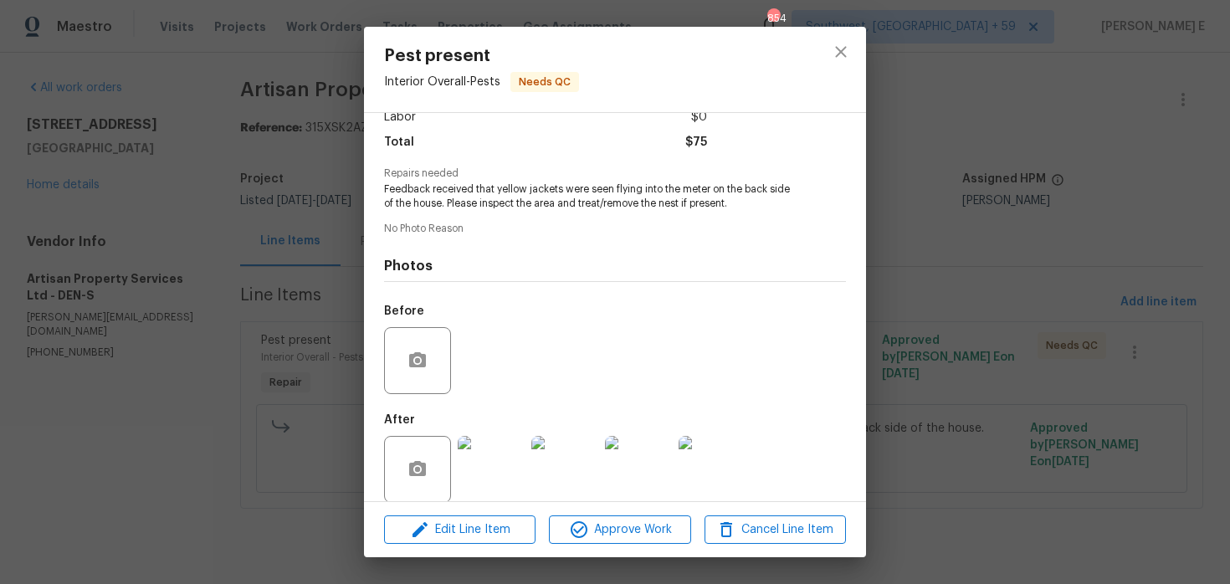
scroll to position [144, 0]
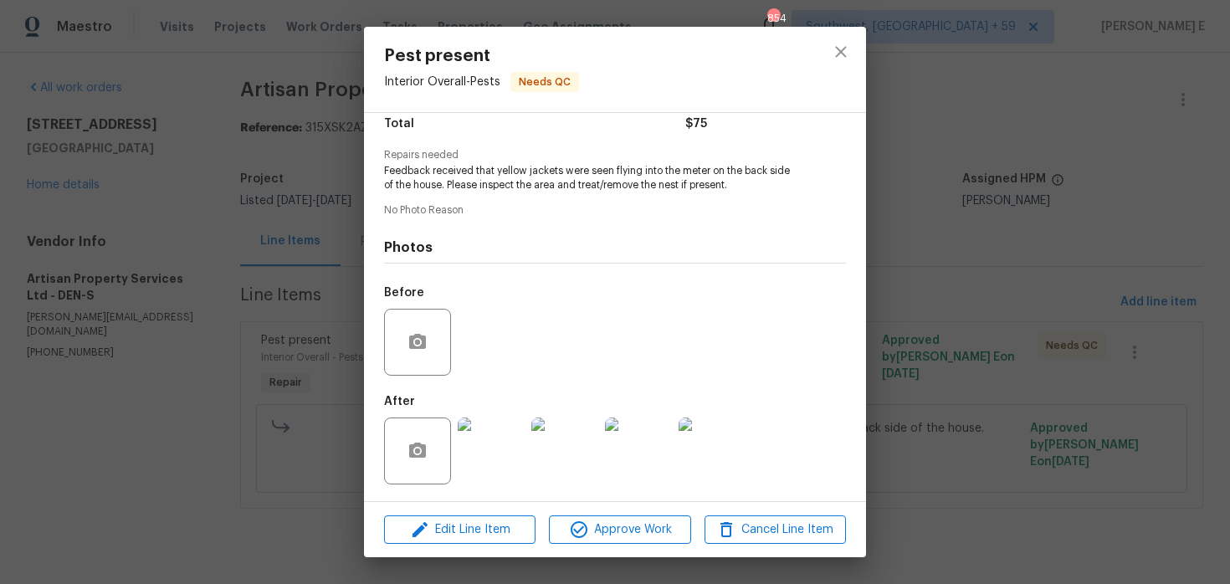
click at [510, 429] on img at bounding box center [491, 451] width 67 height 67
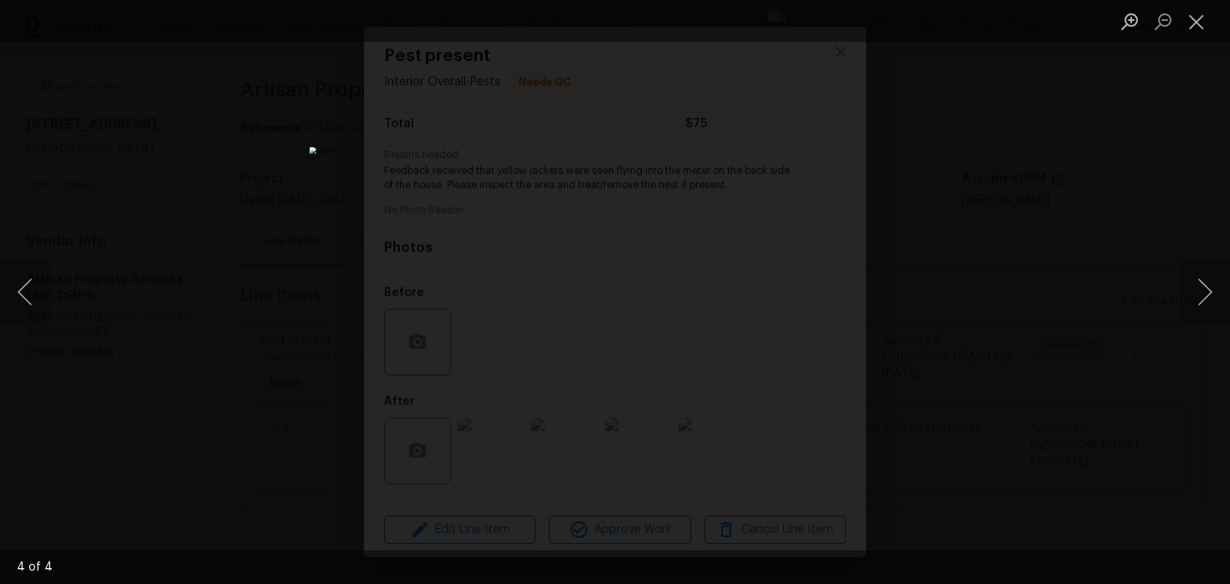
click at [1014, 291] on div "Lightbox" at bounding box center [615, 292] width 1230 height 584
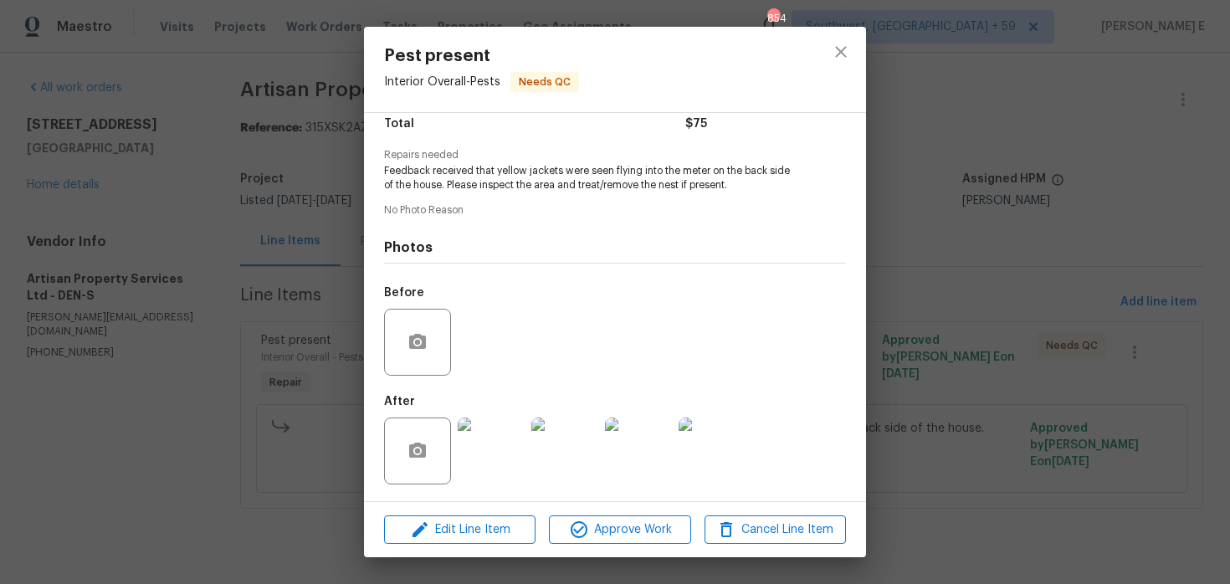
click at [1014, 291] on div "Lightbox" at bounding box center [615, 292] width 1230 height 584
click at [998, 287] on div "Pest present Interior Overall - Pests Needs QC Vendor Artisan Property Services…" at bounding box center [615, 292] width 1230 height 584
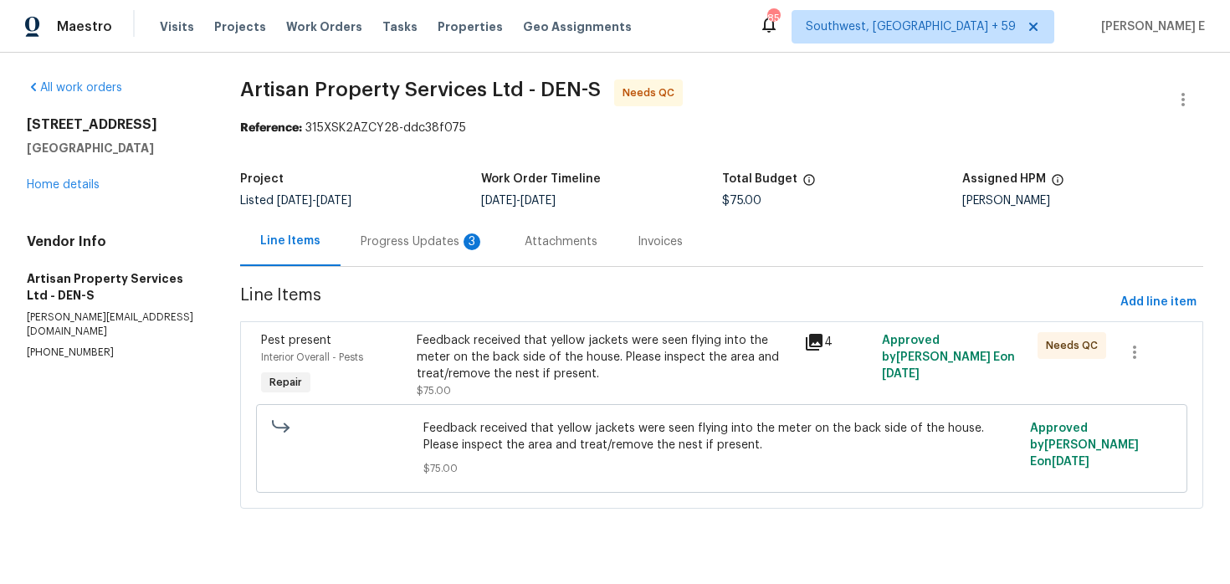
click at [416, 246] on div "Progress Updates 3" at bounding box center [423, 242] width 124 height 17
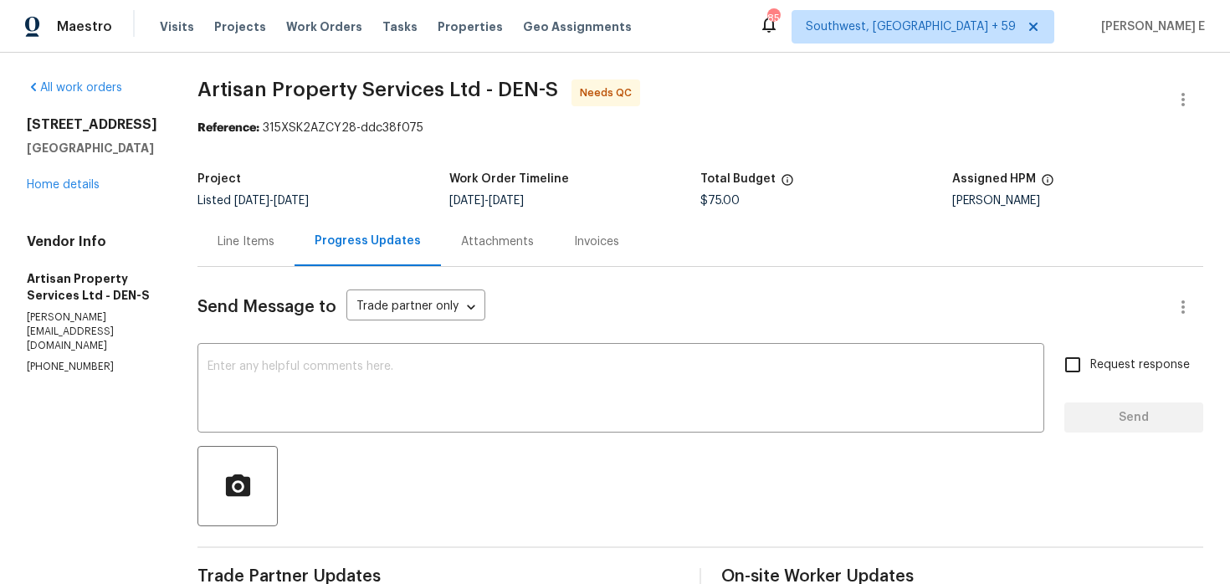
click at [233, 250] on div "Line Items" at bounding box center [246, 241] width 97 height 49
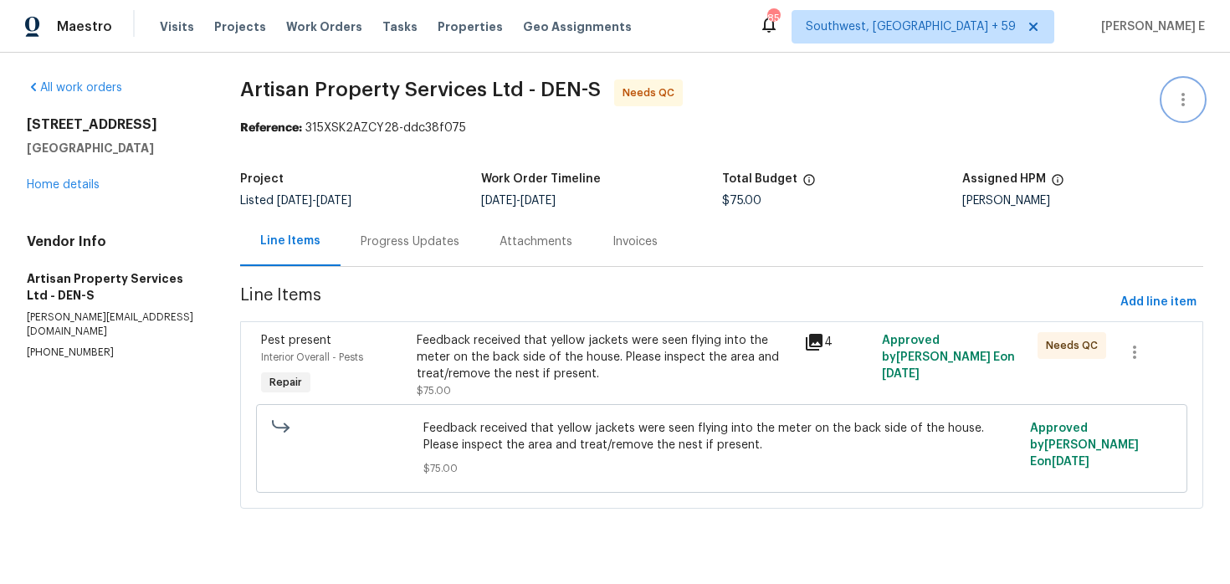
click at [1184, 100] on icon "button" at bounding box center [1183, 99] width 3 height 13
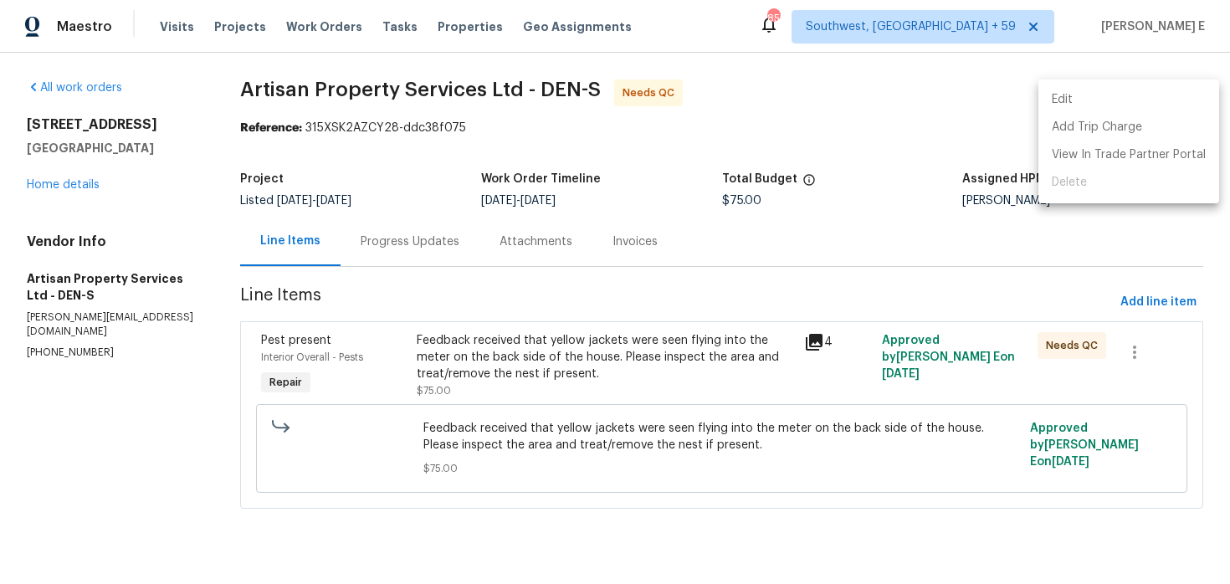
click at [1086, 88] on li "Edit" at bounding box center [1129, 100] width 181 height 28
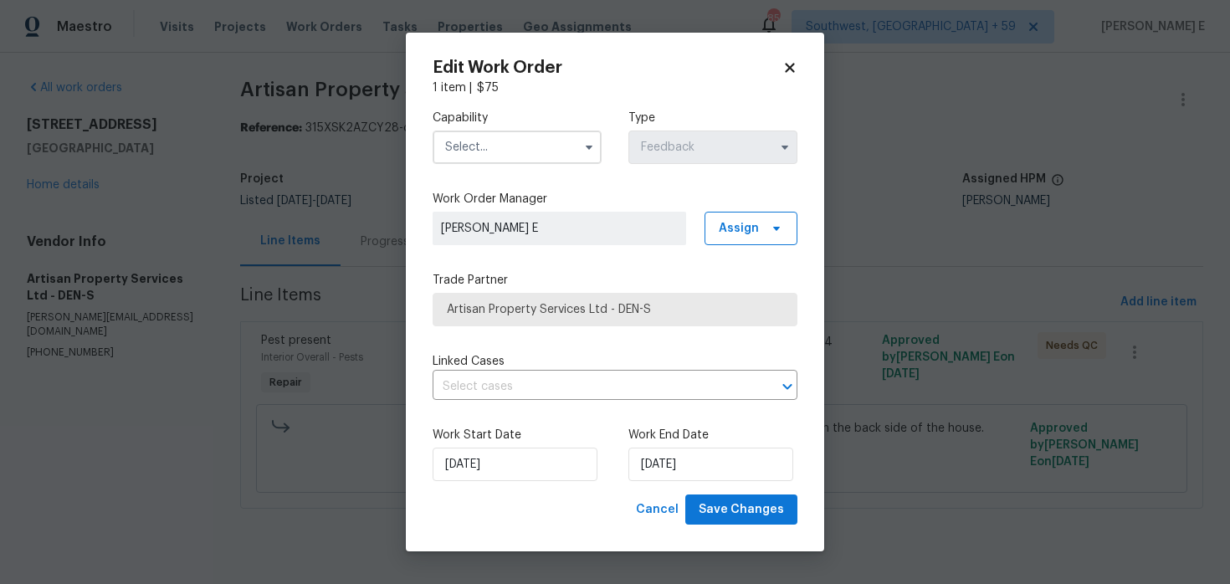
click at [541, 142] on input "text" at bounding box center [517, 147] width 169 height 33
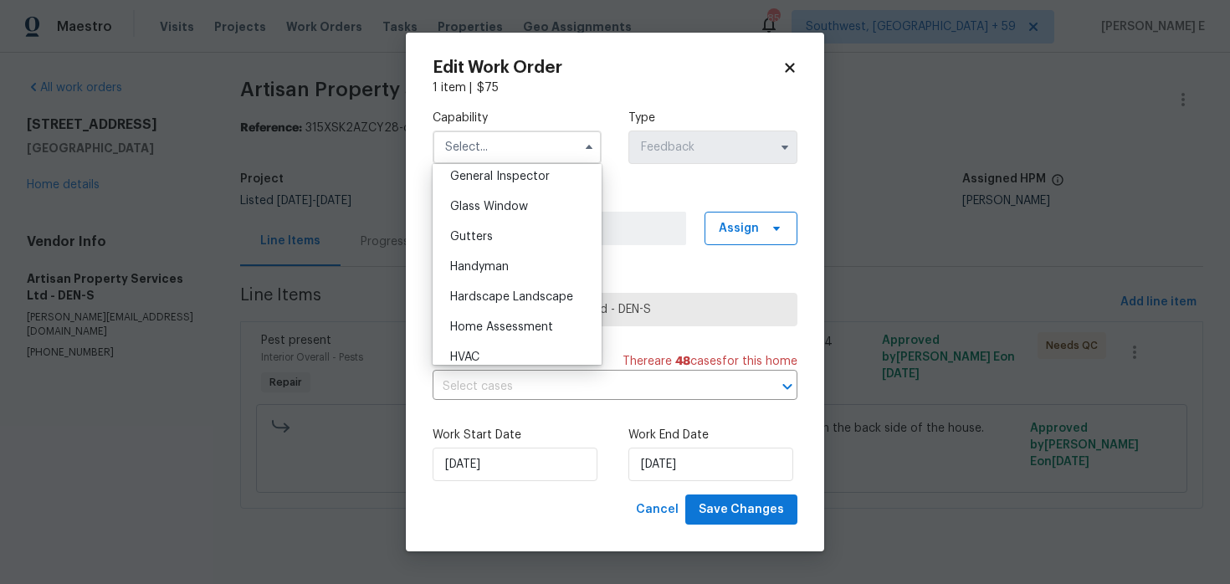
scroll to position [839, 0]
click at [509, 254] on div "Handyman" at bounding box center [517, 264] width 161 height 30
type input "Handyman"
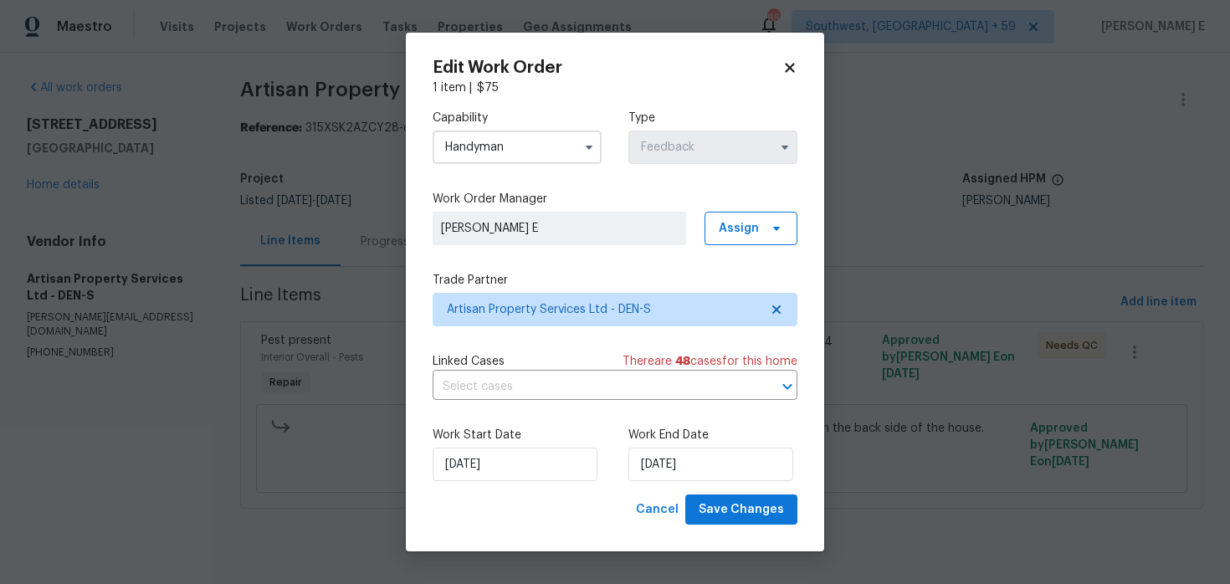
click at [496, 482] on div "Work Start Date 22/08/2025 Work End Date 26/08/2025" at bounding box center [615, 453] width 365 height 81
click at [517, 457] on input "22/08/2025" at bounding box center [515, 464] width 165 height 33
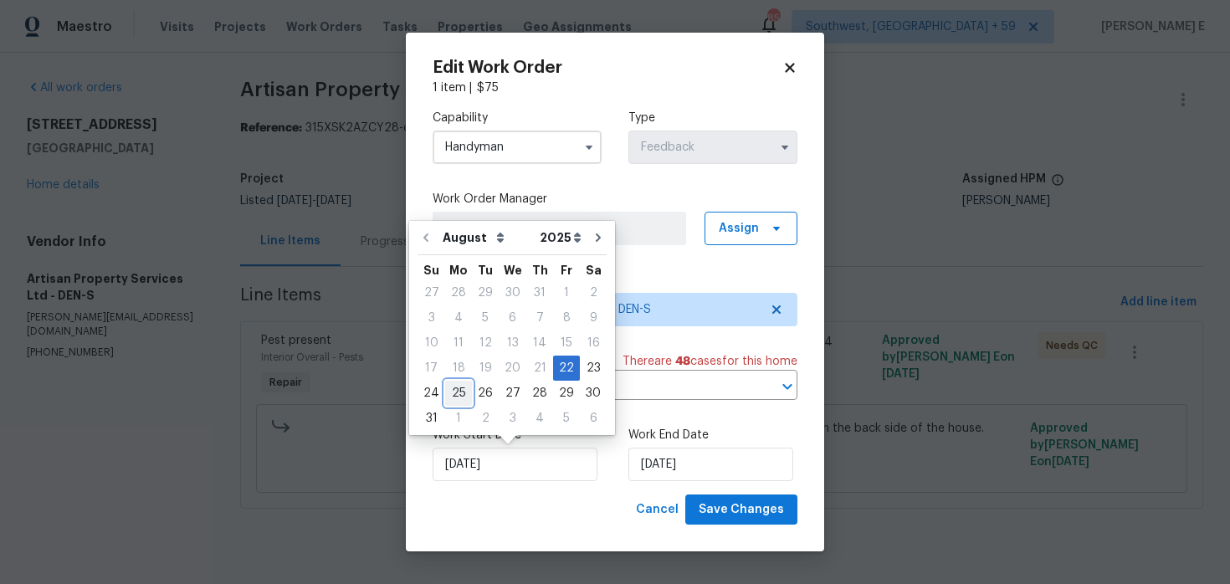
click at [447, 395] on div "25" at bounding box center [458, 393] width 27 height 23
type input "25/08/2025"
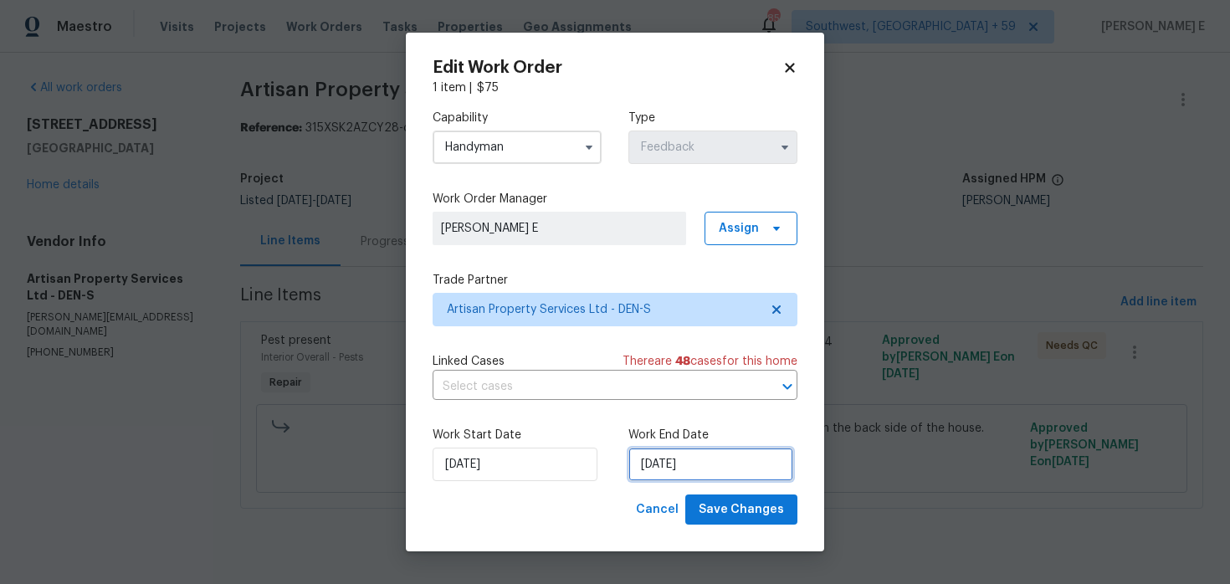
click at [672, 475] on input "26/08/2025" at bounding box center [711, 464] width 165 height 33
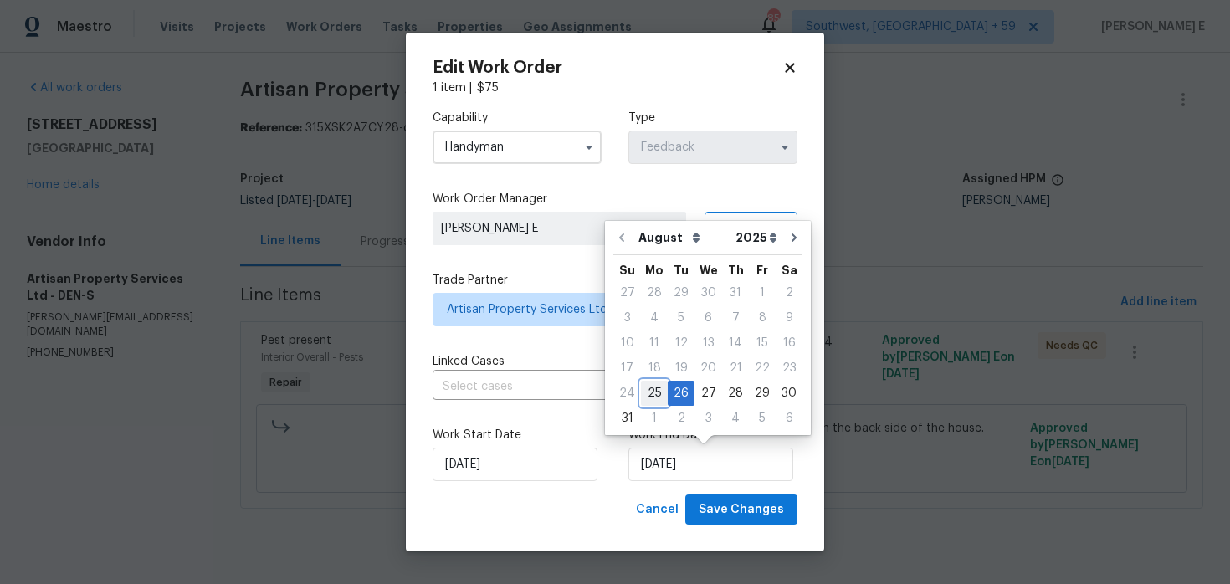
click at [655, 394] on div "25" at bounding box center [654, 393] width 27 height 23
type input "25/08/2025"
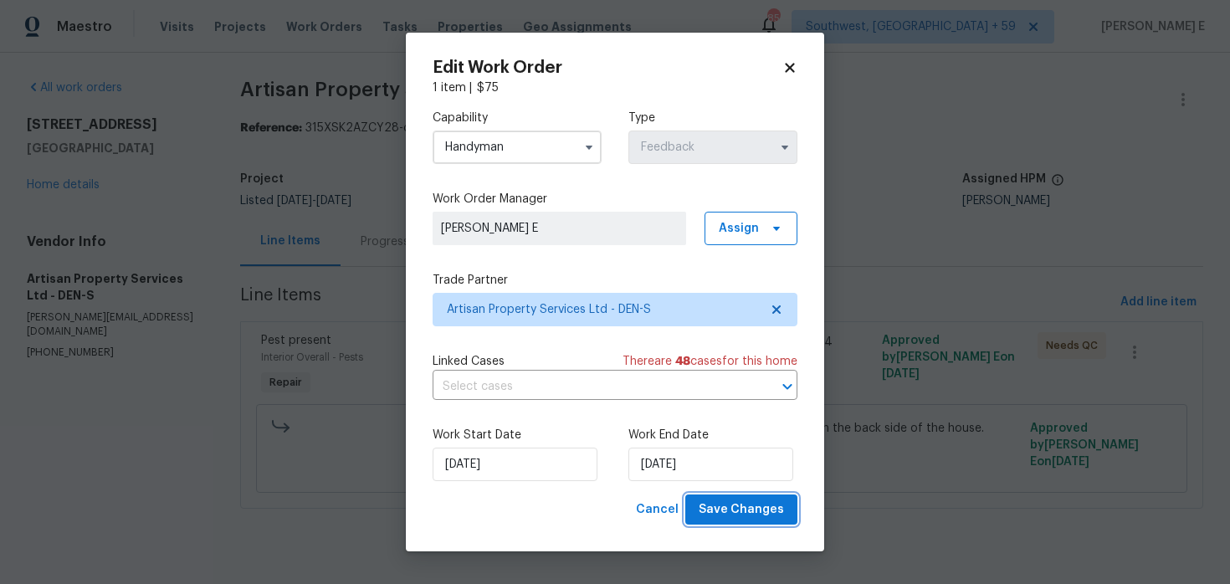
click at [758, 507] on span "Save Changes" at bounding box center [741, 510] width 85 height 21
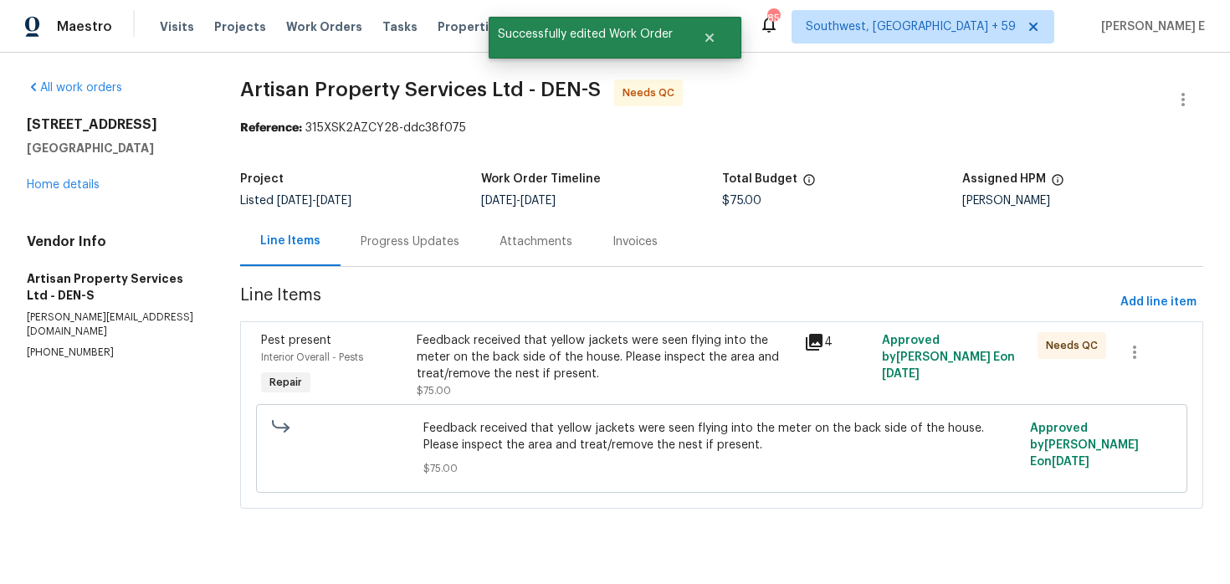
click at [578, 352] on div "Feedback received that yellow jackets were seen flying into the meter on the ba…" at bounding box center [606, 357] width 378 height 50
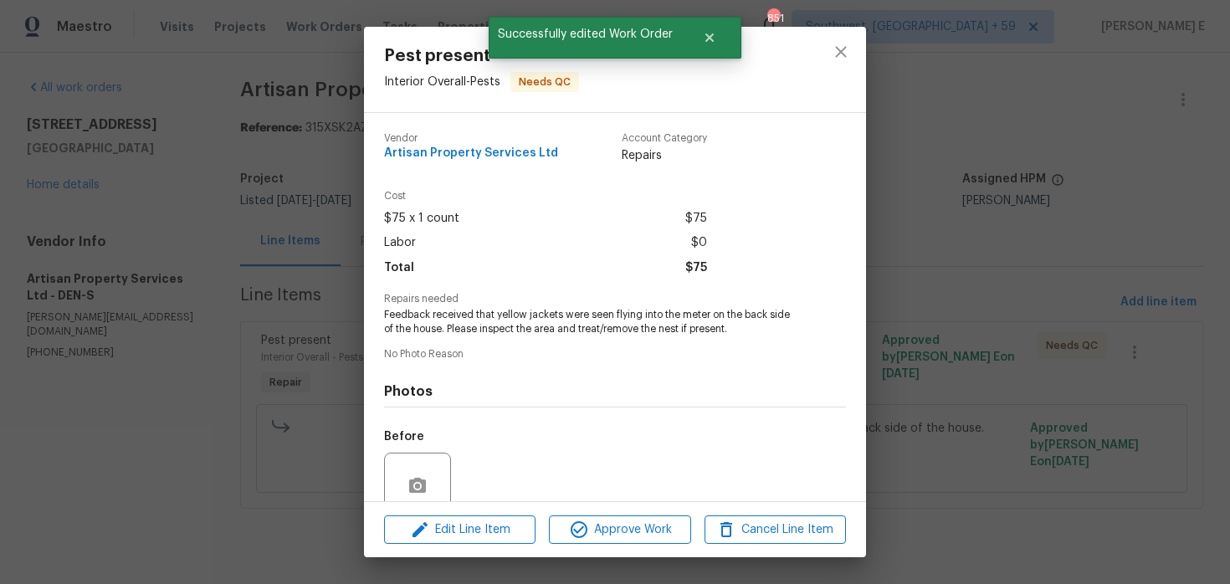
scroll to position [144, 0]
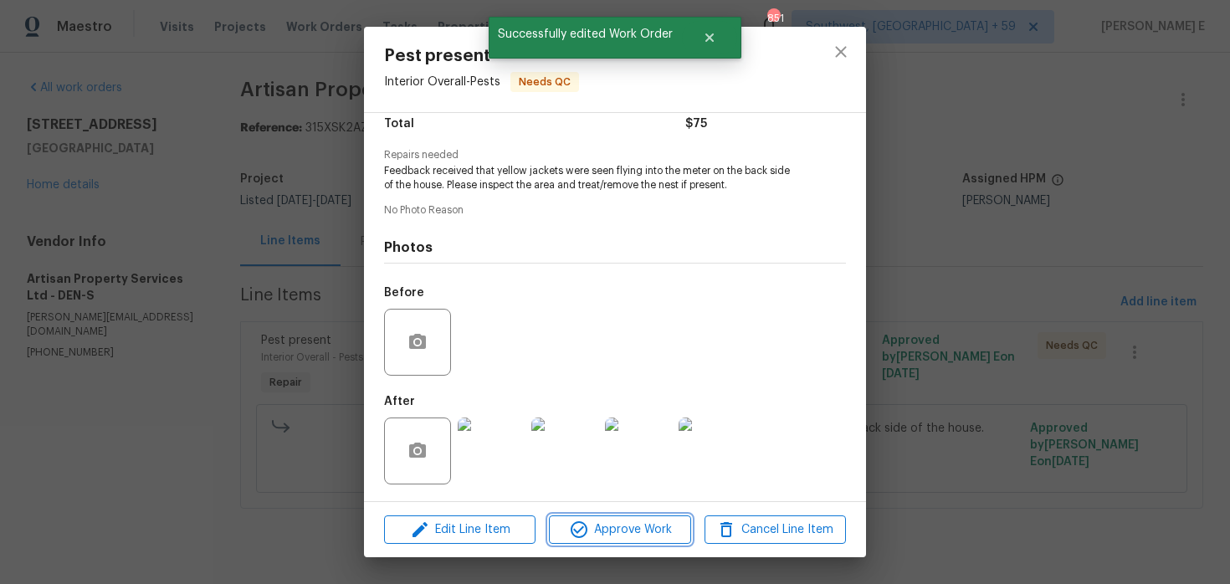
click at [590, 528] on span "Approve Work" at bounding box center [619, 530] width 131 height 21
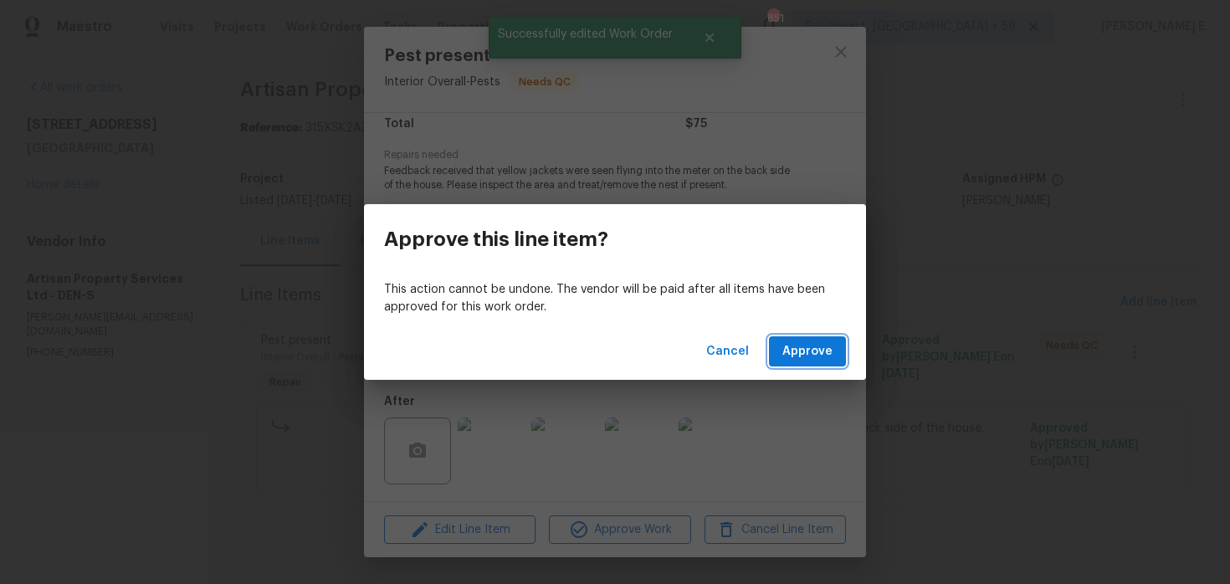
click at [815, 360] on span "Approve" at bounding box center [808, 351] width 50 height 21
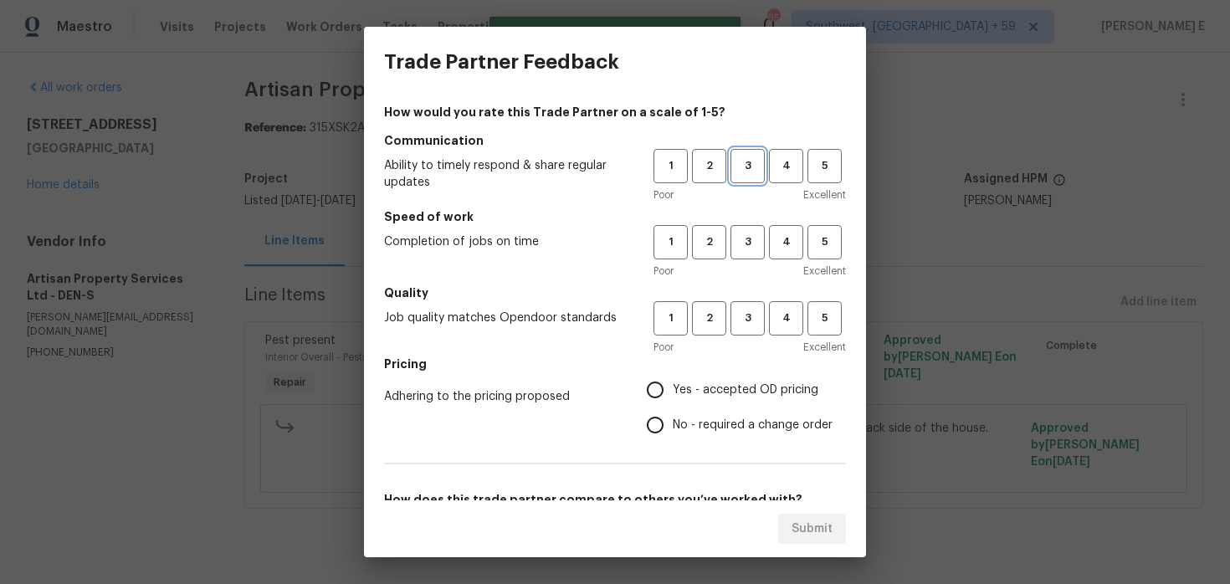
click at [752, 164] on span "3" at bounding box center [747, 166] width 31 height 19
click at [744, 242] on span "3" at bounding box center [747, 242] width 31 height 19
click at [749, 326] on span "3" at bounding box center [747, 318] width 31 height 19
click at [691, 398] on span "Yes - accepted OD pricing" at bounding box center [746, 391] width 146 height 18
click at [673, 398] on input "Yes - accepted OD pricing" at bounding box center [655, 389] width 35 height 35
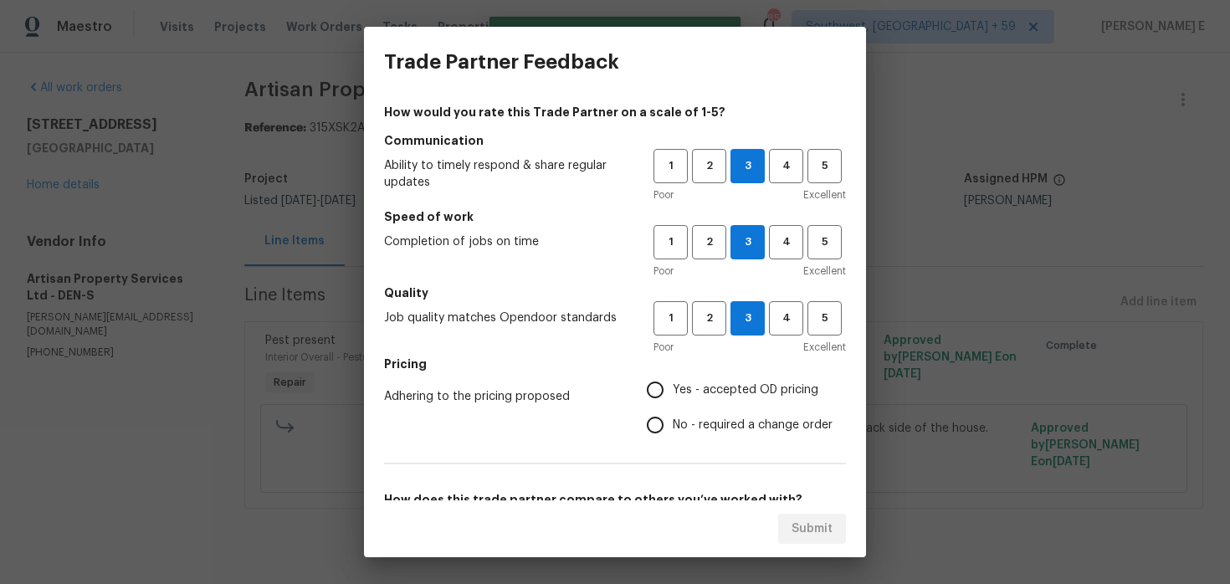
radio input "true"
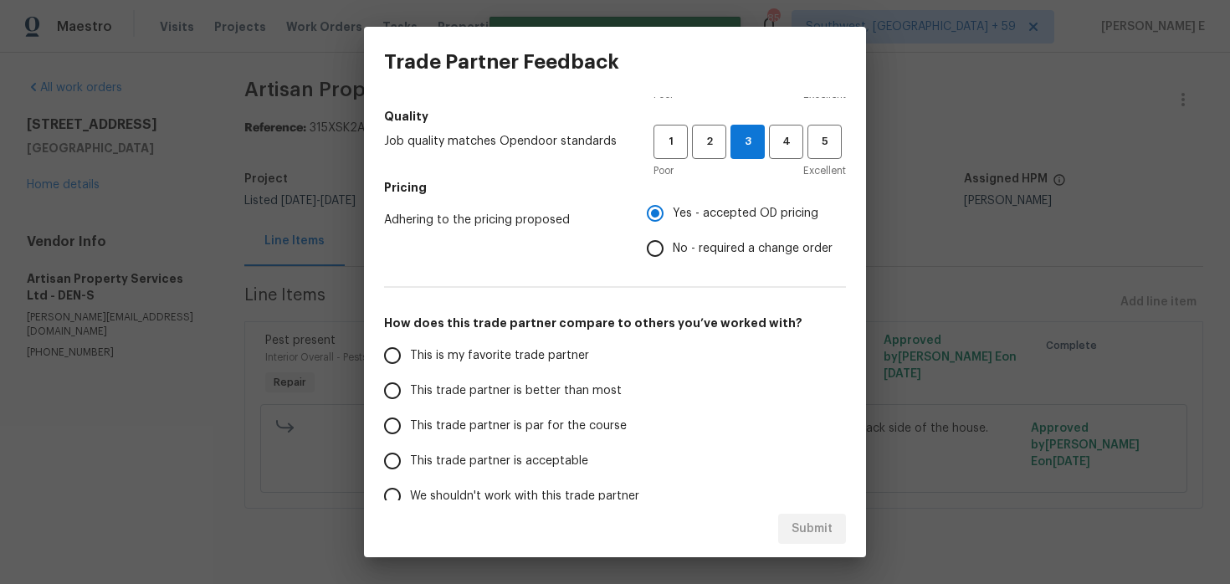
scroll to position [265, 0]
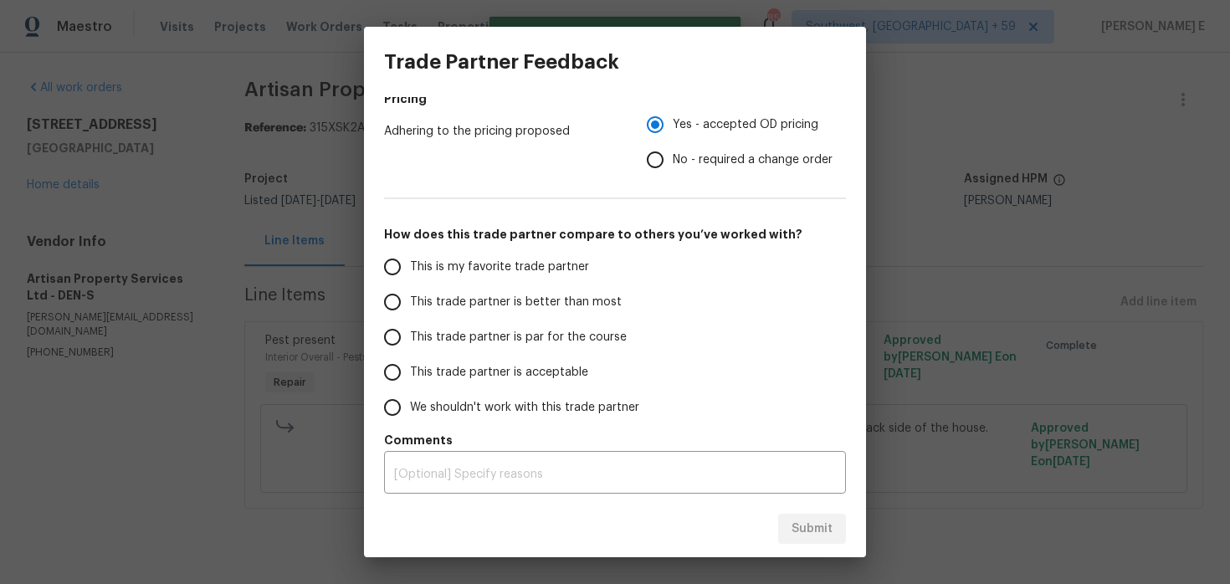
click at [581, 348] on label "This trade partner is par for the course" at bounding box center [507, 337] width 264 height 35
click at [410, 348] on input "This trade partner is par for the course" at bounding box center [392, 337] width 35 height 35
click at [798, 531] on span "Submit" at bounding box center [812, 529] width 41 height 21
radio input "true"
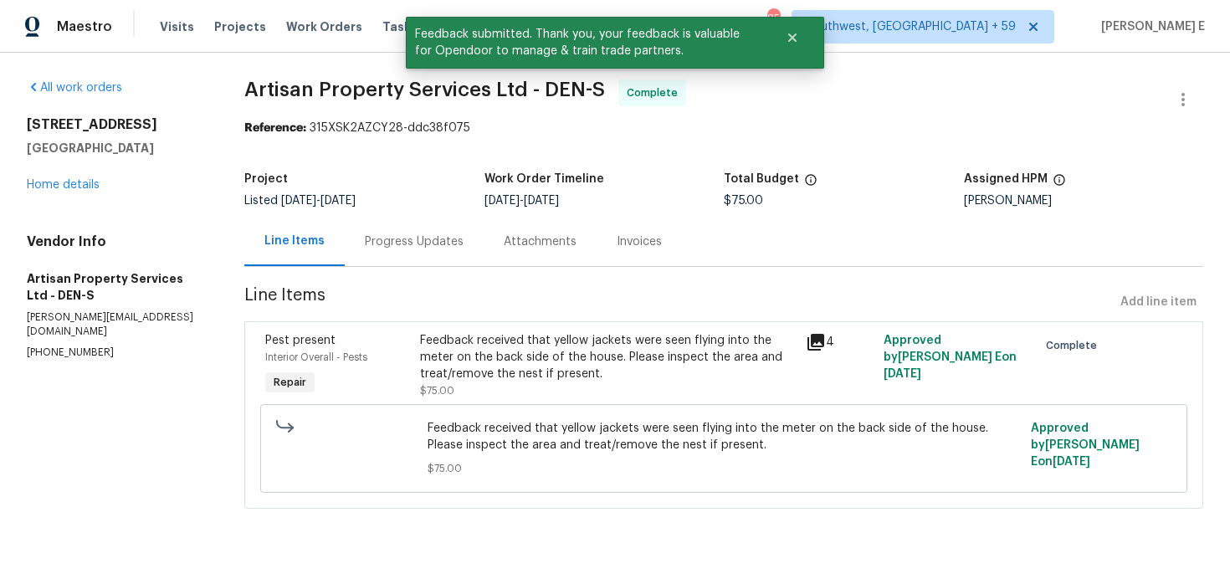
click at [444, 264] on div "Progress Updates" at bounding box center [414, 241] width 139 height 49
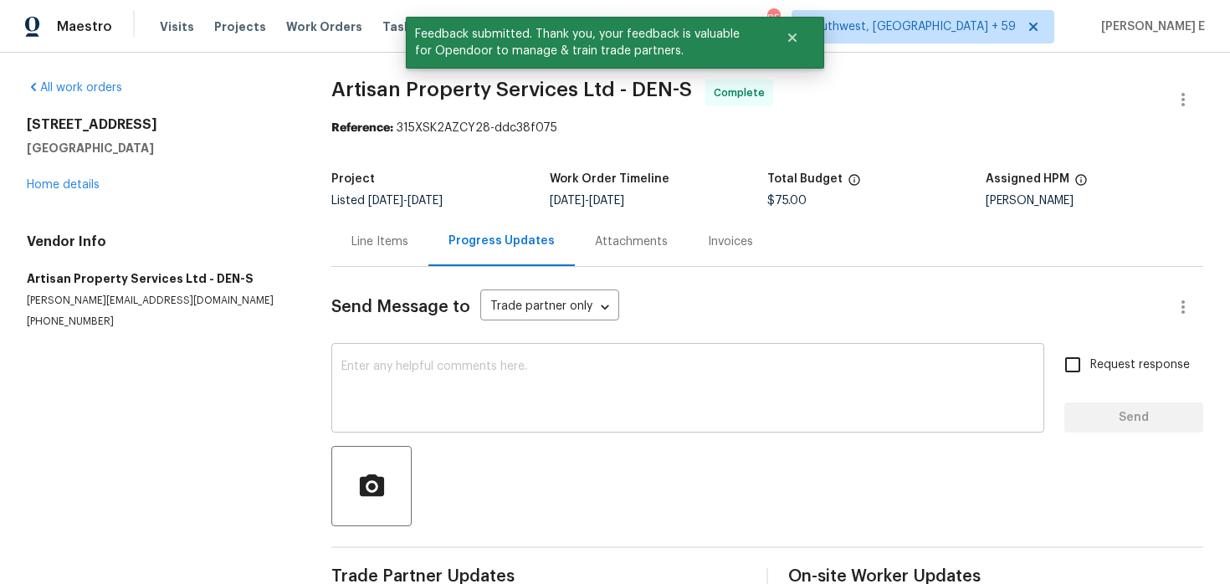
click at [437, 389] on textarea at bounding box center [687, 390] width 693 height 59
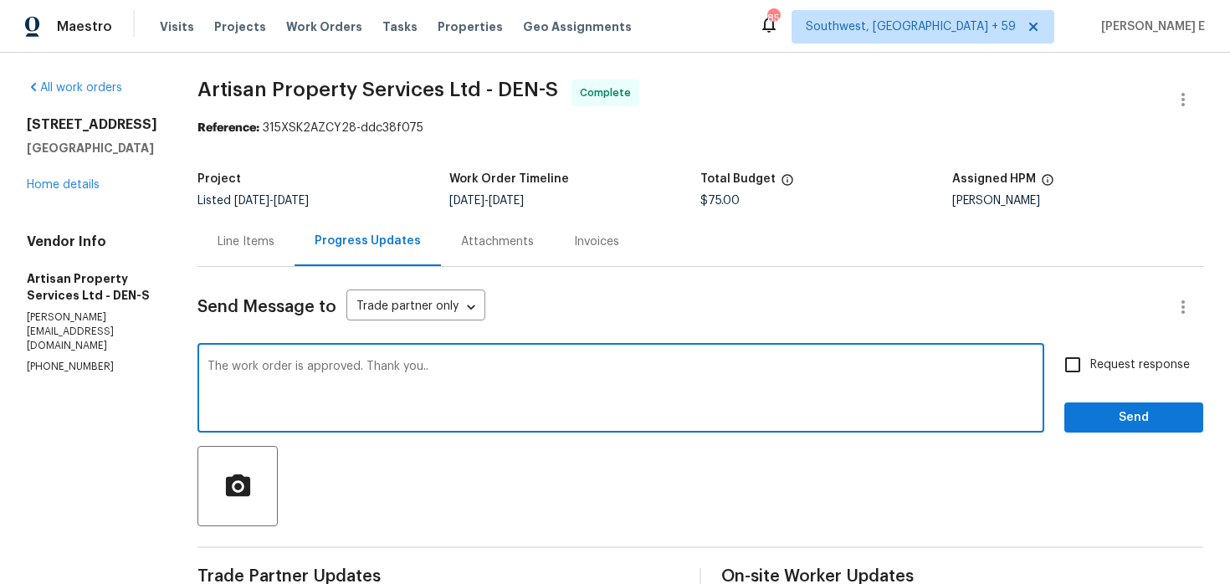
type textarea "The work order is approved. Thank you.."
click at [1122, 361] on span "Request response" at bounding box center [1141, 366] width 100 height 18
click at [1091, 361] on input "Request response" at bounding box center [1072, 364] width 35 height 35
checkbox input "true"
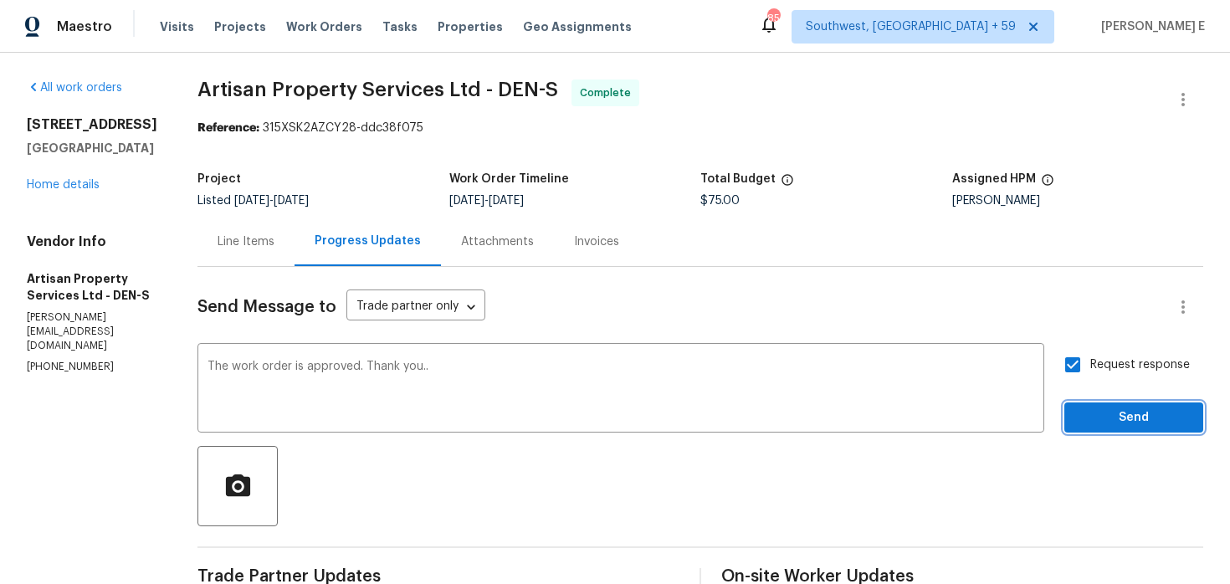
click at [1122, 424] on span "Send" at bounding box center [1134, 418] width 112 height 21
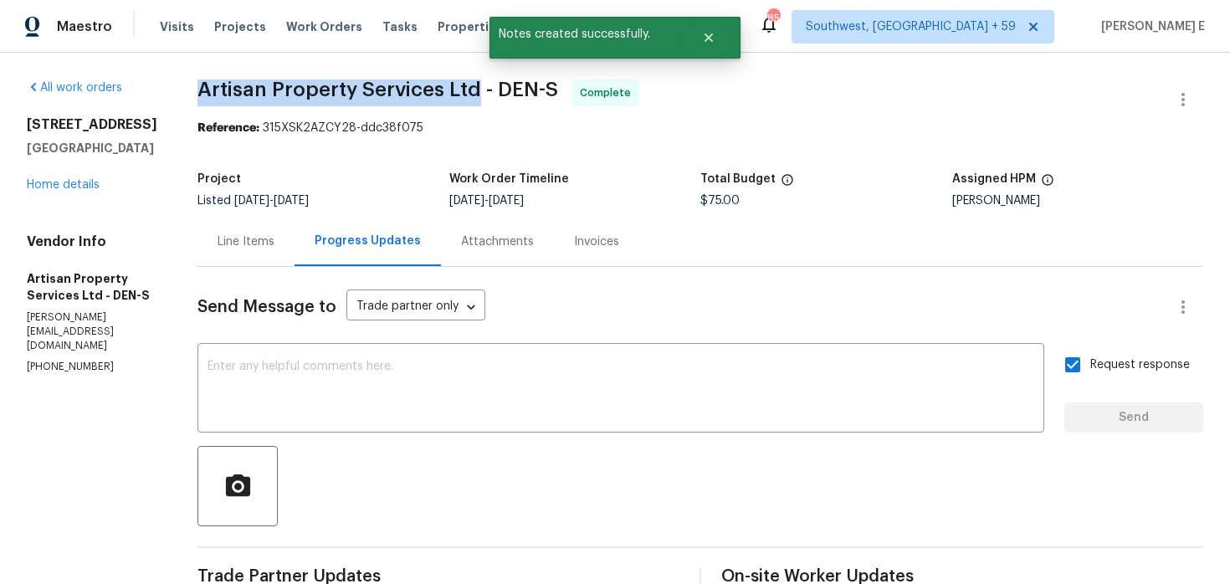
drag, startPoint x: 193, startPoint y: 88, endPoint x: 471, endPoint y: 88, distance: 277.9
click at [471, 88] on span "Artisan Property Services Ltd - DEN-S" at bounding box center [378, 90] width 361 height 20
copy span "Artisan Property Services Ltd"
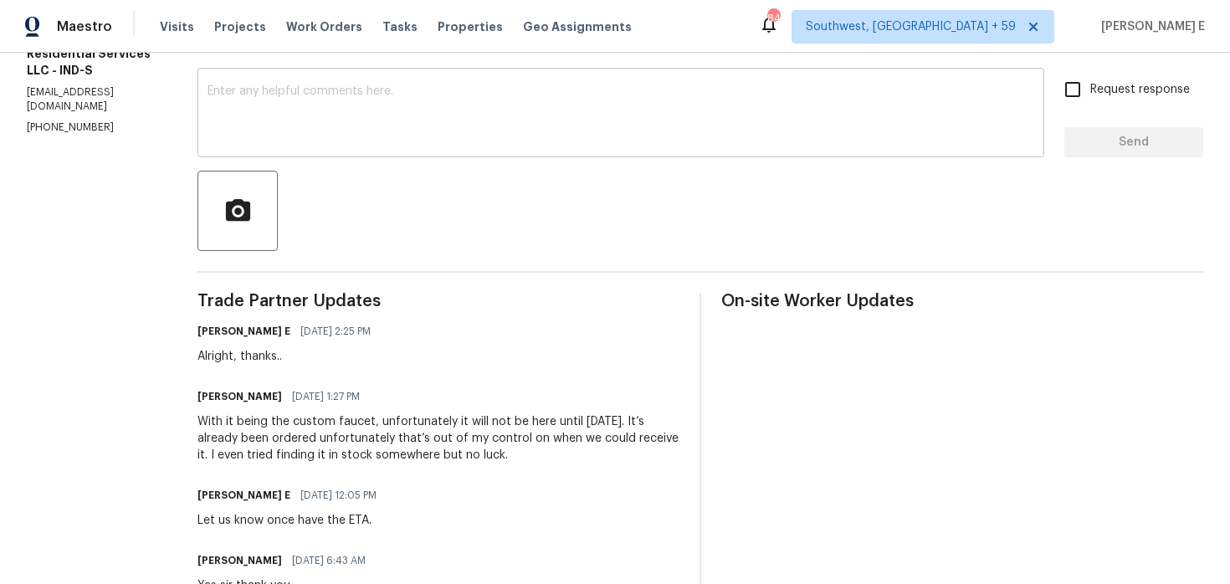
scroll to position [280, 0]
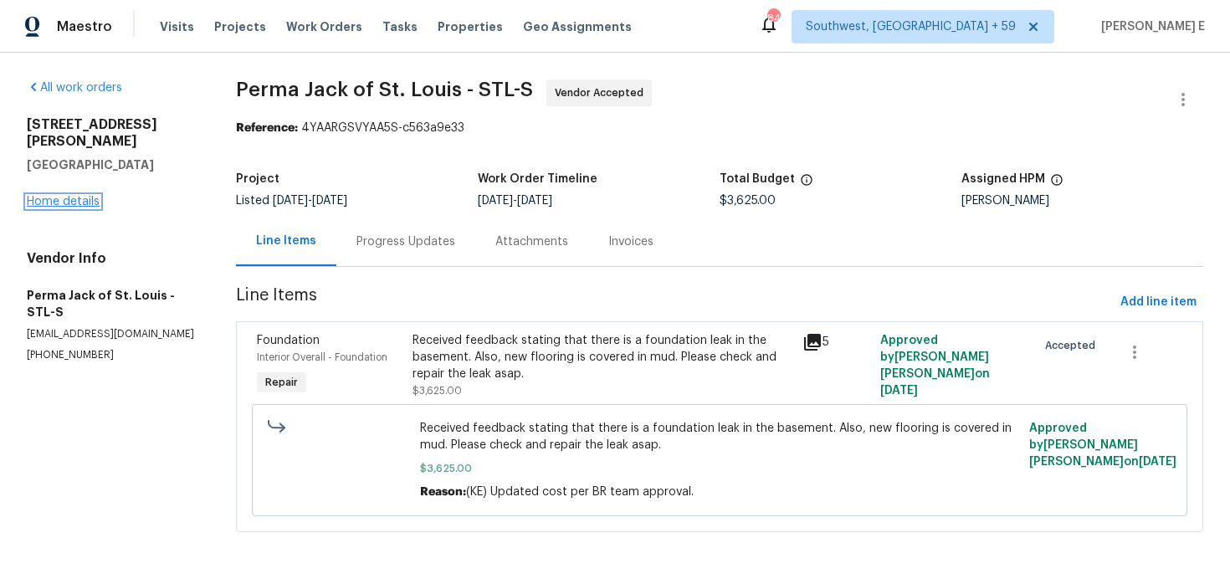
click at [79, 196] on link "Home details" at bounding box center [63, 202] width 73 height 12
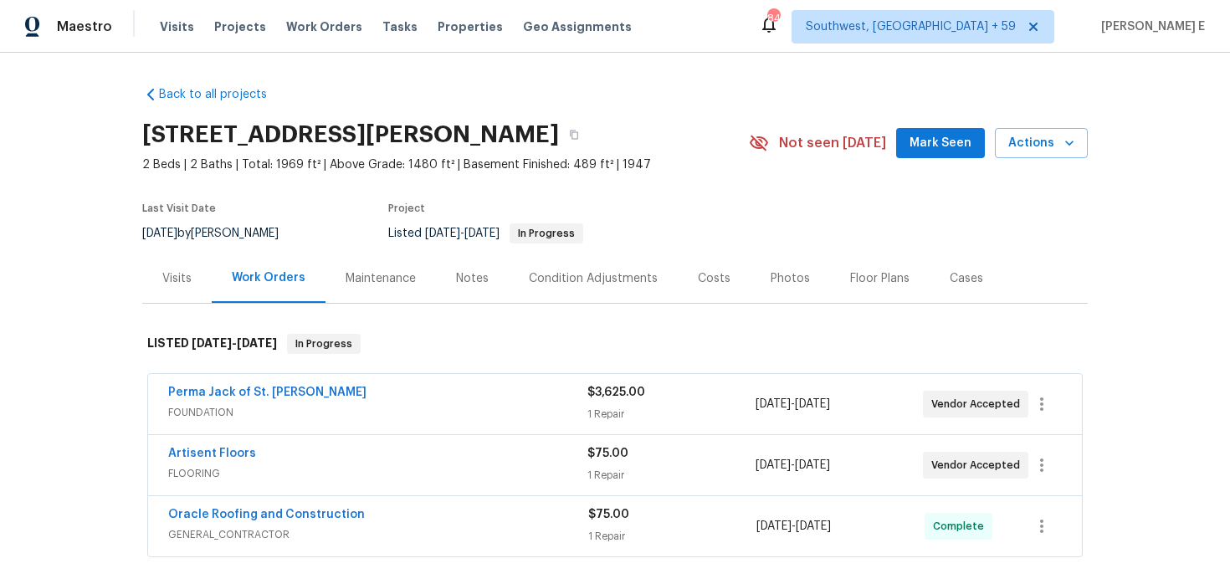
scroll to position [35, 0]
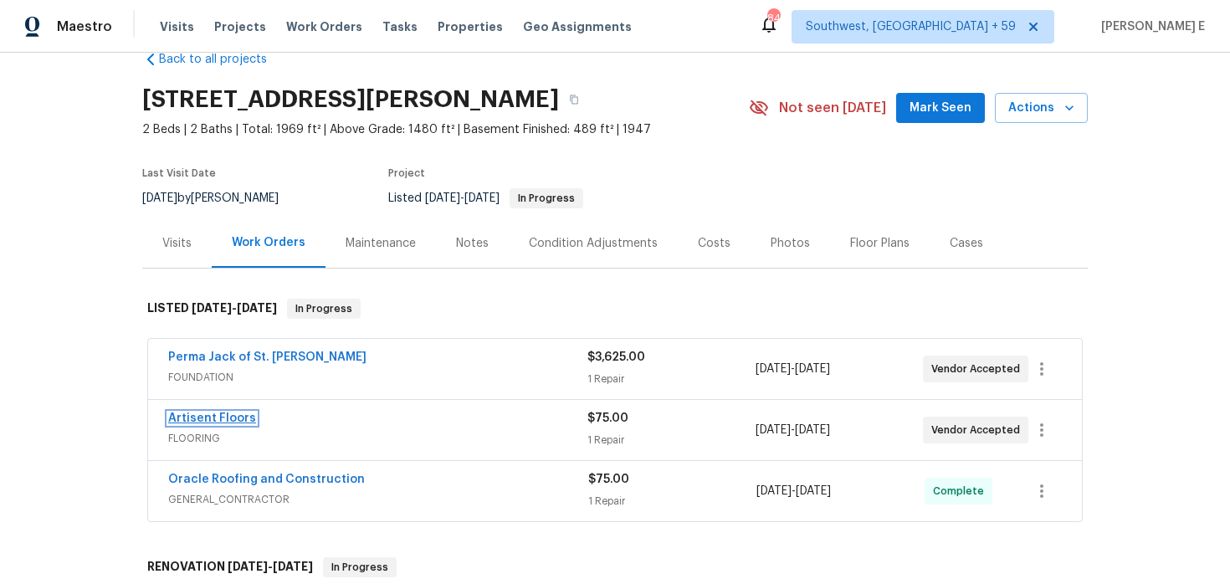
click at [198, 420] on link "Artisent Floors" at bounding box center [212, 419] width 88 height 12
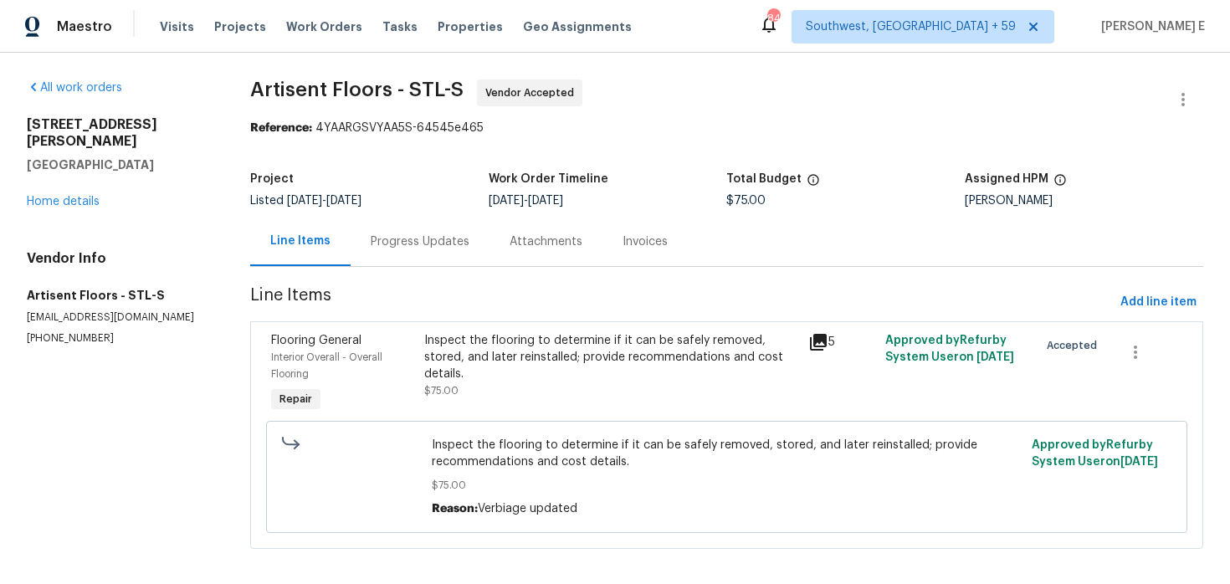
click at [414, 236] on div "Progress Updates" at bounding box center [420, 242] width 99 height 17
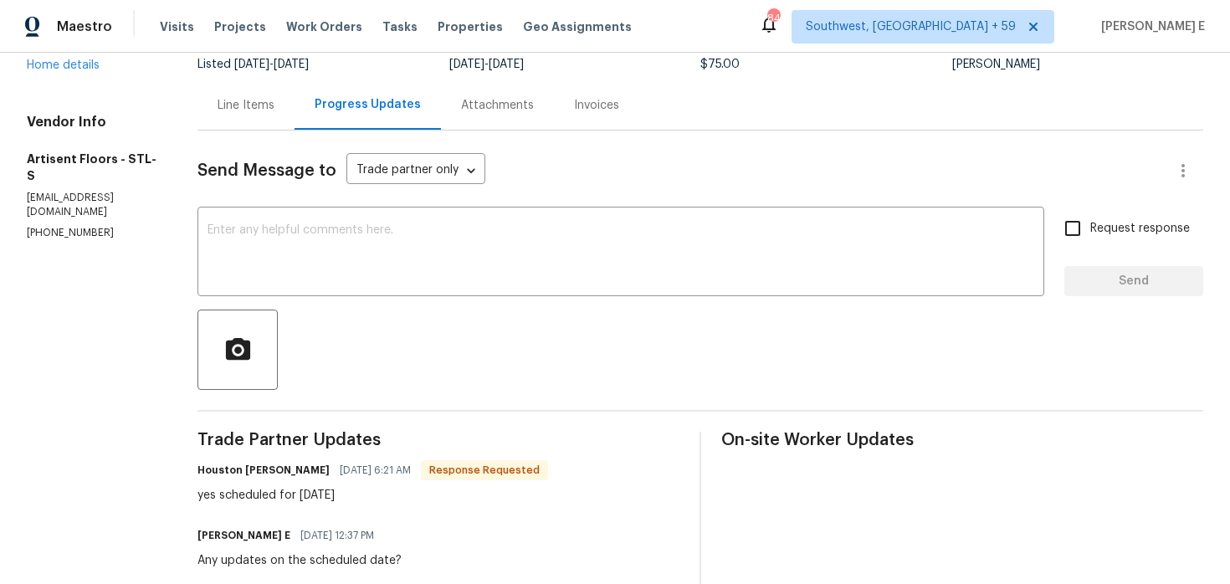
scroll to position [131, 0]
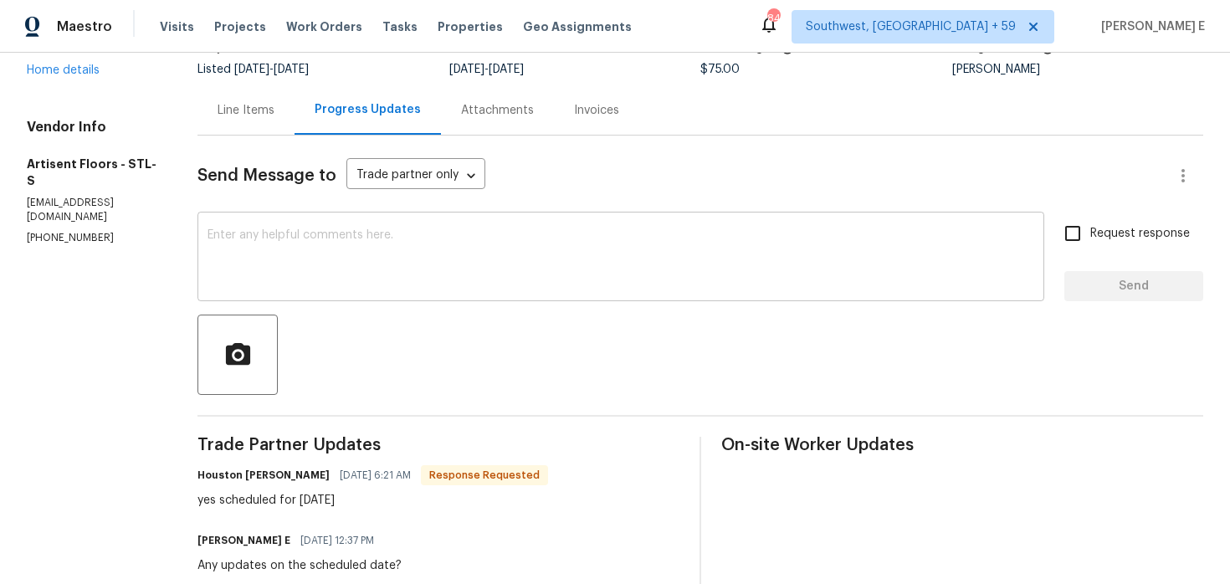
click at [404, 257] on textarea at bounding box center [621, 258] width 827 height 59
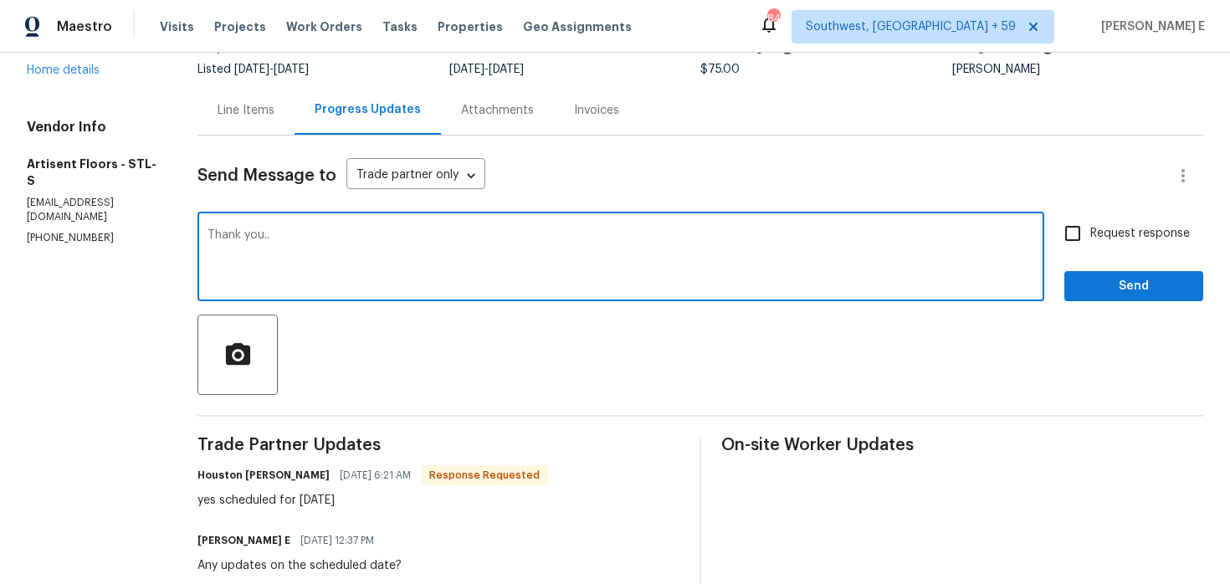
type textarea "Thank you.."
click at [1112, 276] on span "Send" at bounding box center [1134, 286] width 112 height 21
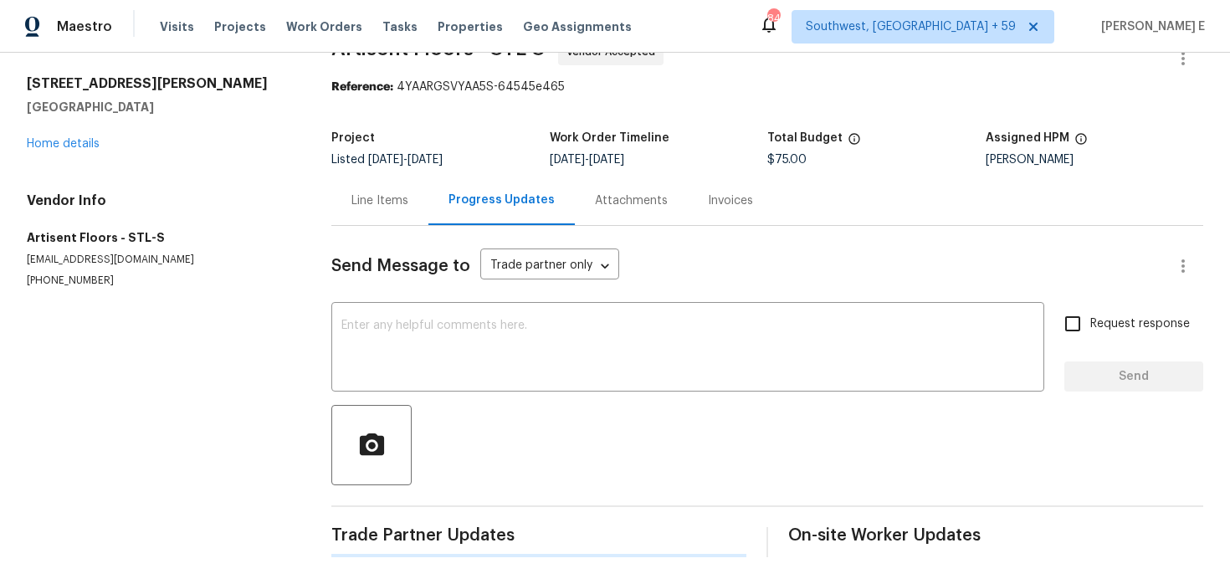
scroll to position [0, 0]
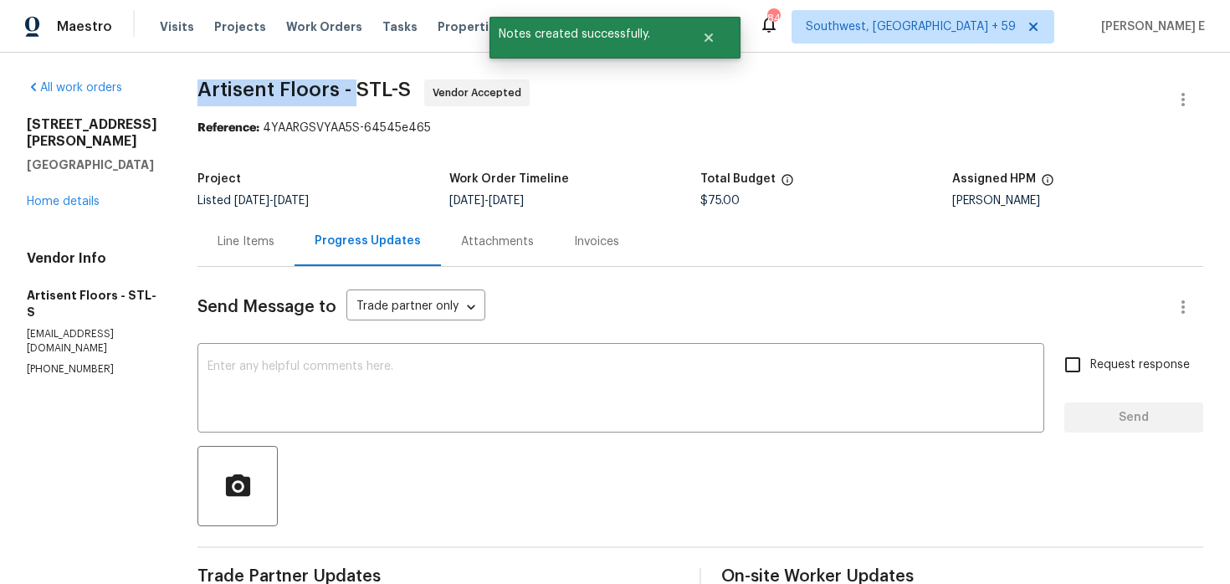
drag, startPoint x: 210, startPoint y: 89, endPoint x: 367, endPoint y: 90, distance: 157.4
click at [367, 90] on span "Artisent Floors - STL-S" at bounding box center [304, 90] width 213 height 20
copy span "Artisent Floors -"
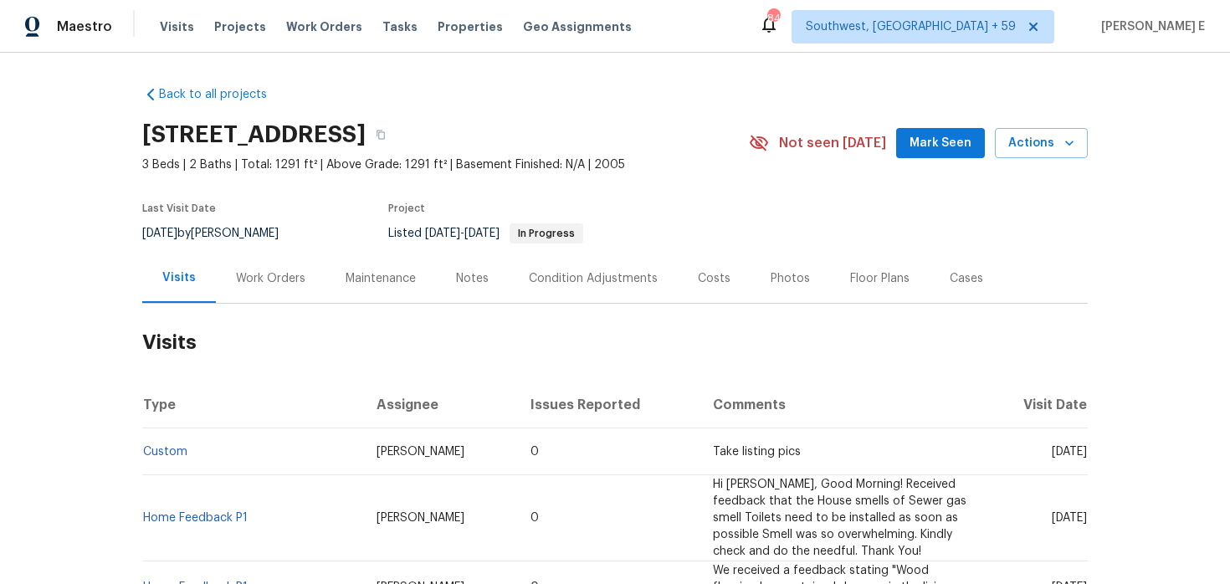
click at [271, 303] on div "Visits Work Orders Maintenance Notes Condition Adjustments Costs Photos Floor P…" at bounding box center [615, 279] width 946 height 50
click at [280, 274] on div "Work Orders" at bounding box center [270, 278] width 69 height 17
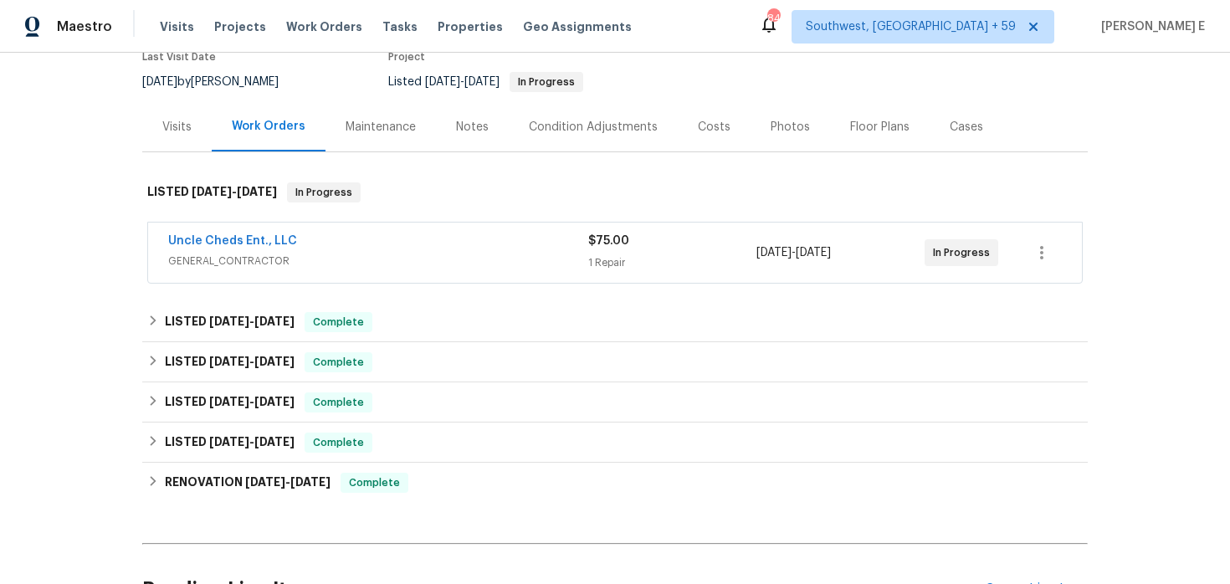
scroll to position [162, 0]
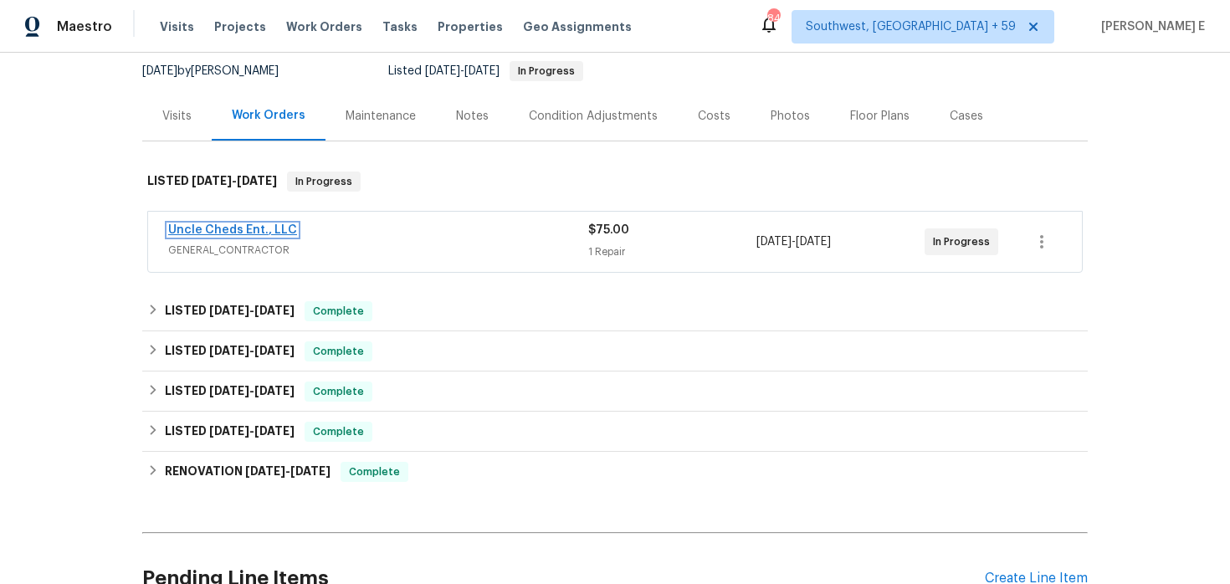
click at [236, 235] on link "Uncle Cheds Ent., LLC" at bounding box center [232, 230] width 129 height 12
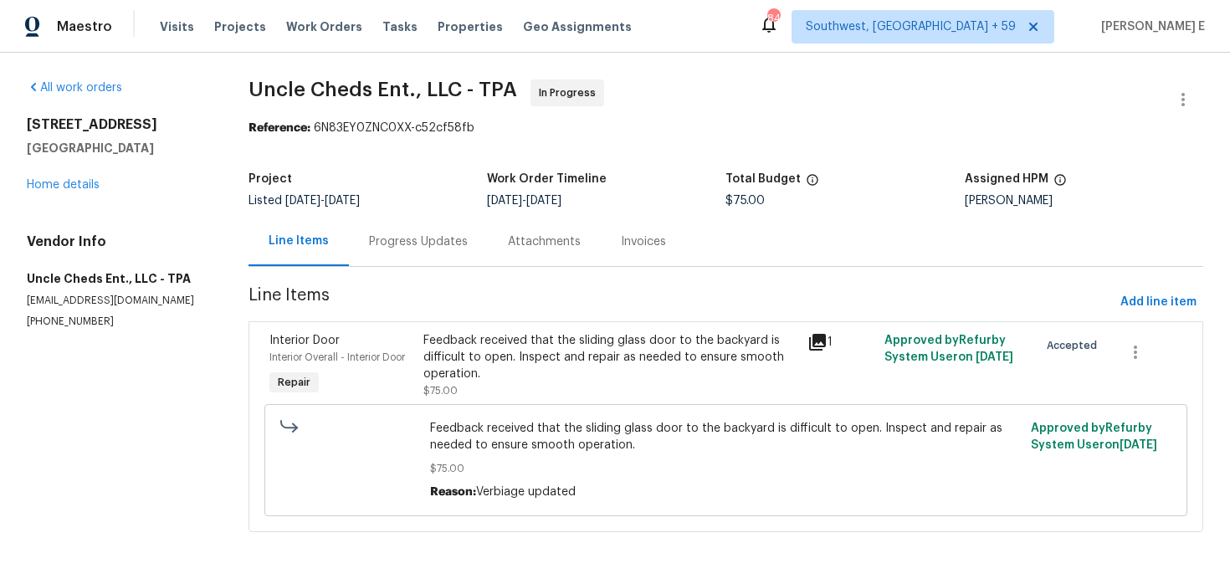
click at [389, 244] on div "Progress Updates" at bounding box center [418, 242] width 99 height 17
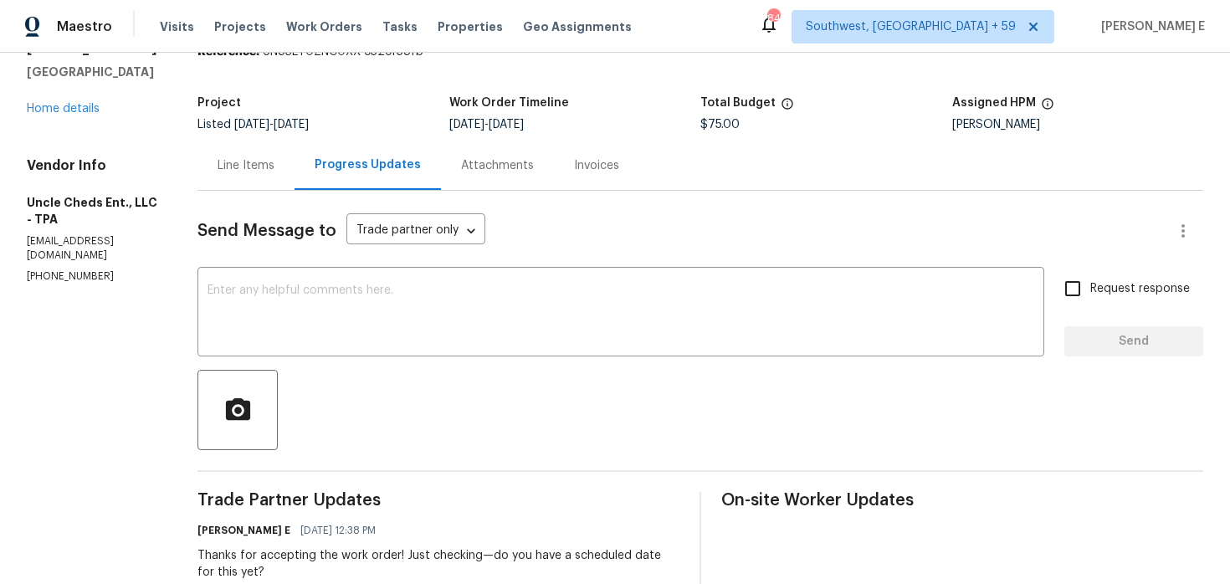
scroll to position [79, 0]
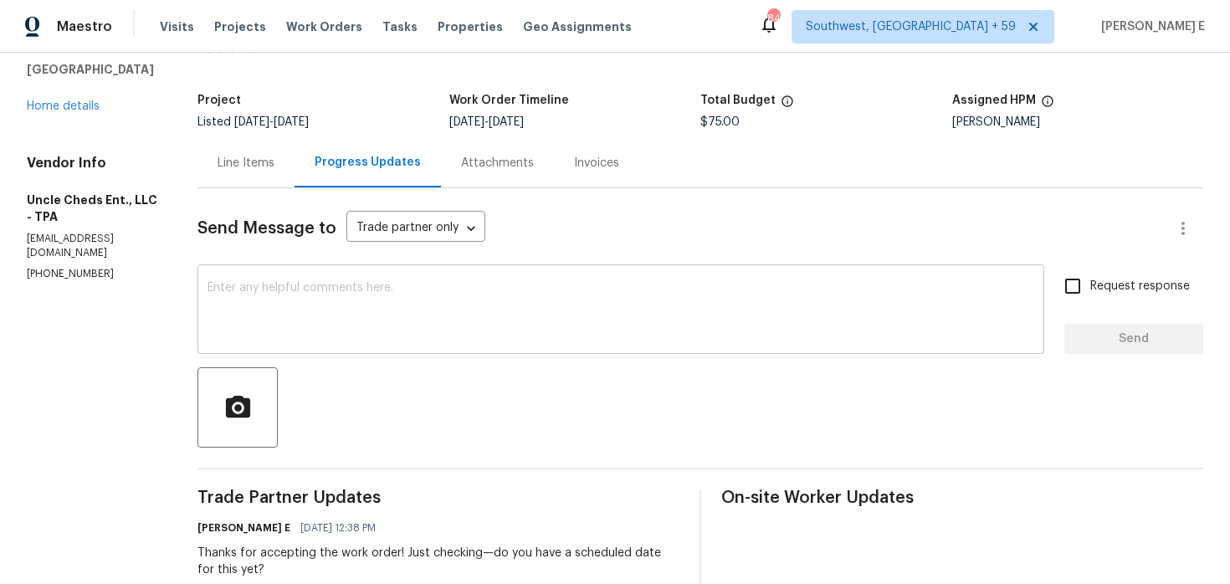
click at [550, 350] on div "x ​" at bounding box center [621, 311] width 847 height 85
paste textarea "May I ask if a timeframe has been set for this yet?"
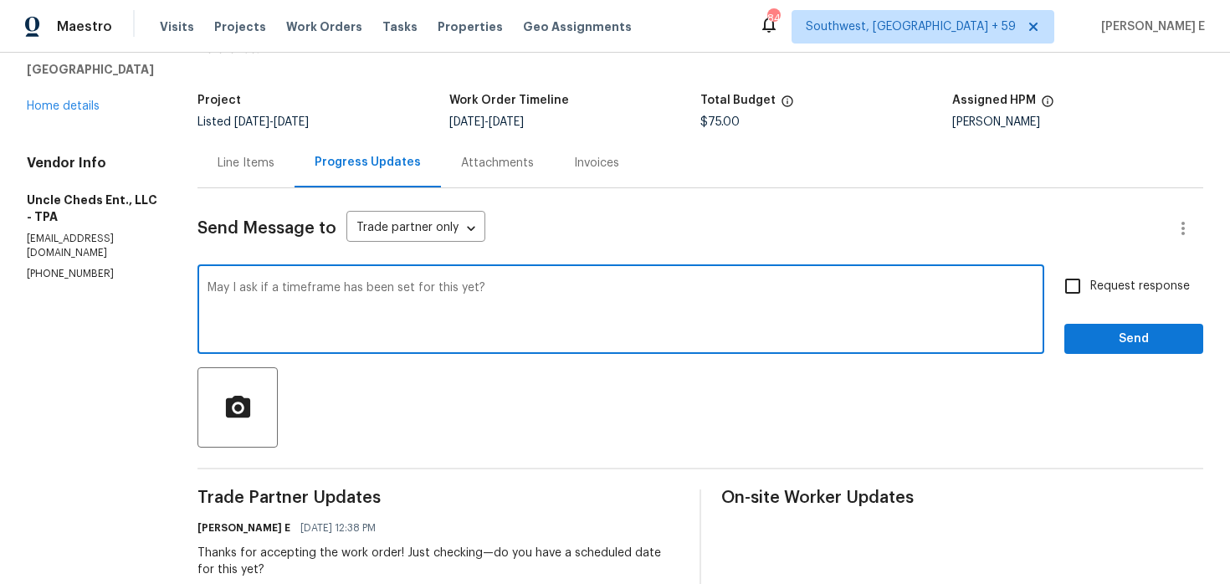
type textarea "May I ask if a timeframe has been set for this yet?"
click at [1059, 285] on input "Request response" at bounding box center [1072, 286] width 35 height 35
checkbox input "true"
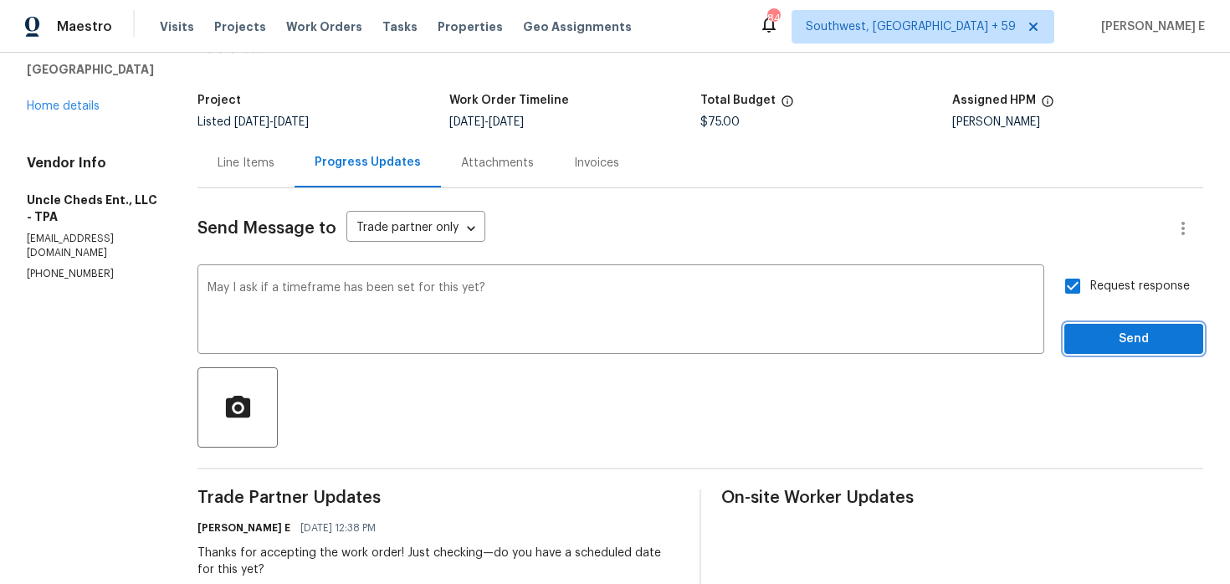
click at [1098, 344] on span "Send" at bounding box center [1134, 339] width 112 height 21
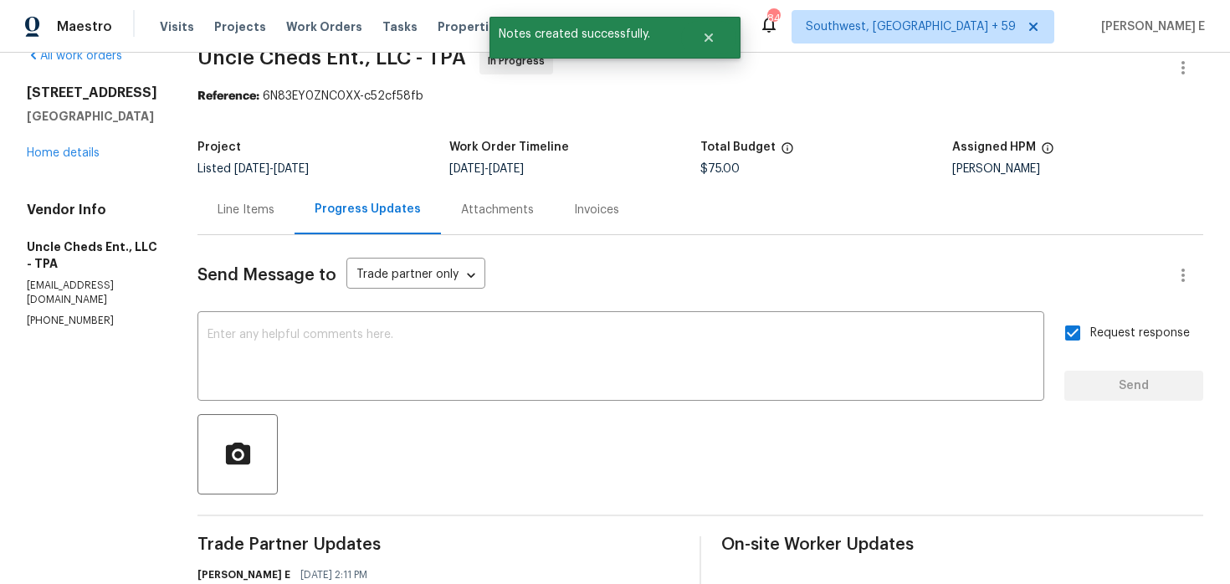
scroll to position [0, 0]
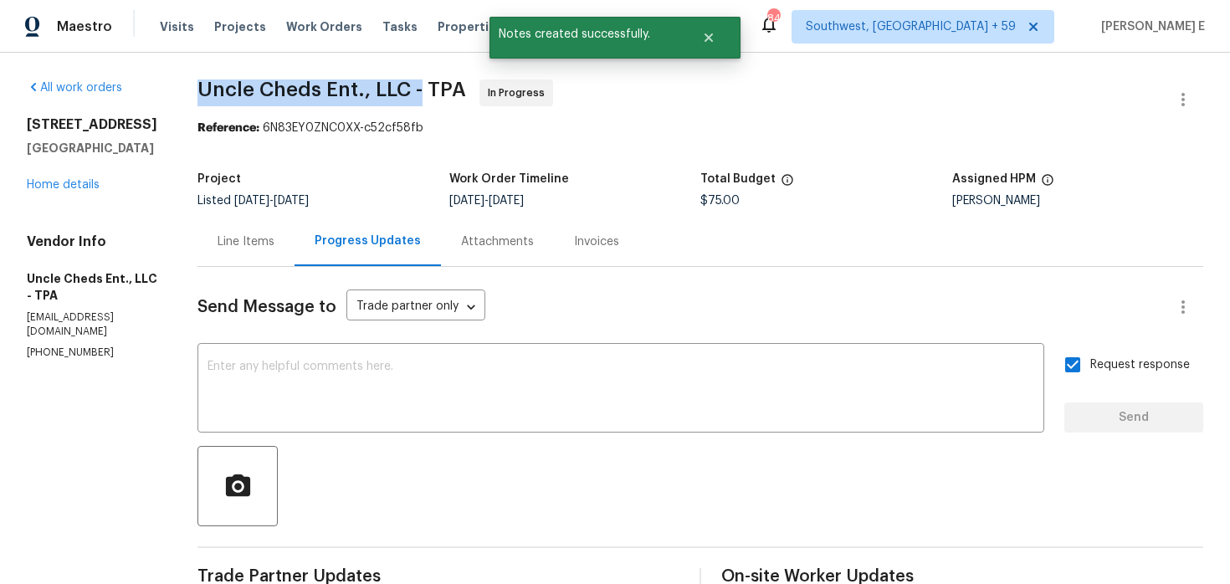
drag, startPoint x: 193, startPoint y: 96, endPoint x: 419, endPoint y: 100, distance: 226.8
click at [419, 100] on div "All work orders 416 28th St W Palmetto, FL 34221 Home details Vendor Info Uncle…" at bounding box center [615, 469] width 1230 height 832
copy span "Uncle Cheds Ent., LLC -"
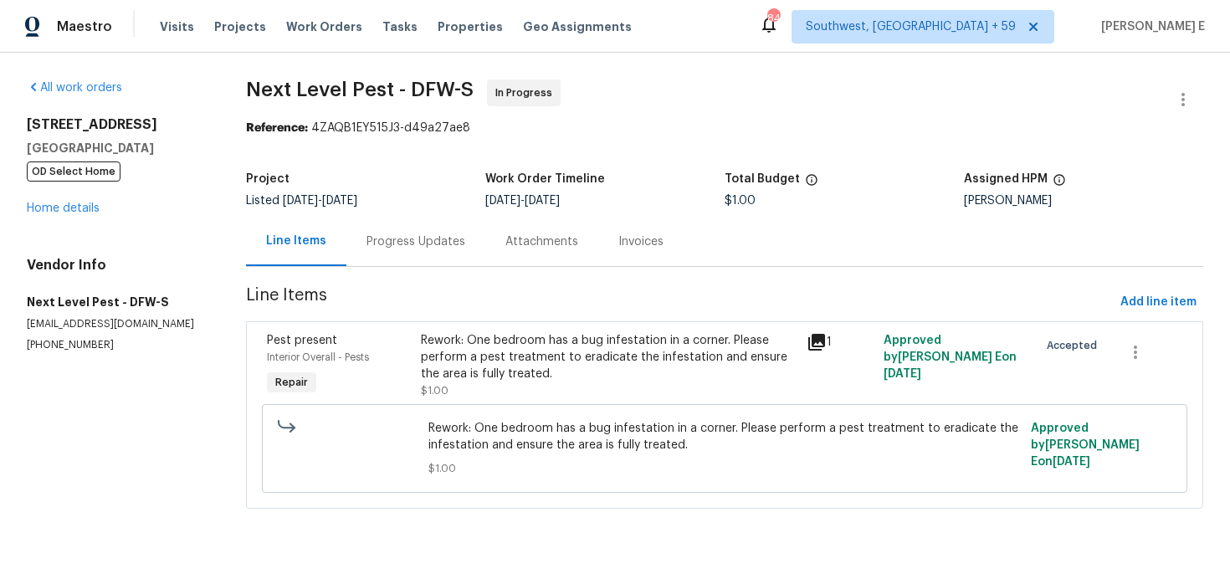
click at [470, 266] on div "Progress Updates" at bounding box center [416, 241] width 139 height 49
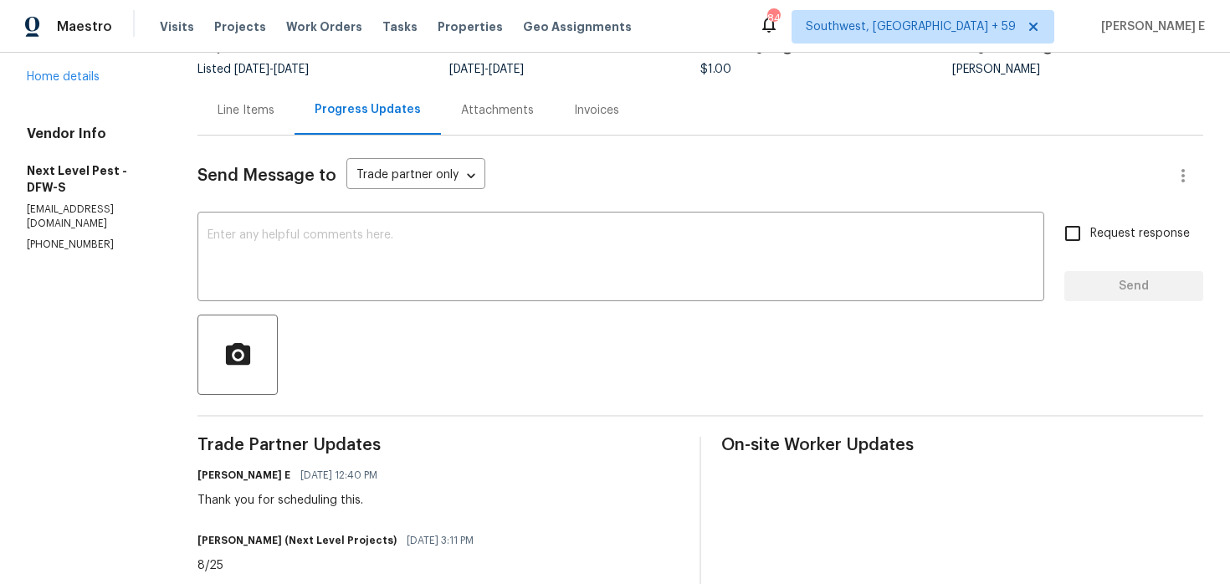
scroll to position [284, 0]
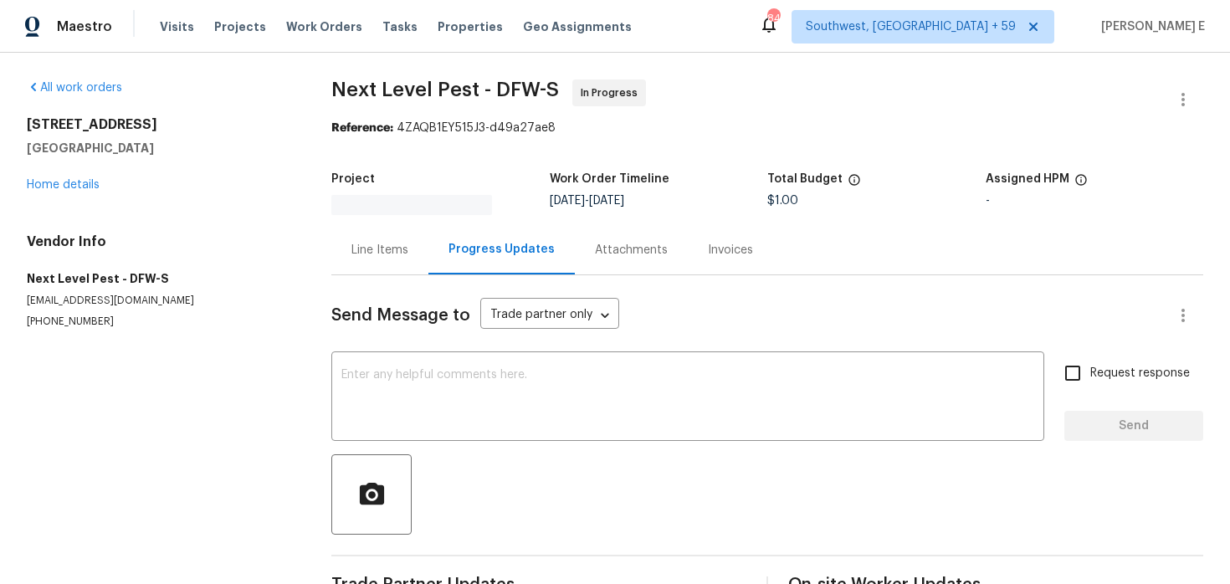
click at [479, 335] on div "Send Message to Trade partner only Trade partner only ​ x ​ Request response Se…" at bounding box center [767, 440] width 872 height 331
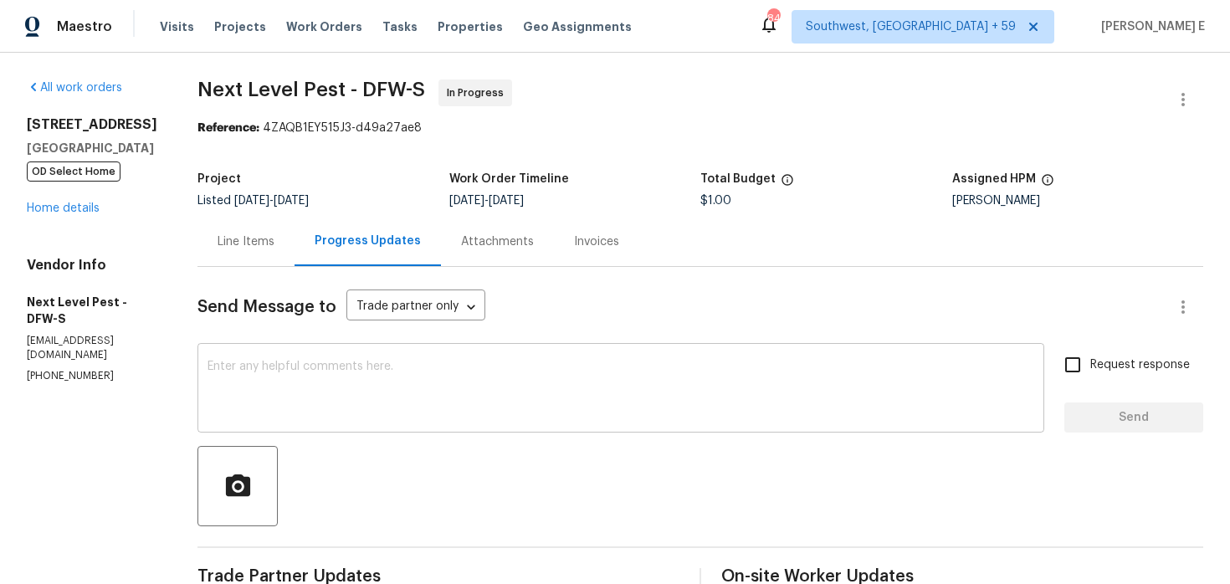
click at [792, 414] on textarea at bounding box center [621, 390] width 827 height 59
paste textarea "Just checking in—are we still on track with this work order [DATE]?"
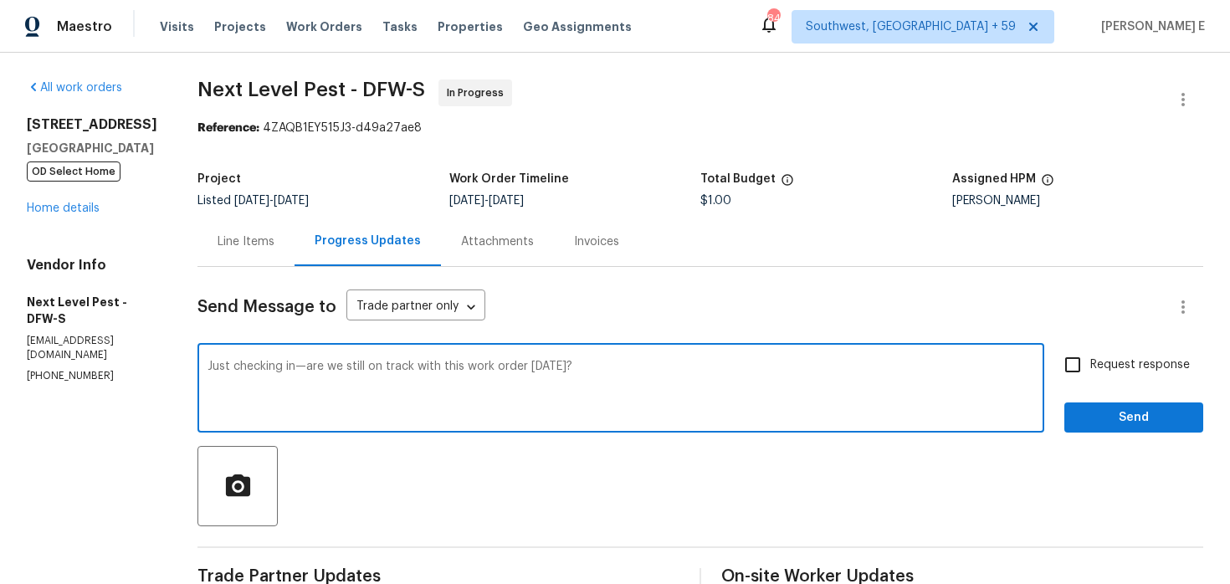
type textarea "Just checking in—are we still on track with this work order [DATE]?"
click at [1093, 372] on span "Request response" at bounding box center [1141, 366] width 100 height 18
click at [1091, 372] on input "Request response" at bounding box center [1072, 364] width 35 height 35
checkbox input "true"
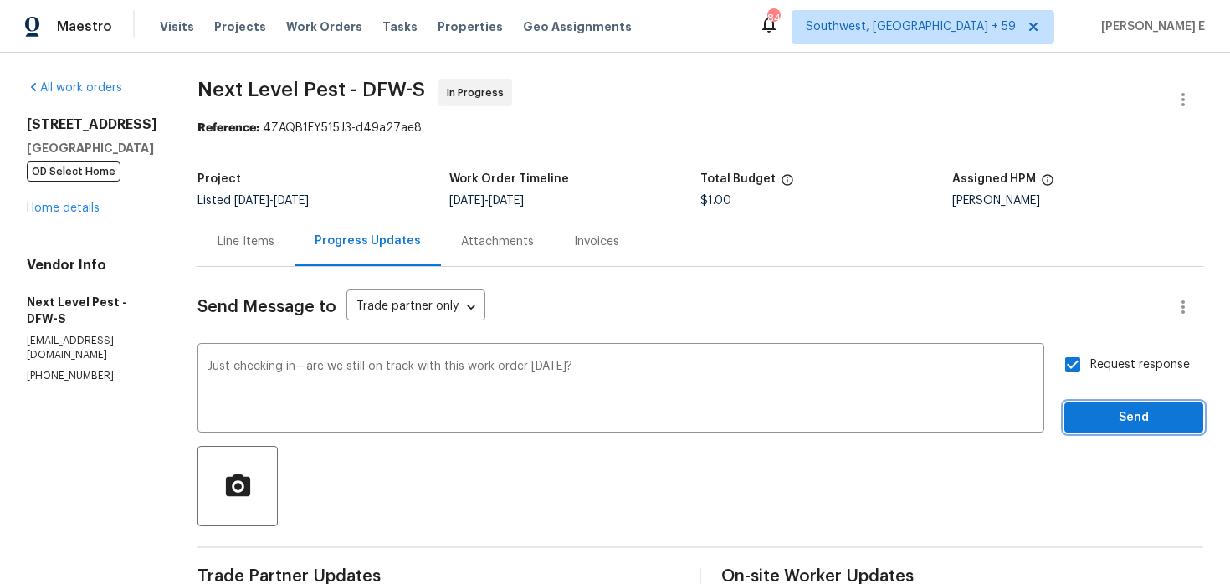
click at [1098, 419] on span "Send" at bounding box center [1134, 418] width 112 height 21
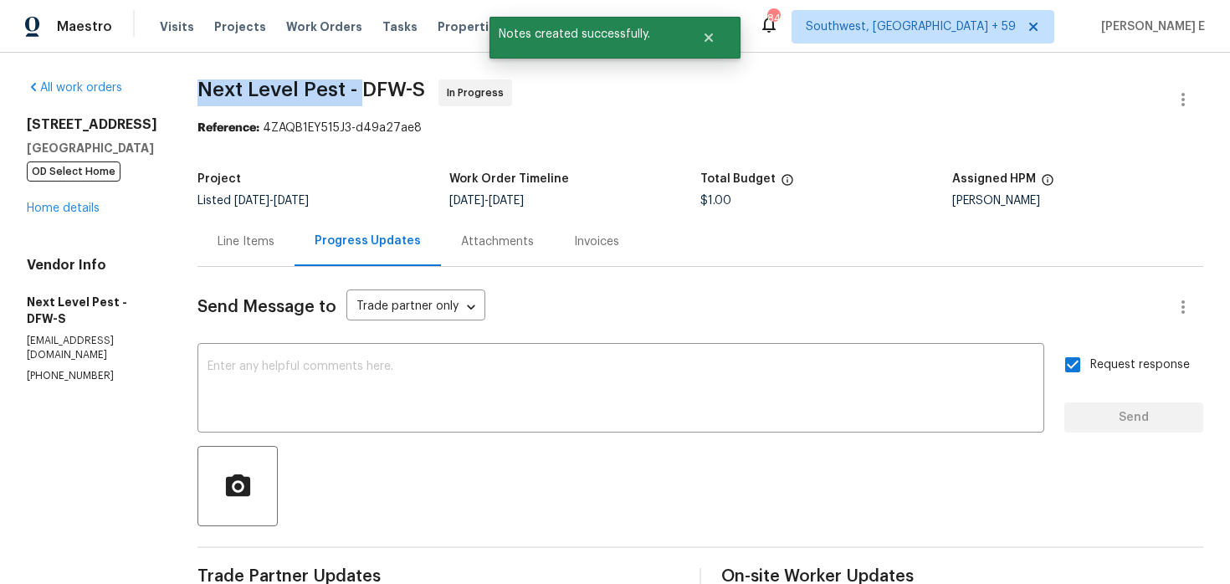
drag, startPoint x: 194, startPoint y: 90, endPoint x: 360, endPoint y: 90, distance: 165.7
click at [360, 90] on span "Next Level Pest - DFW-S" at bounding box center [312, 90] width 228 height 20
copy span "Next Level Pest -"
